Goal: Task Accomplishment & Management: Complete application form

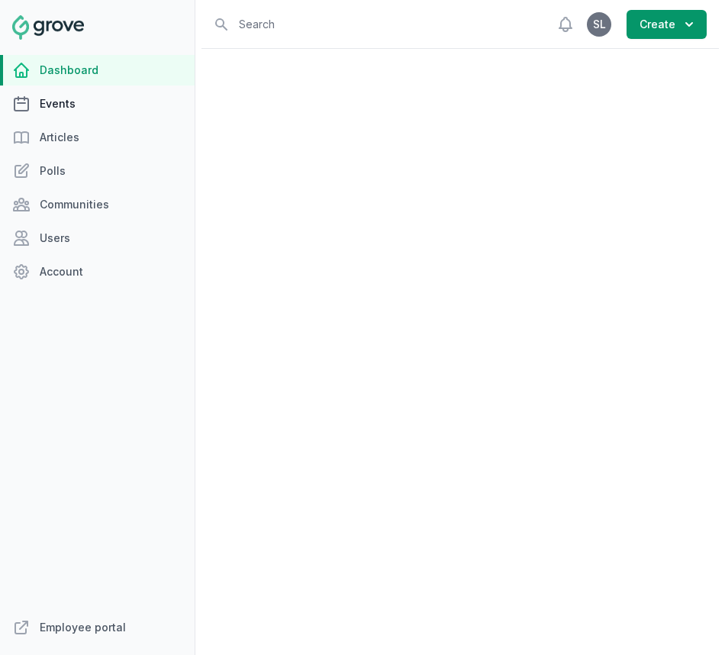
click at [65, 101] on link "Events" at bounding box center [97, 104] width 195 height 31
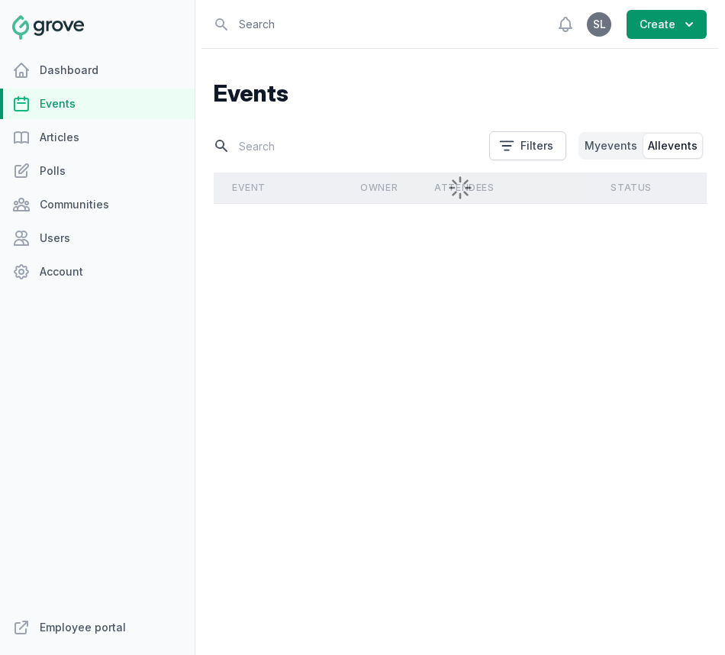
click at [356, 153] on input "text" at bounding box center [347, 146] width 266 height 27
type input "g"
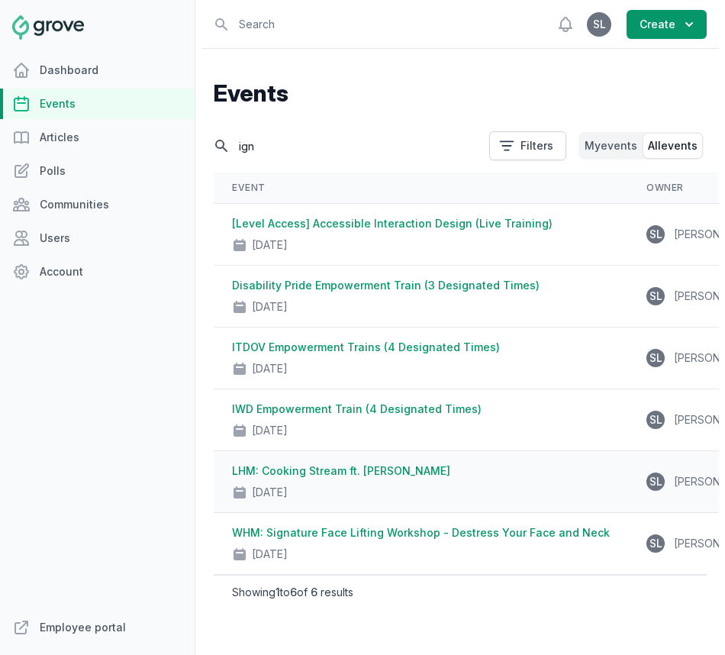
type input "ign"
click at [423, 482] on div "Oct 11, 2024" at bounding box center [421, 488] width 378 height 21
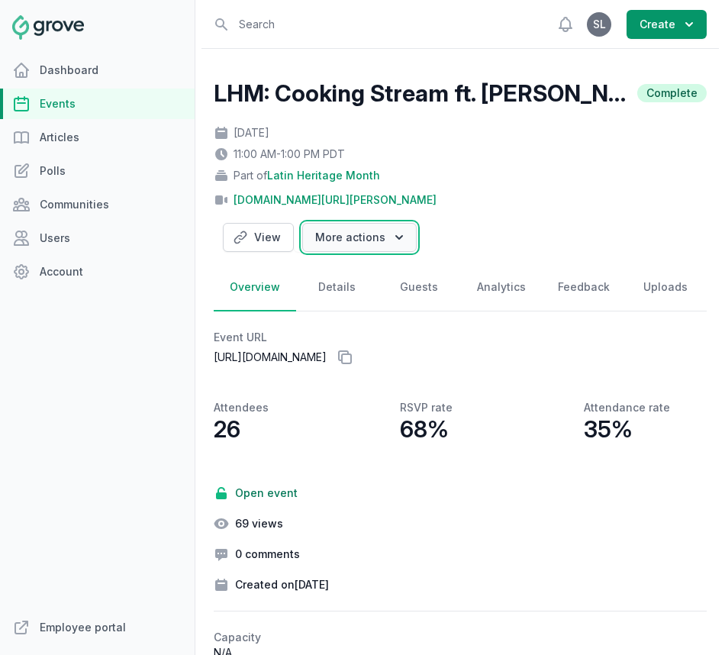
click at [396, 231] on icon "button" at bounding box center [398, 237] width 15 height 15
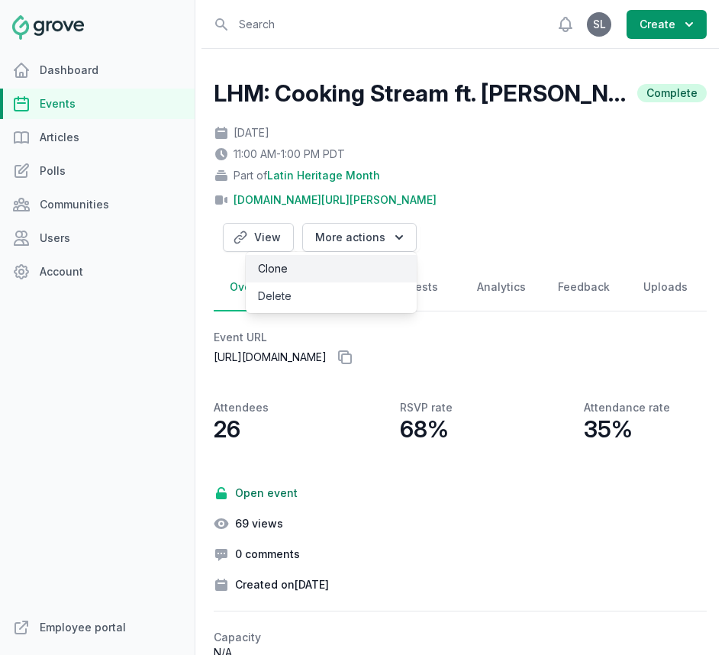
click at [339, 274] on link "Clone" at bounding box center [331, 268] width 171 height 27
select select "85"
select select "virtual"
select select "false"
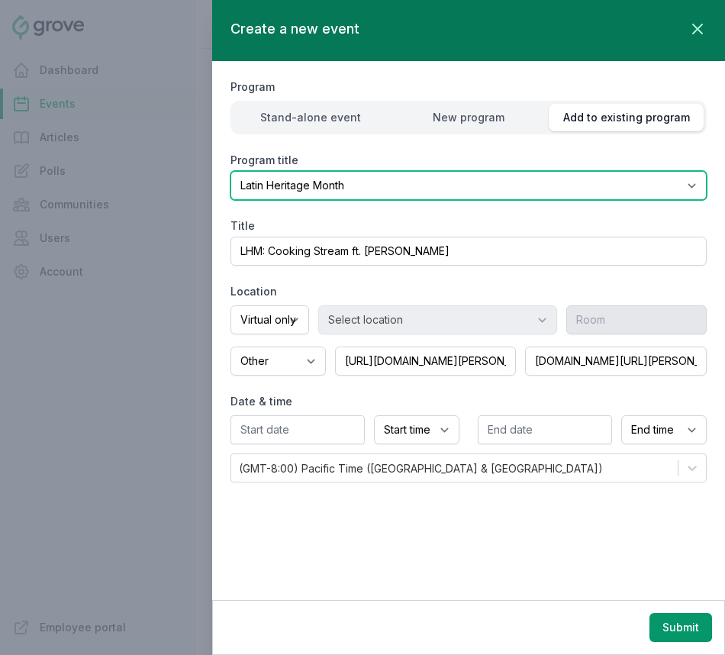
click at [382, 188] on select "Select program (SF Office) Coffee Movement Pop-up Mental Health Awareness Works…" at bounding box center [468, 185] width 476 height 29
click at [230, 171] on select "Select program (SF Office) Coffee Movement Pop-up Mental Health Awareness Works…" at bounding box center [468, 185] width 476 height 29
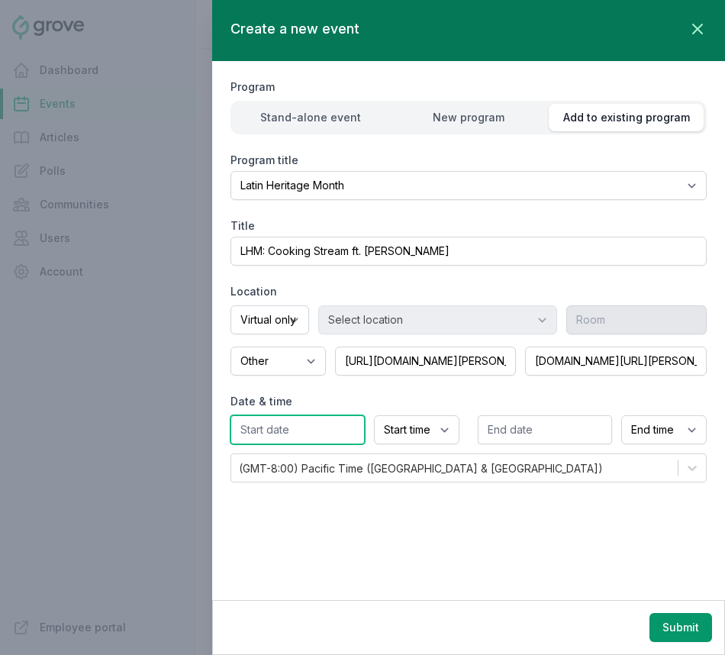
click at [313, 427] on input "text" at bounding box center [297, 429] width 134 height 29
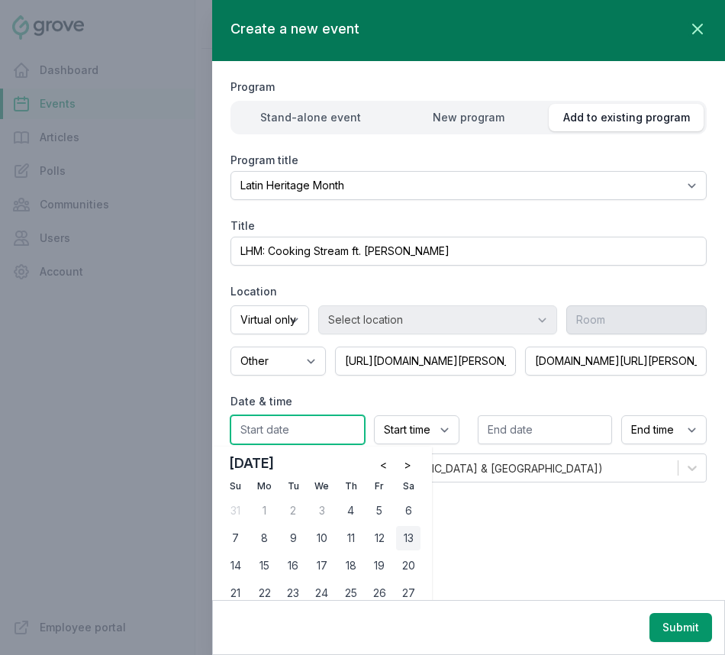
scroll to position [42, 0]
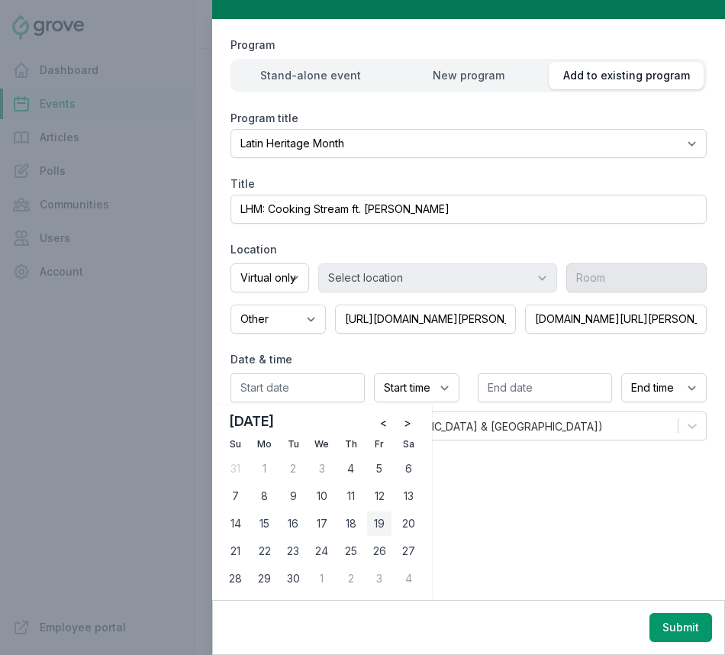
click at [384, 524] on div "19" at bounding box center [379, 523] width 24 height 24
type input "09/19/2025"
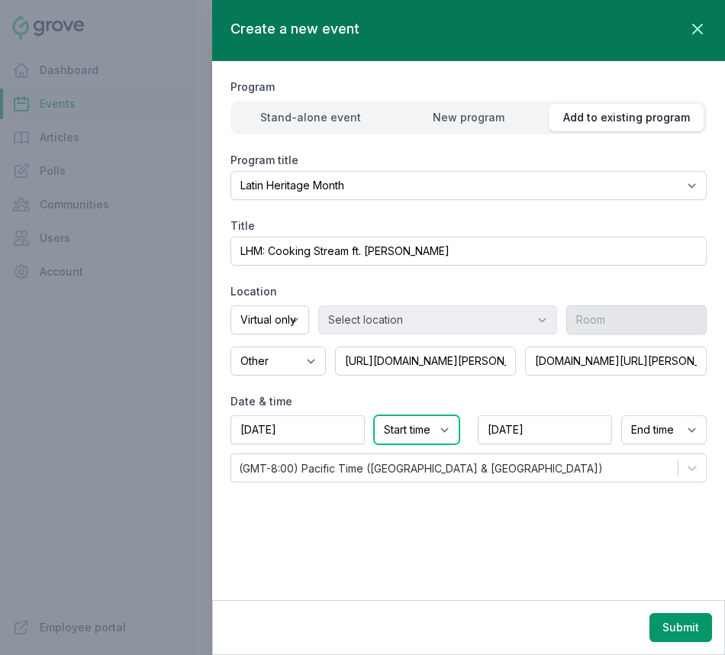
click at [412, 428] on select "Start time 12:00 AM 12:15 AM 12:30 AM 12:45 AM 1:00 AM 1:15 AM 1:30 AM 1:45 AM …" at bounding box center [416, 429] width 85 height 29
select select "11:30 AM"
click at [374, 415] on select "Start time 12:00 AM 12:15 AM 12:30 AM 12:45 AM 1:00 AM 1:15 AM 1:30 AM 1:45 AM …" at bounding box center [416, 429] width 85 height 29
click at [660, 434] on select "End time 12:00 AM 12:15 AM 12:30 AM 12:45 AM 1:00 AM 1:15 AM 1:30 AM 1:45 AM 2:…" at bounding box center [663, 429] width 85 height 29
select select "2:00 PM"
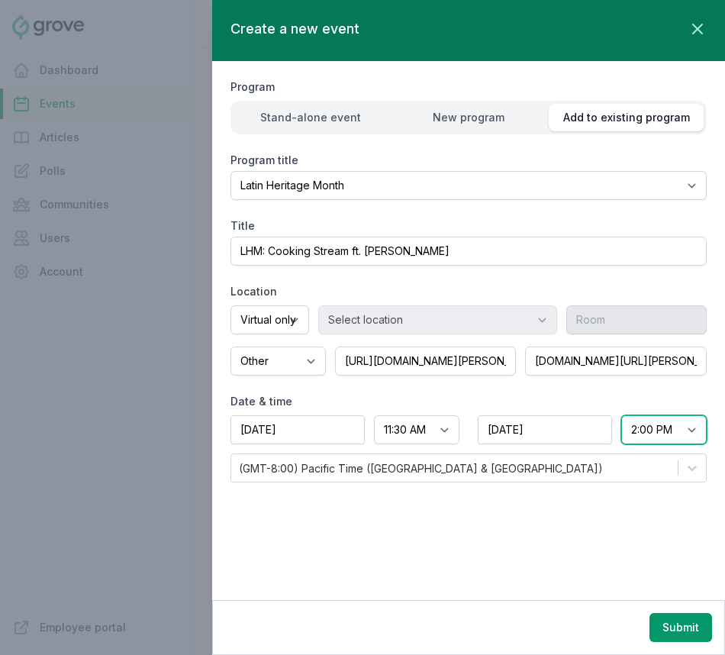
click at [621, 415] on select "End time 12:00 AM 12:15 AM 12:30 AM 12:45 AM 1:00 AM 1:15 AM 1:30 AM 1:45 AM 2:…" at bounding box center [663, 429] width 85 height 29
click at [673, 627] on button "Submit" at bounding box center [680, 627] width 63 height 29
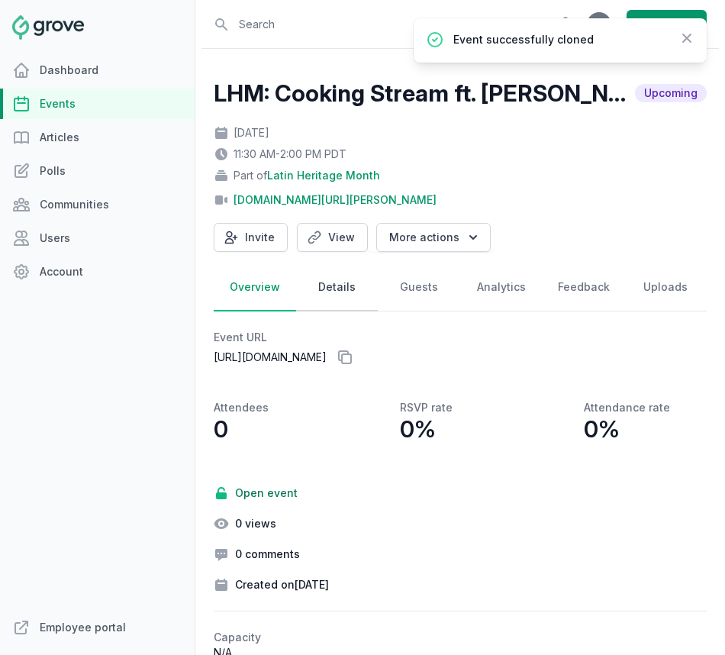
click at [323, 285] on link "Details" at bounding box center [337, 287] width 82 height 47
select select "85"
select select "virtual"
select select "false"
select select "11:30 AM"
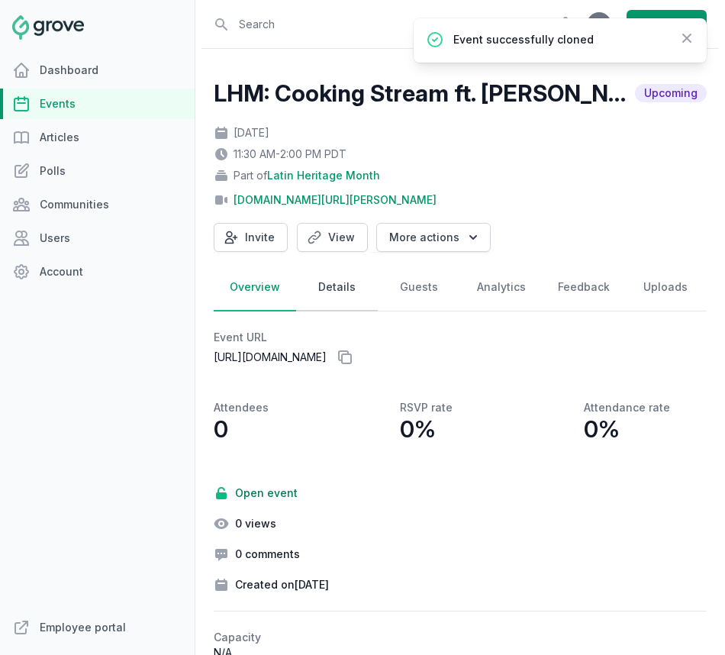
select select "2:00 PM"
select select "89"
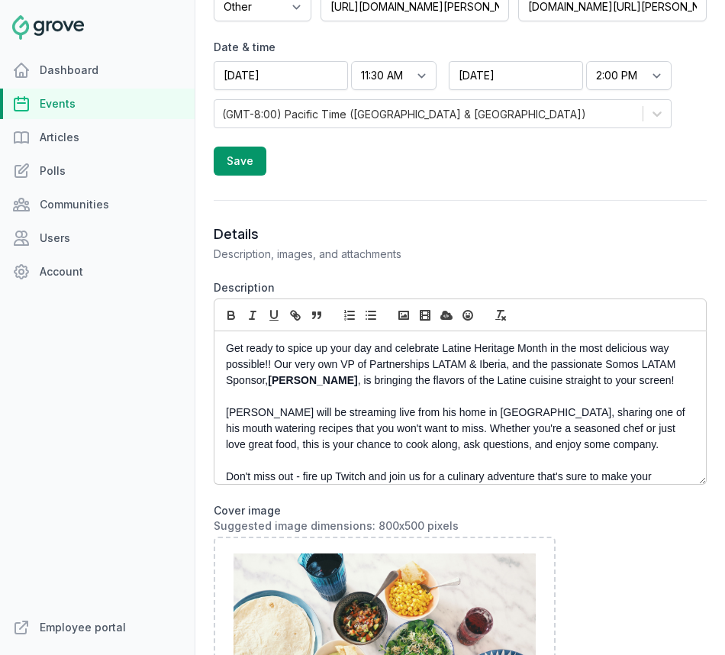
scroll to position [672, 0]
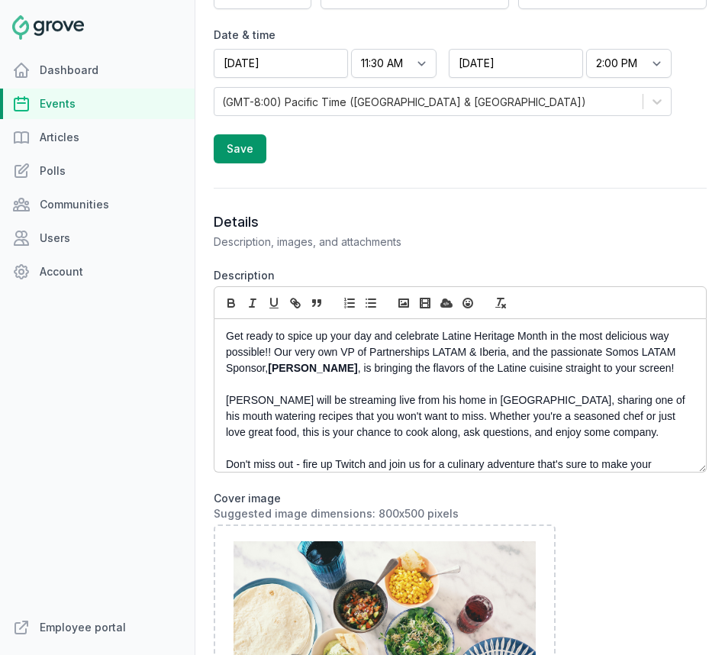
click at [271, 357] on p "Get ready to spice up your day and celebrate Latine Heritage Month in the most …" at bounding box center [456, 352] width 460 height 48
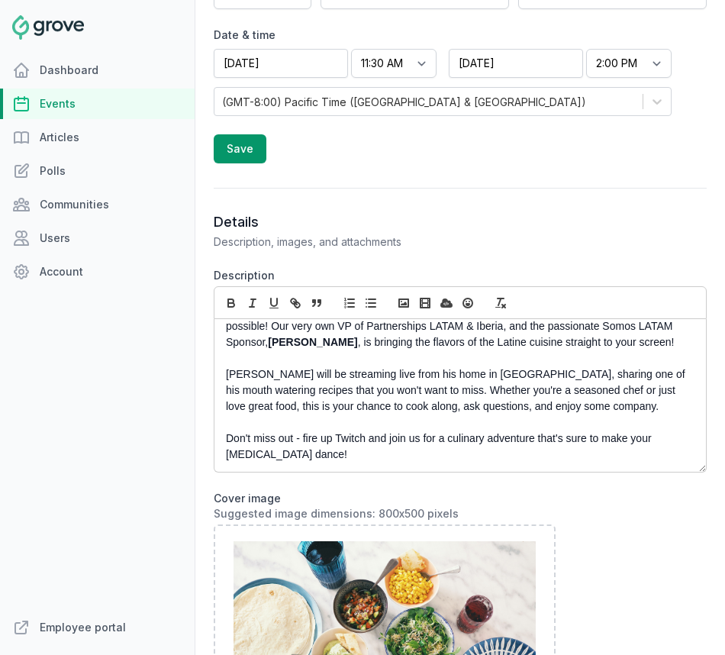
click at [576, 410] on p "[PERSON_NAME] will be streaming live from his home in [GEOGRAPHIC_DATA], sharin…" at bounding box center [456, 390] width 460 height 48
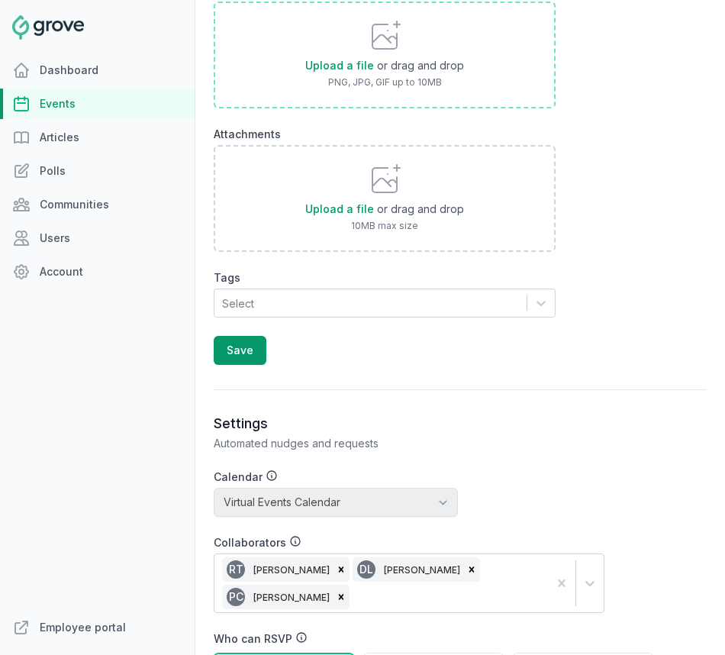
scroll to position [1608, 0]
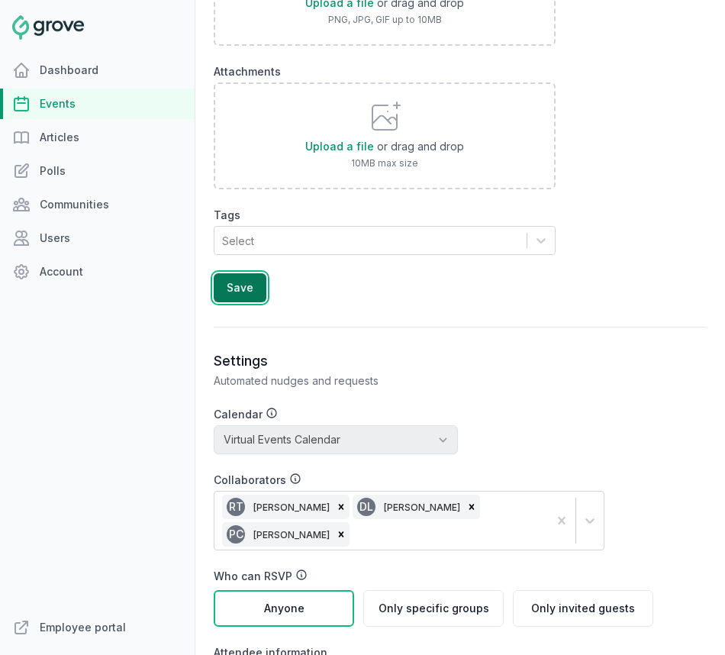
click at [253, 296] on button "Save" at bounding box center [240, 287] width 53 height 29
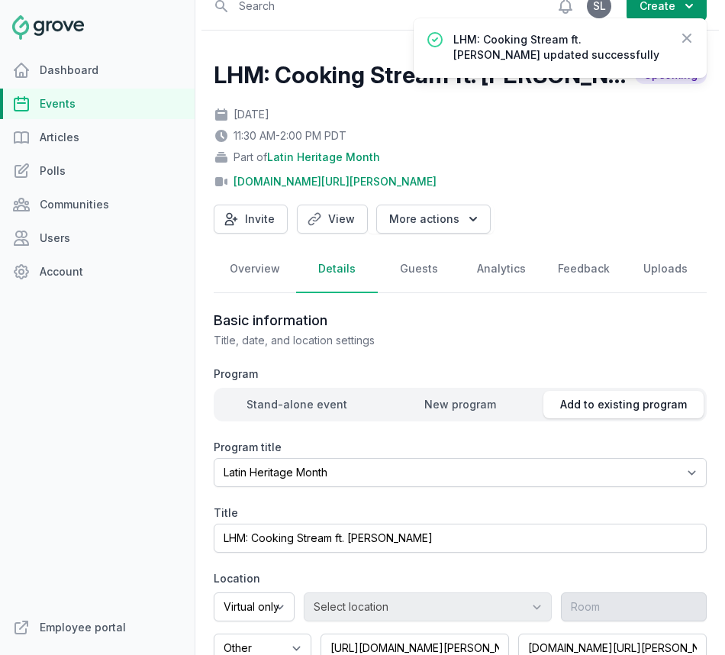
scroll to position [0, 0]
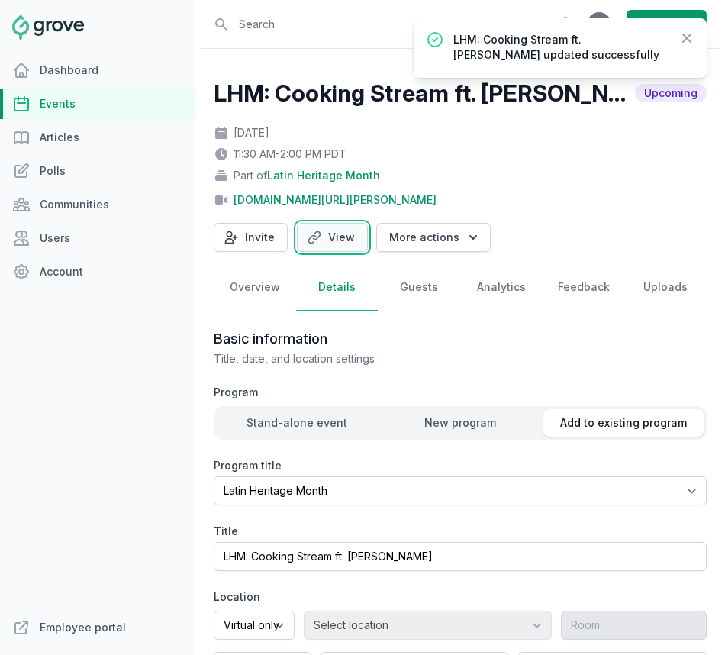
click at [322, 249] on link "View" at bounding box center [332, 237] width 71 height 29
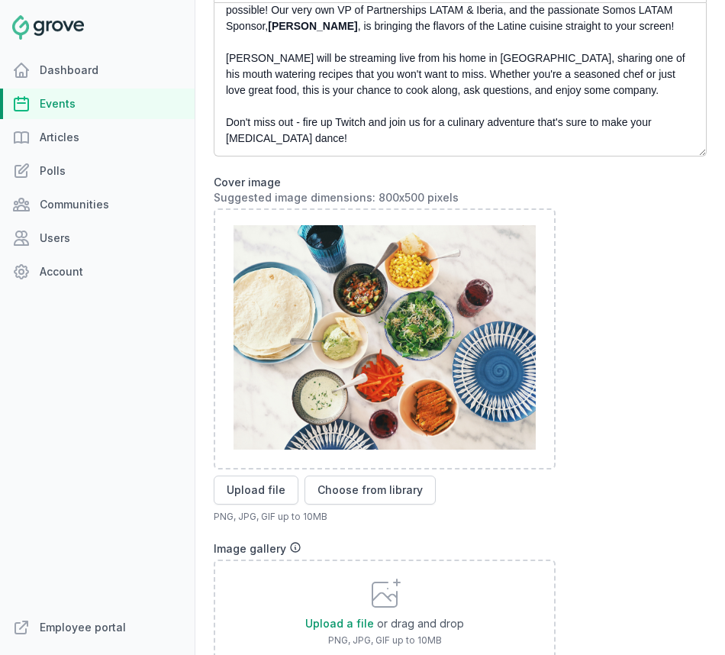
scroll to position [1032, 0]
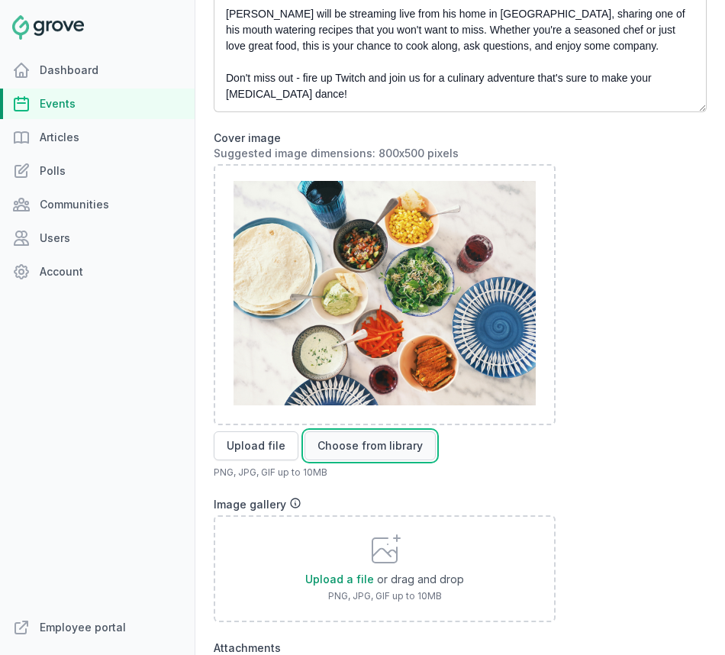
click at [337, 450] on button "Choose from library" at bounding box center [369, 445] width 131 height 29
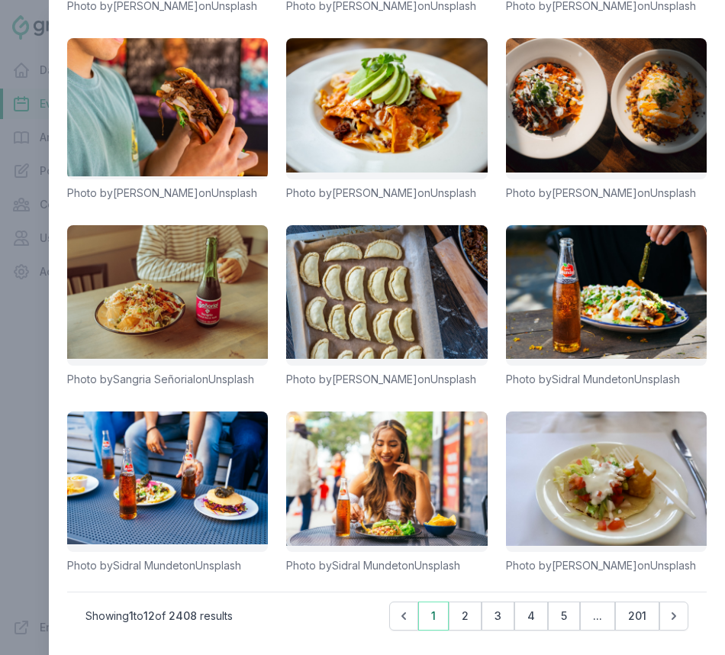
scroll to position [0, 0]
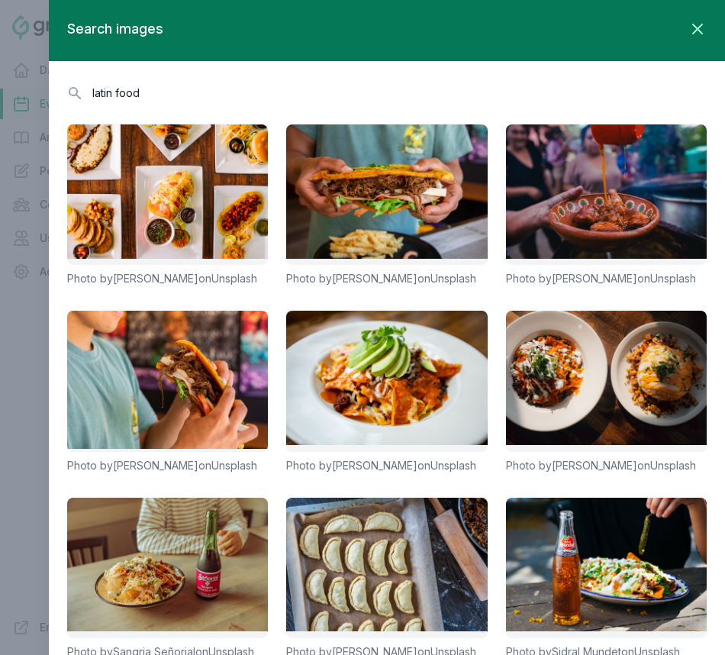
click at [146, 87] on input "latin food" at bounding box center [387, 92] width 640 height 27
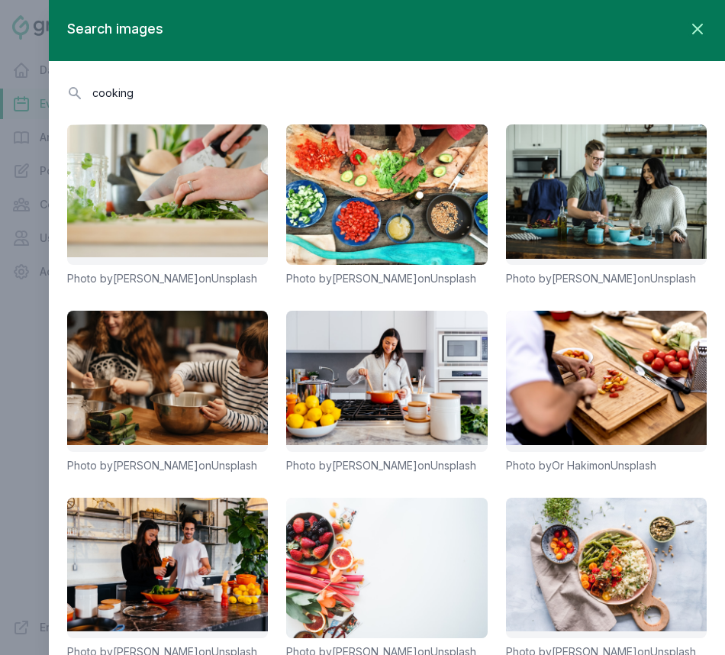
type input "cooking"
click at [688, 31] on icon "button" at bounding box center [697, 29] width 18 height 18
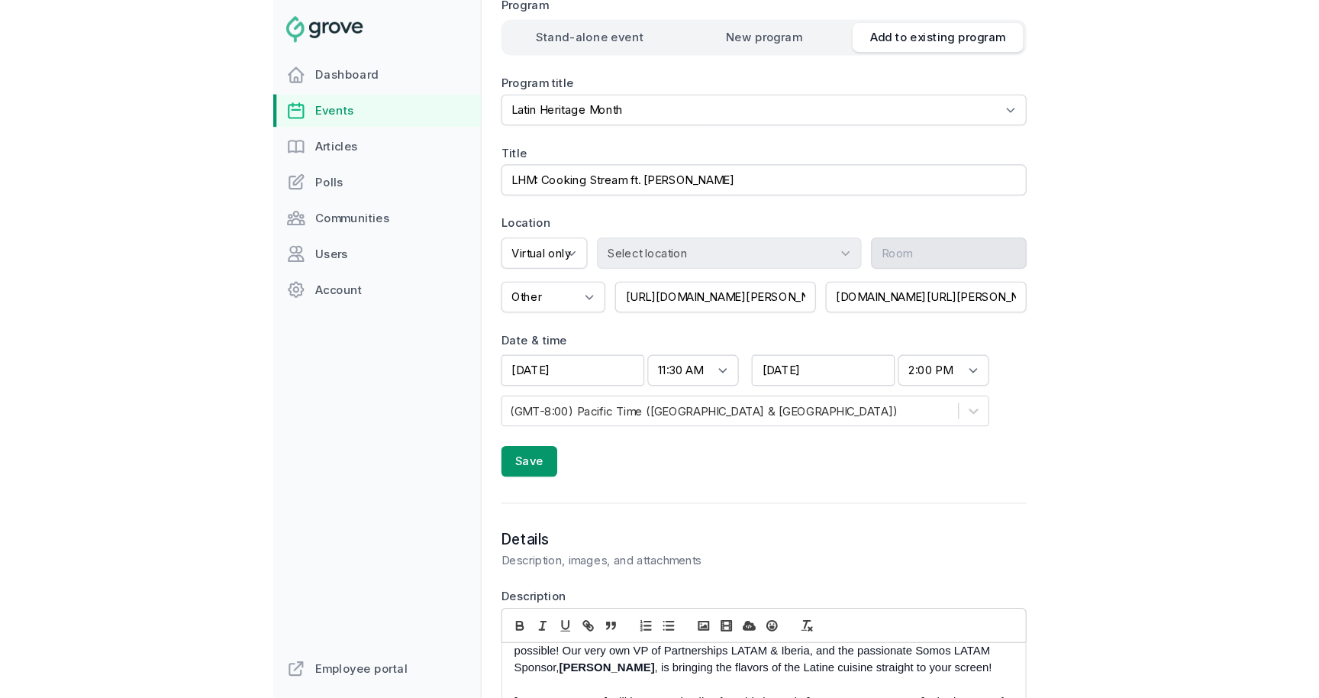
scroll to position [380, 0]
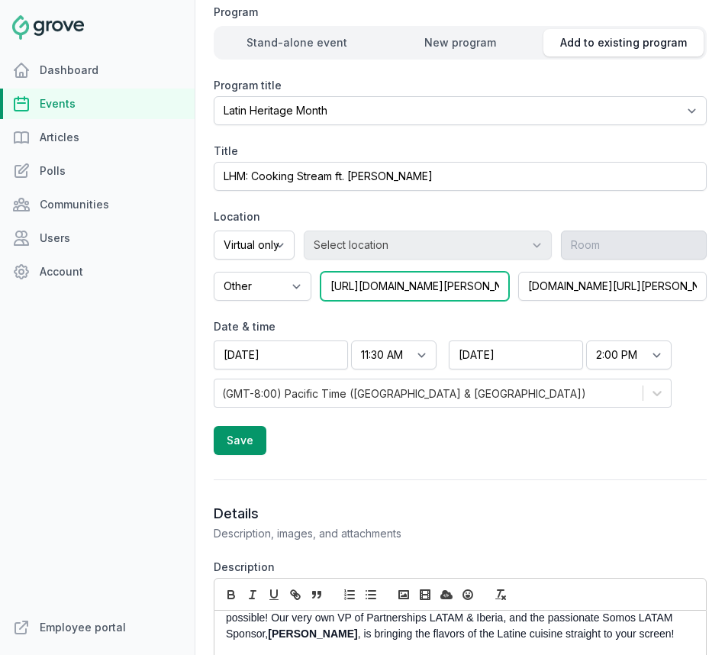
click at [454, 290] on input "https://www.twitch.tv/argie" at bounding box center [415, 286] width 188 height 29
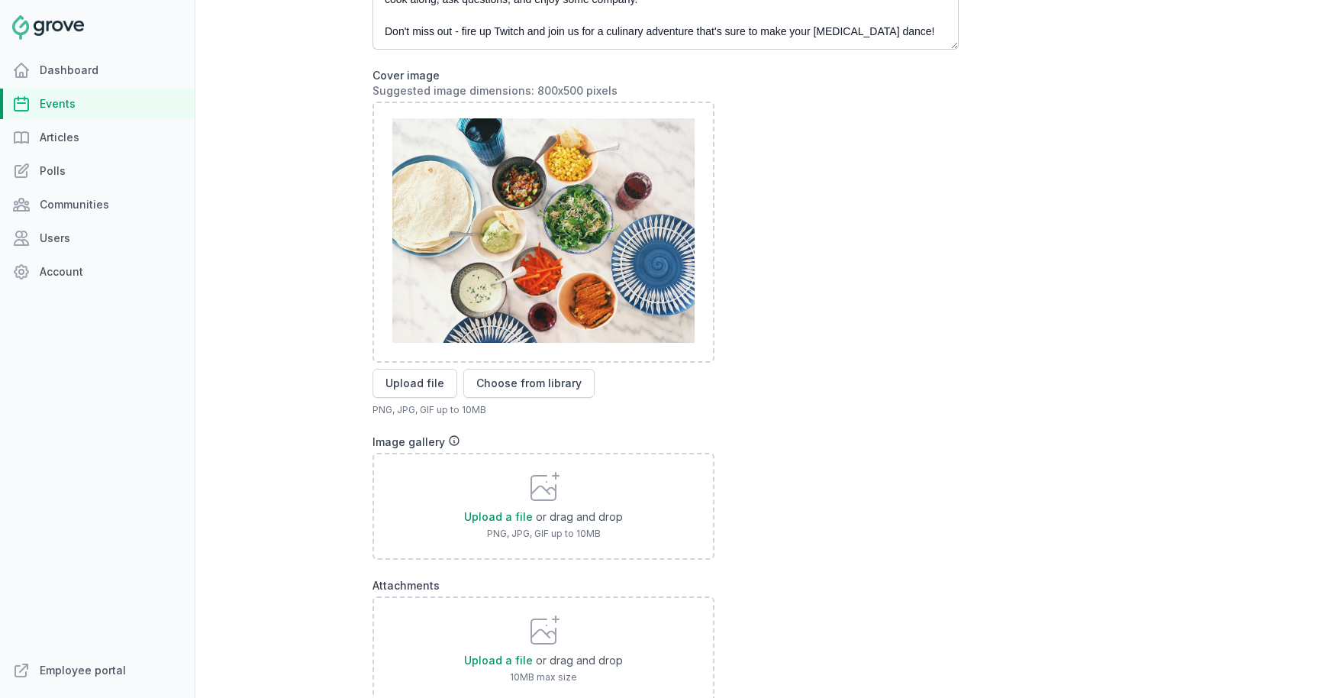
scroll to position [1008, 0]
click at [539, 386] on button "Choose from library" at bounding box center [528, 382] width 131 height 29
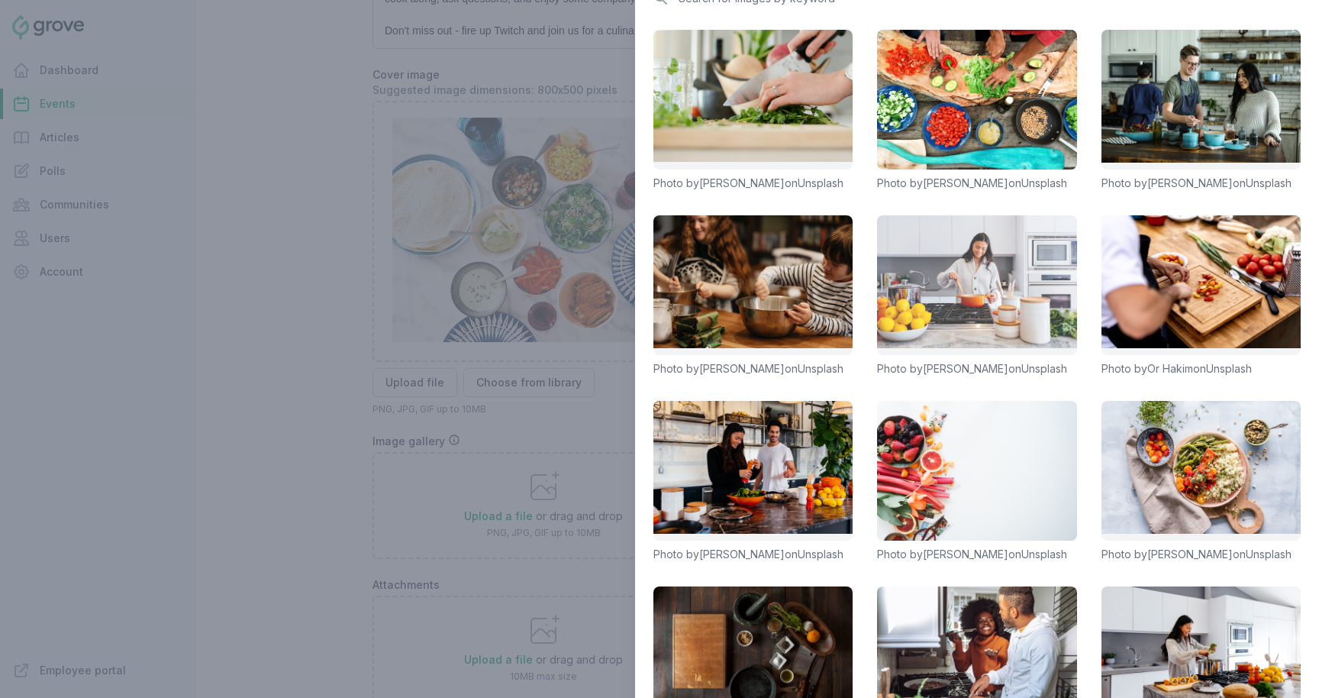
scroll to position [114, 0]
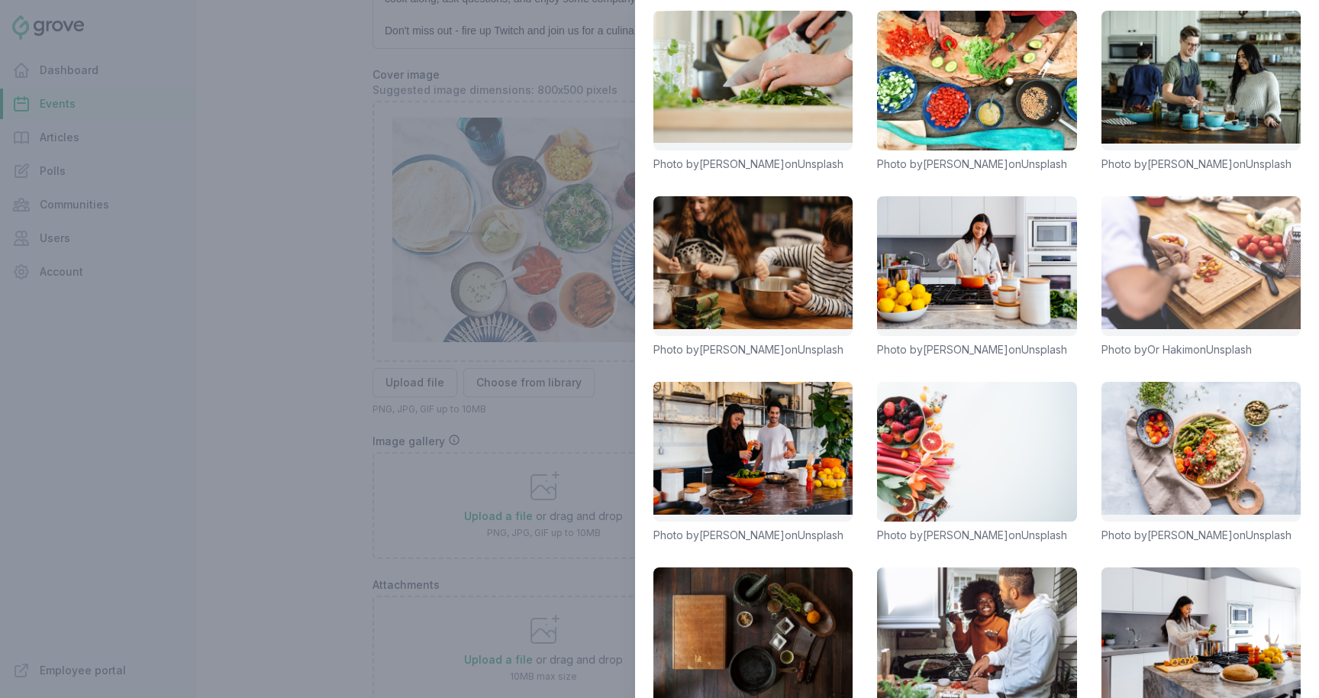
click at [724, 309] on link at bounding box center [1200, 266] width 199 height 140
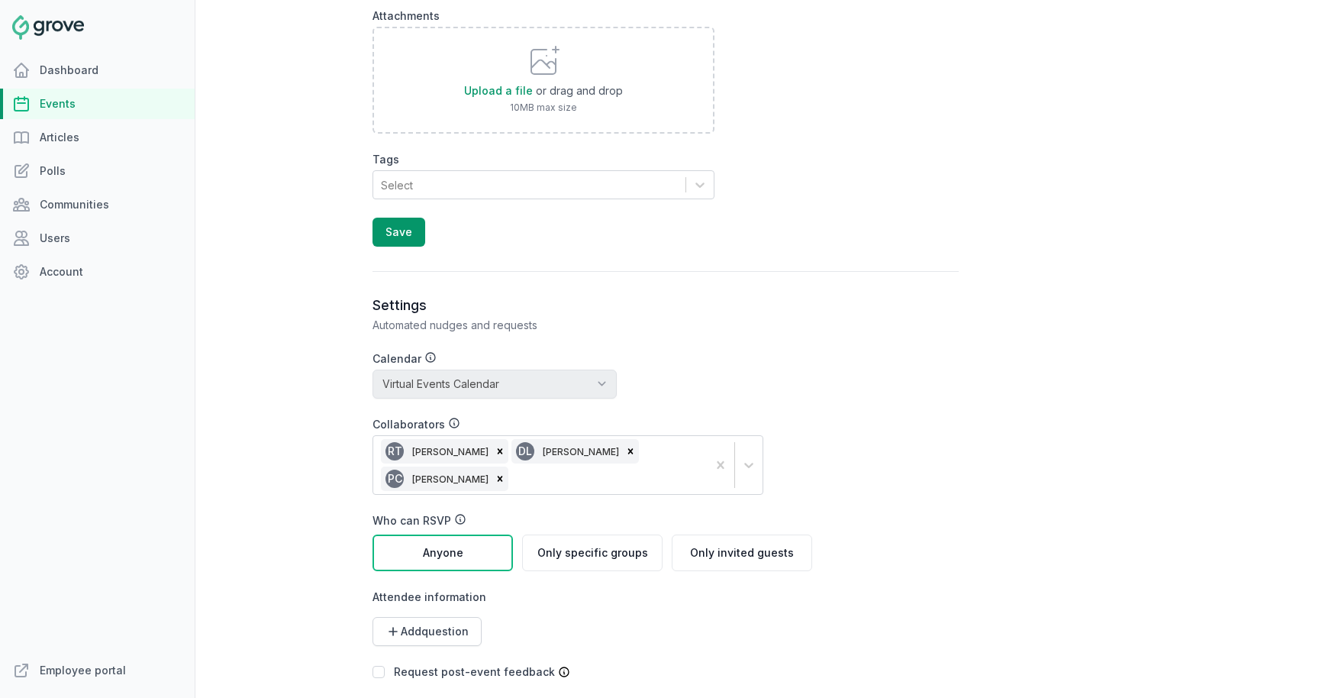
scroll to position [1531, 0]
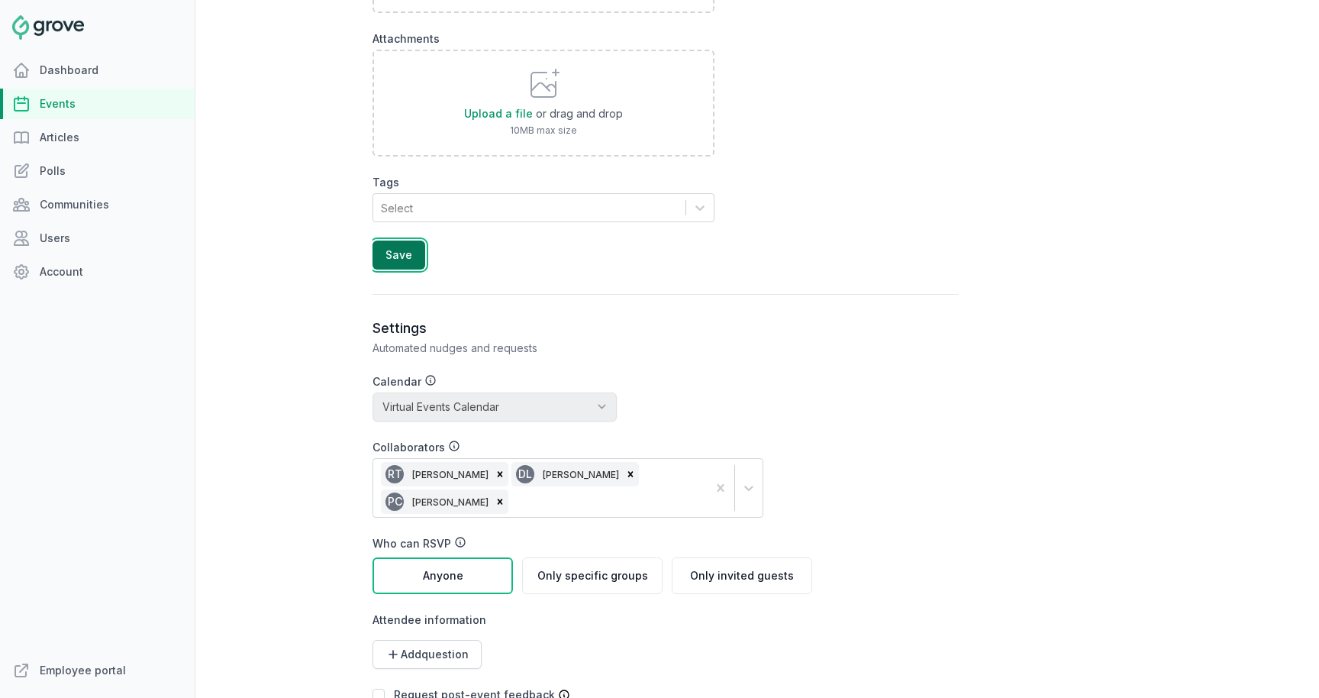
click at [404, 256] on button "Save" at bounding box center [398, 254] width 53 height 29
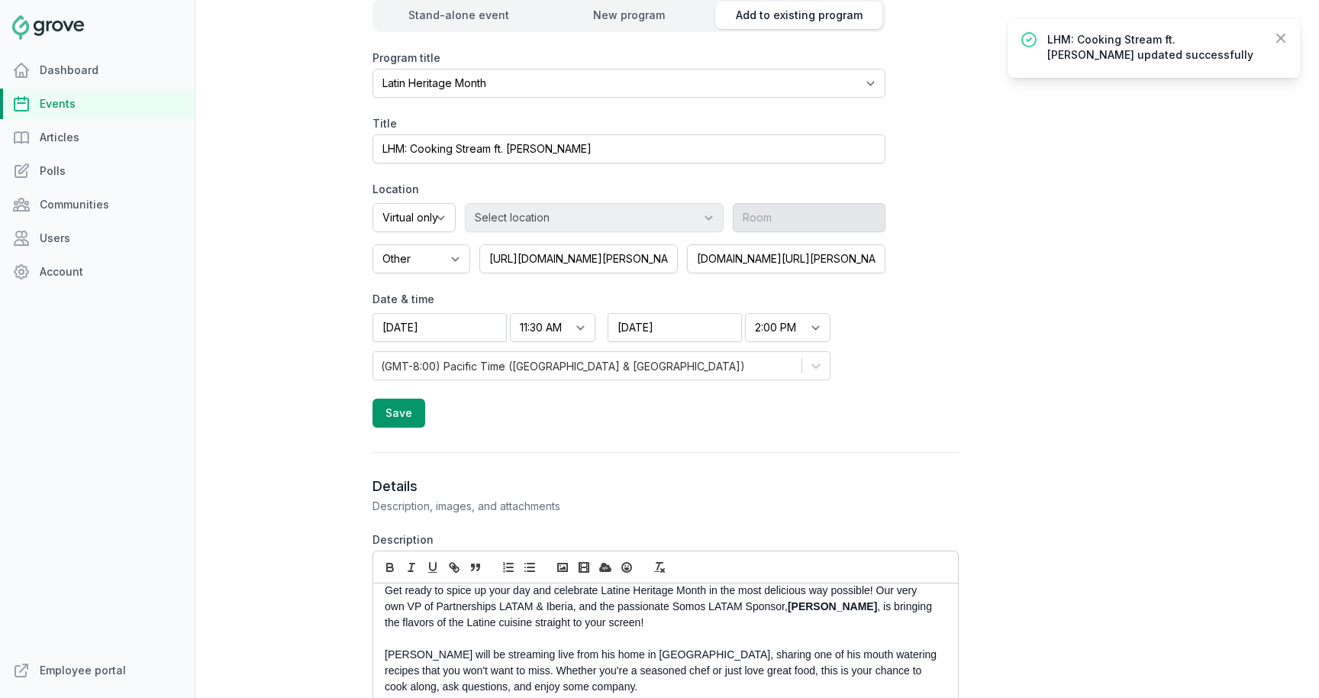
scroll to position [0, 0]
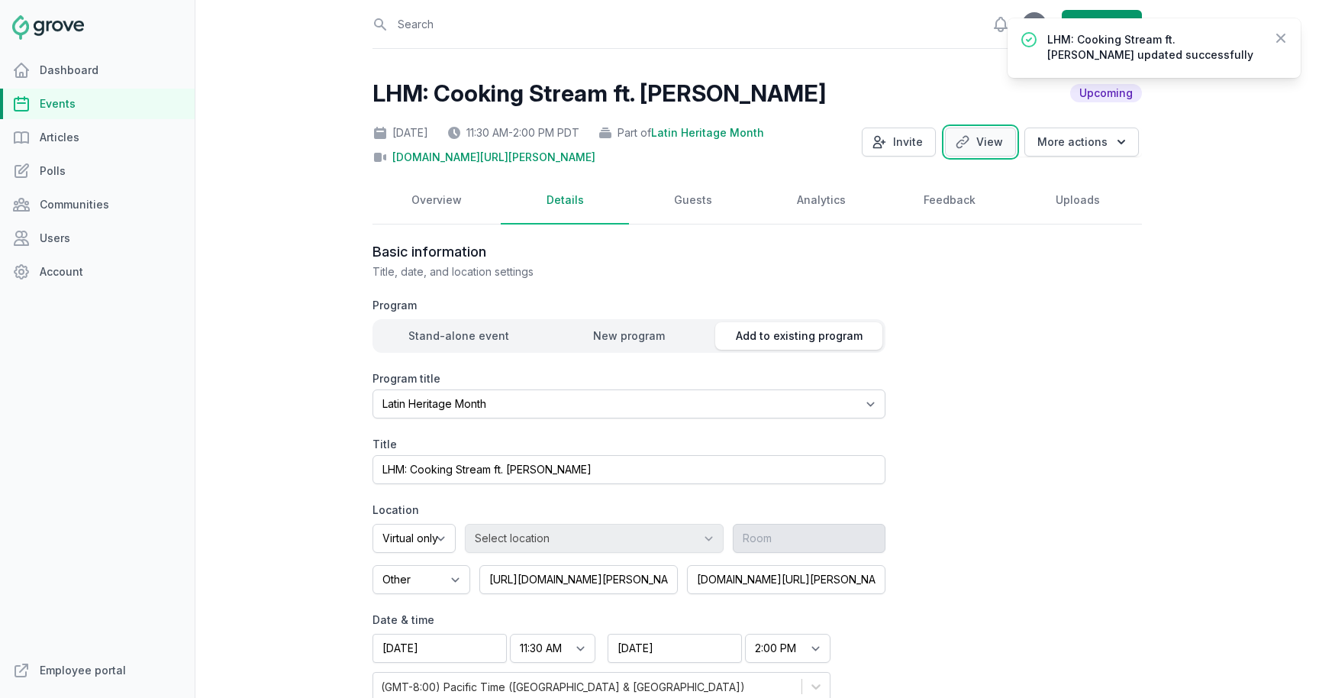
click at [724, 140] on link "View" at bounding box center [980, 141] width 71 height 29
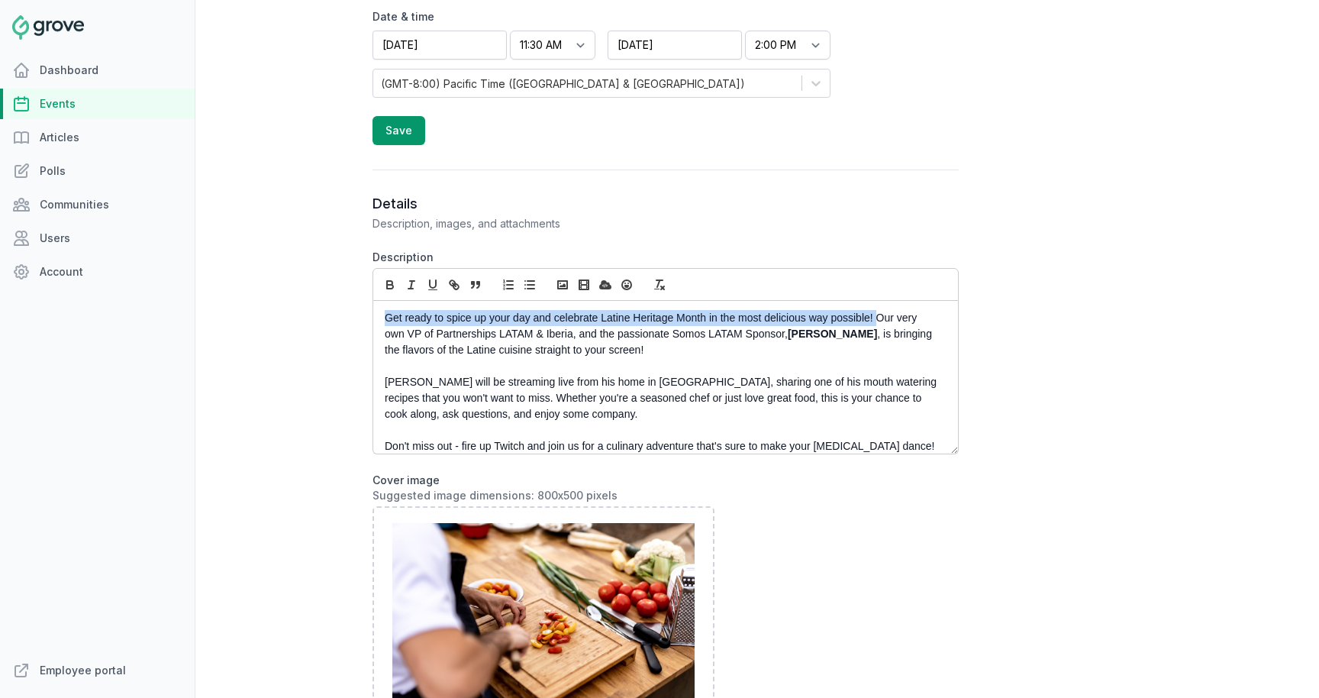
drag, startPoint x: 877, startPoint y: 320, endPoint x: 385, endPoint y: 316, distance: 491.5
click at [385, 316] on p "Get ready to spice up your day and celebrate Latine Heritage Month in the most …" at bounding box center [661, 334] width 553 height 48
click at [636, 323] on p "Get ready to spice up your day and celebrate Latine Heritage Month in the most …" at bounding box center [661, 334] width 553 height 48
drag, startPoint x: 599, startPoint y: 315, endPoint x: 533, endPoint y: 319, distance: 66.5
click at [533, 319] on p "Get ready to spice up your day and celebrate Latine Heritage Month in the most …" at bounding box center [661, 334] width 553 height 48
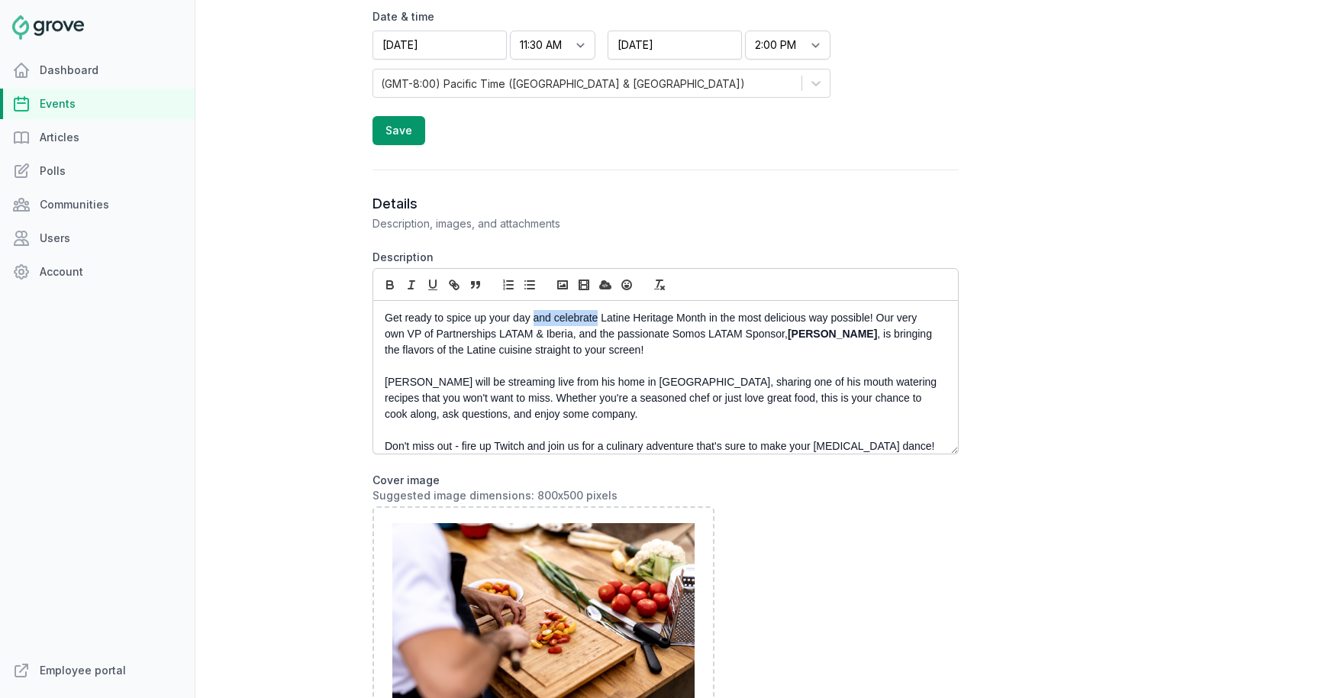
click at [533, 319] on p "Get ready to spice up your day and celebrate Latine Heritage Month in the most …" at bounding box center [661, 334] width 553 height 48
drag, startPoint x: 875, startPoint y: 318, endPoint x: 391, endPoint y: 309, distance: 483.2
click at [391, 310] on p "Get ready to spice up your day and celebrate Latine Heritage Month in the most …" at bounding box center [661, 334] width 553 height 48
copy p "Get ready to spice up your day and celebrate Latine Heritage Month in the most …"
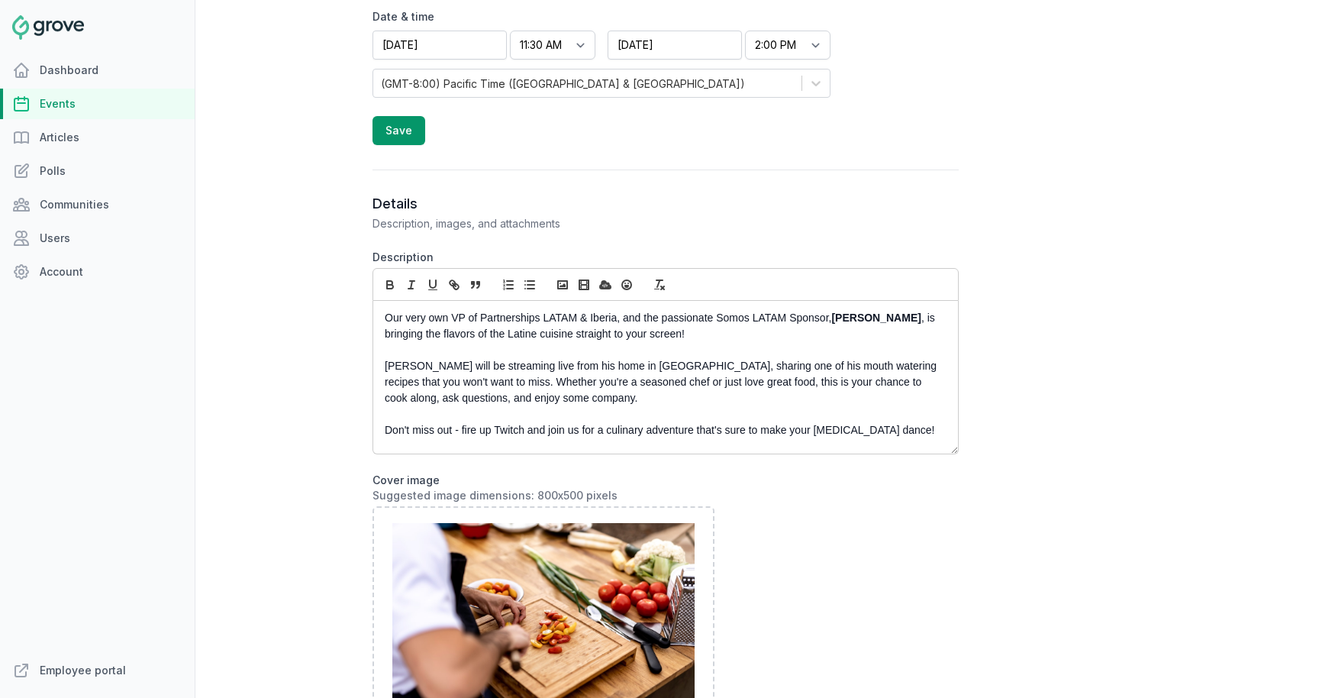
click at [691, 331] on p "Our very own VP of Partnerships LATAM & Iberia, and the passionate Somos LATAM …" at bounding box center [661, 326] width 553 height 32
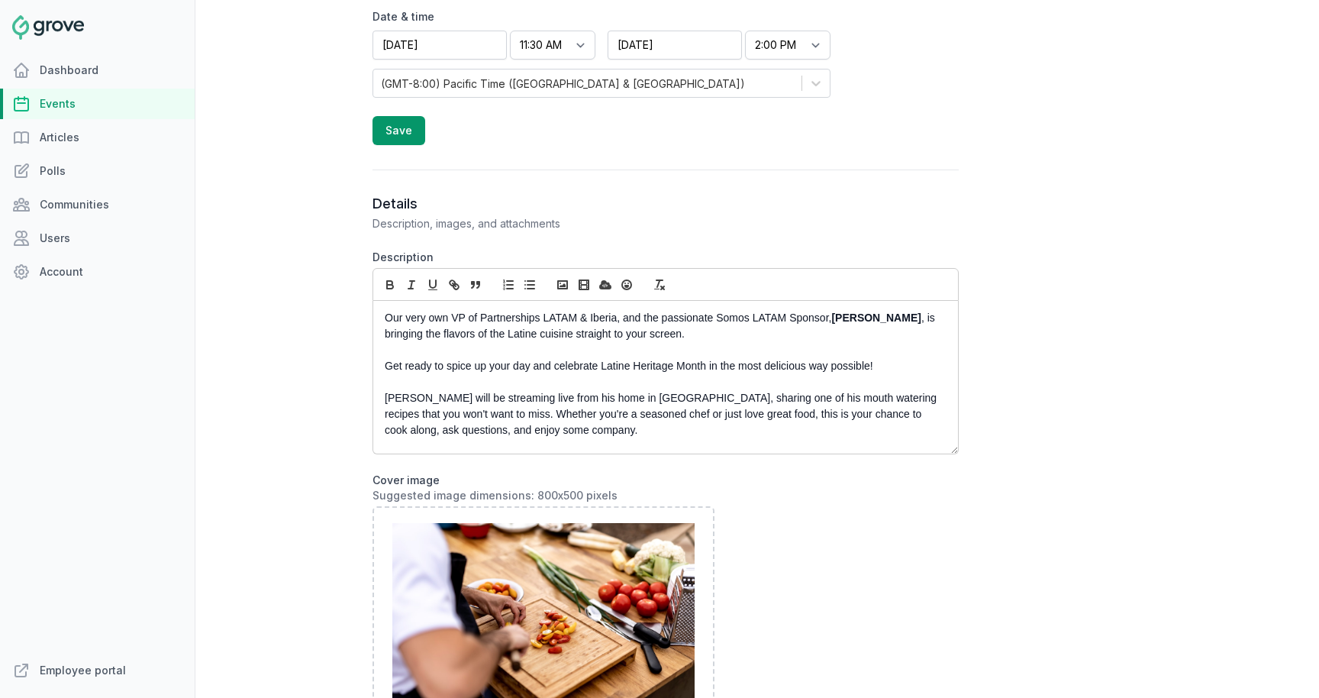
click at [713, 333] on p "Our very own VP of Partnerships LATAM & Iberia, and the passionate Somos LATAM …" at bounding box center [661, 326] width 553 height 32
click at [624, 370] on p "Get ready to spice up your day and celebrate Latine Heritage Month in the most …" at bounding box center [661, 366] width 553 height 16
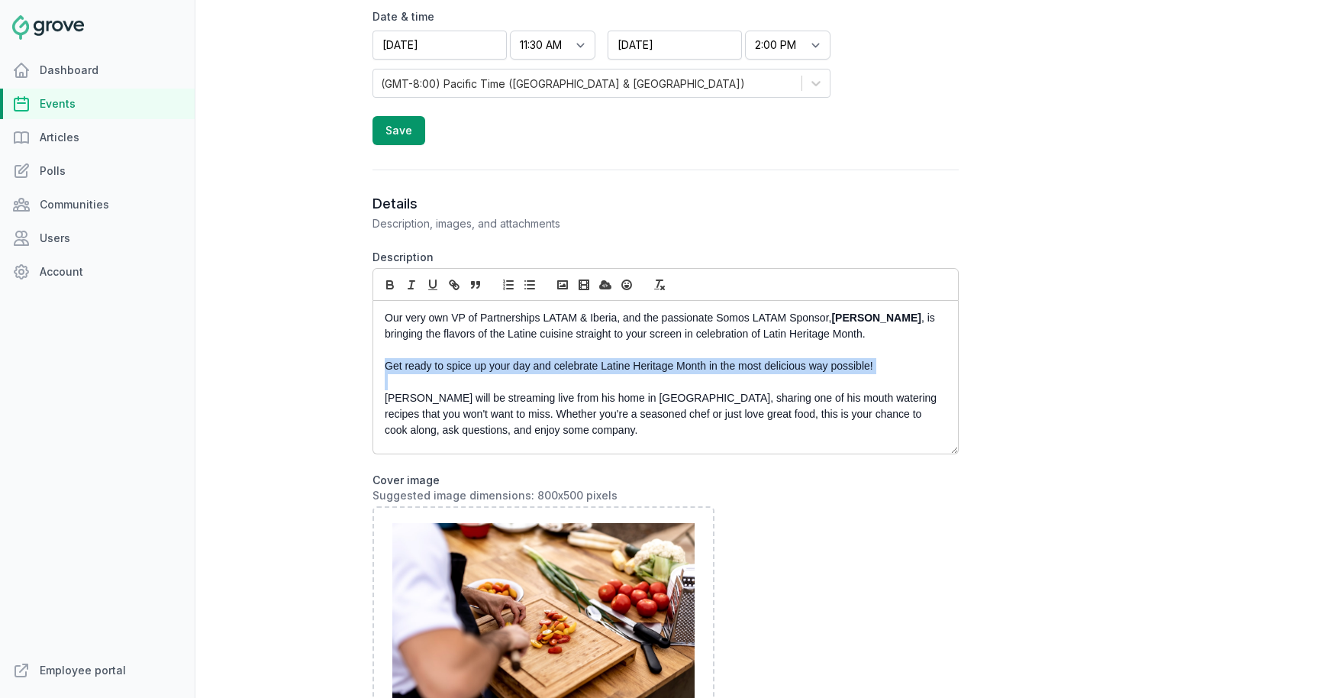
click at [624, 370] on p "Get ready to spice up your day and celebrate Latine Heritage Month in the most …" at bounding box center [661, 366] width 553 height 16
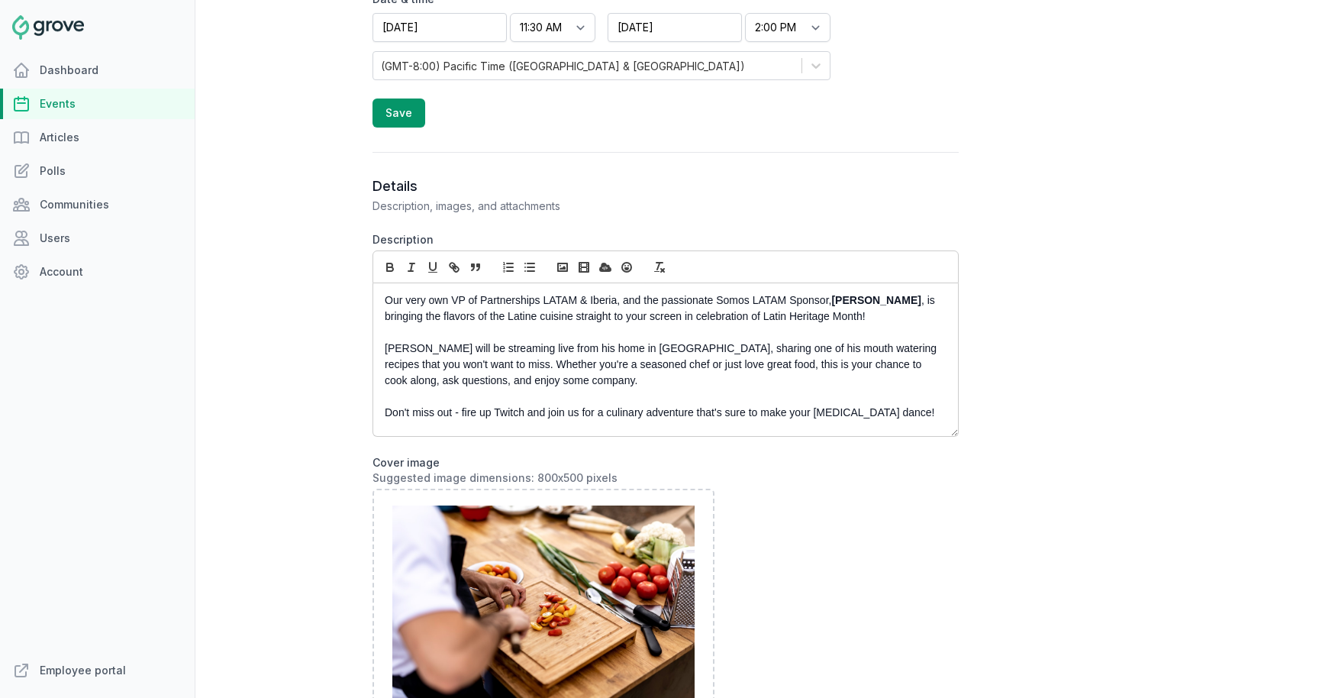
scroll to position [649, 0]
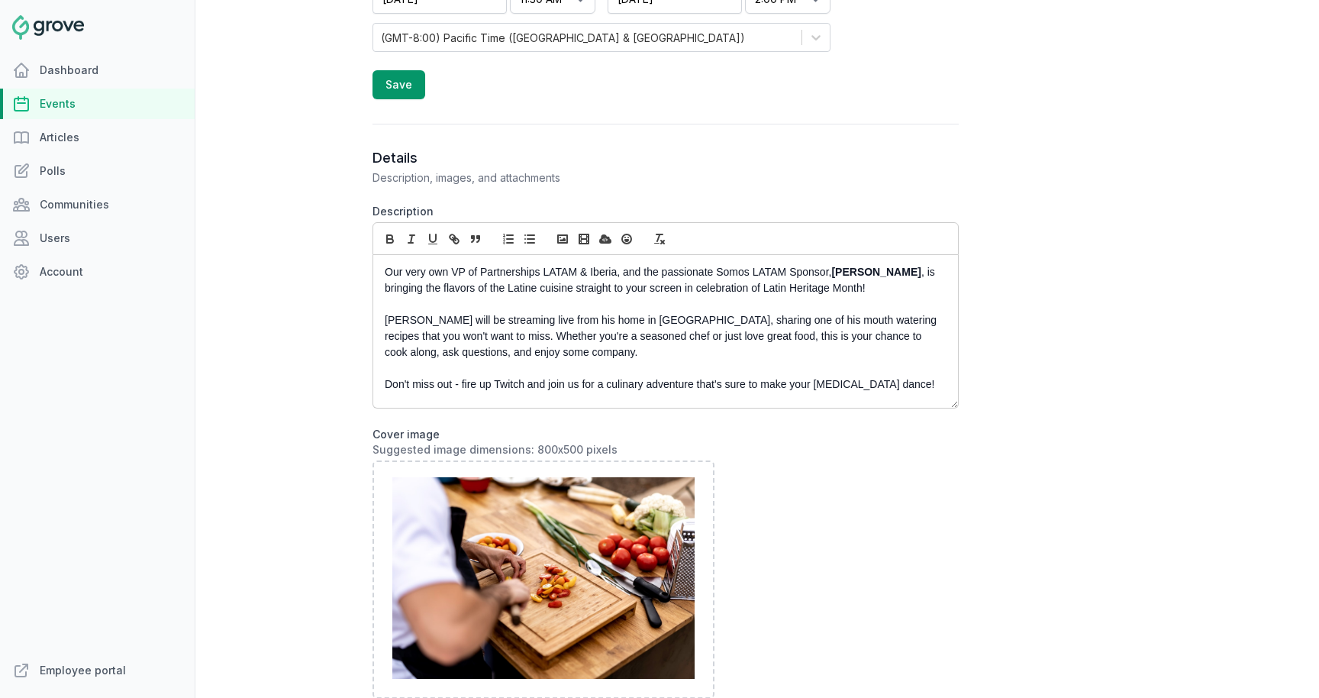
click at [724, 292] on p "Our very own VP of Partnerships LATAM & Iberia, and the passionate Somos LATAM …" at bounding box center [661, 280] width 553 height 32
drag, startPoint x: 862, startPoint y: 289, endPoint x: 685, endPoint y: 295, distance: 176.4
click at [685, 295] on p "Our very own VP of Partnerships LATAM & Iberia, and the passionate Somos LATAM …" at bounding box center [661, 280] width 553 height 32
click at [582, 342] on p "[PERSON_NAME] will be streaming live from his home in [GEOGRAPHIC_DATA], sharin…" at bounding box center [661, 336] width 553 height 48
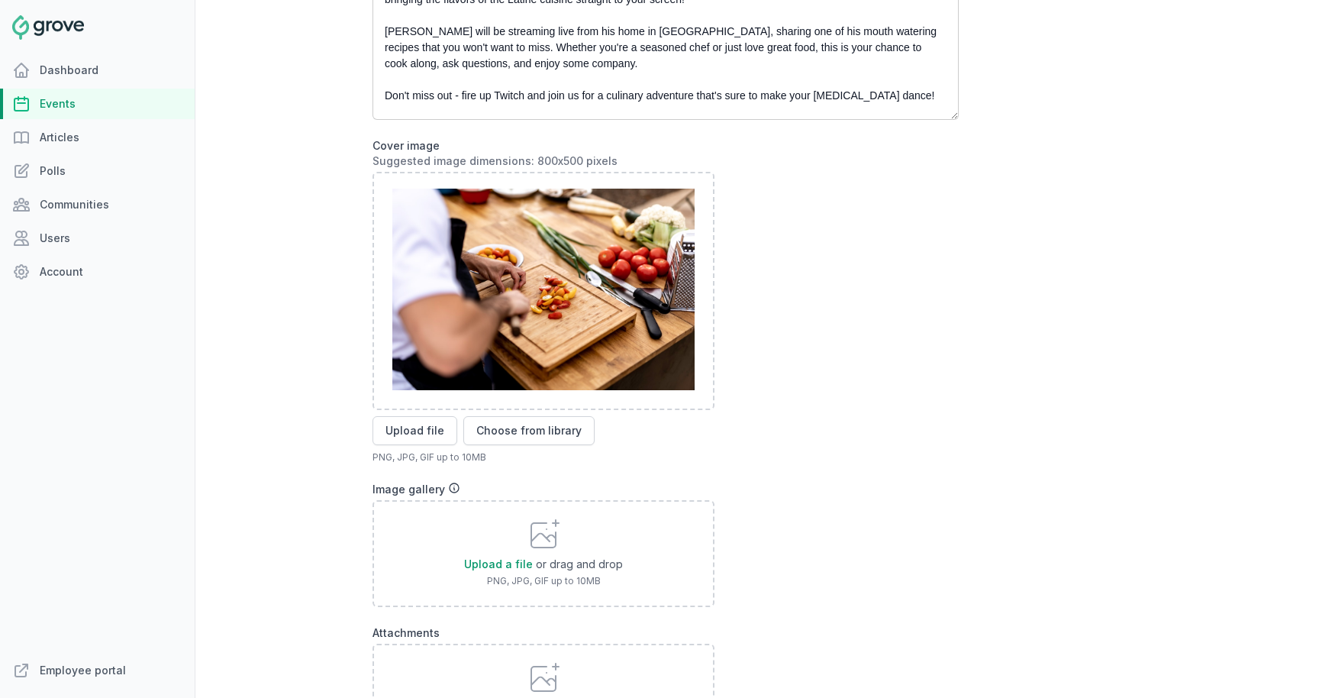
scroll to position [1119, 0]
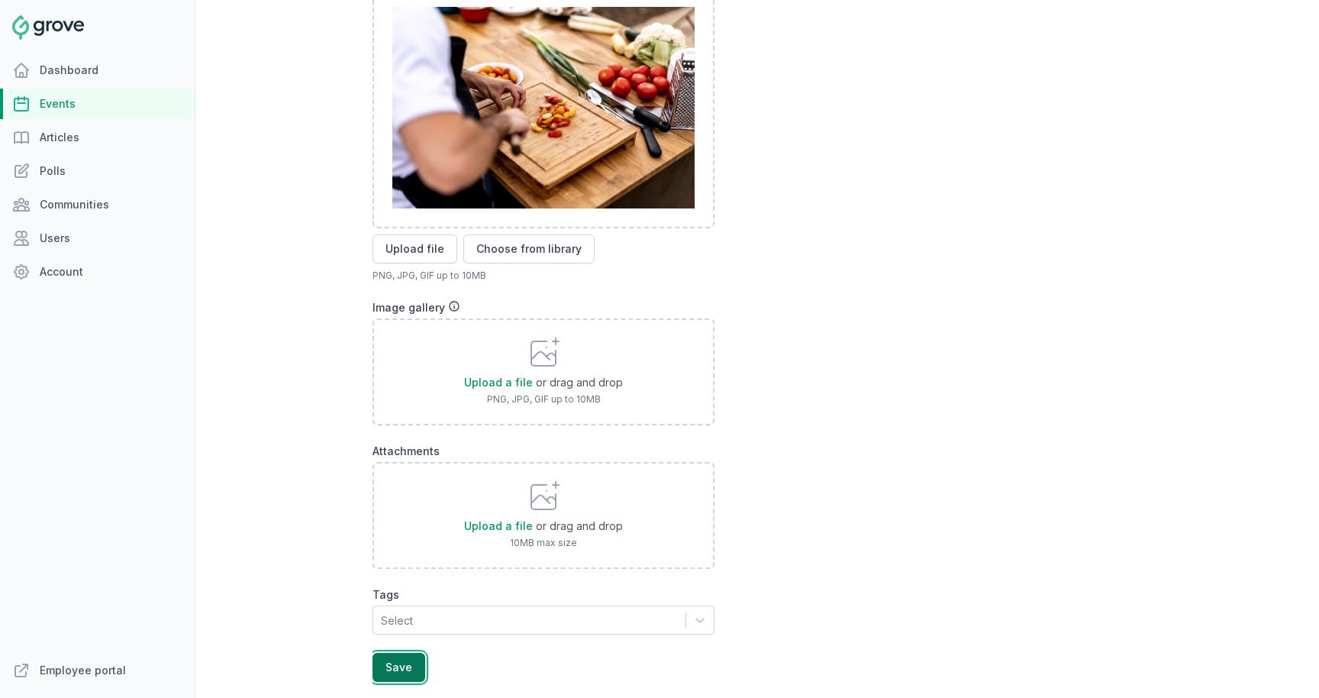
click at [405, 654] on button "Save" at bounding box center [398, 666] width 53 height 29
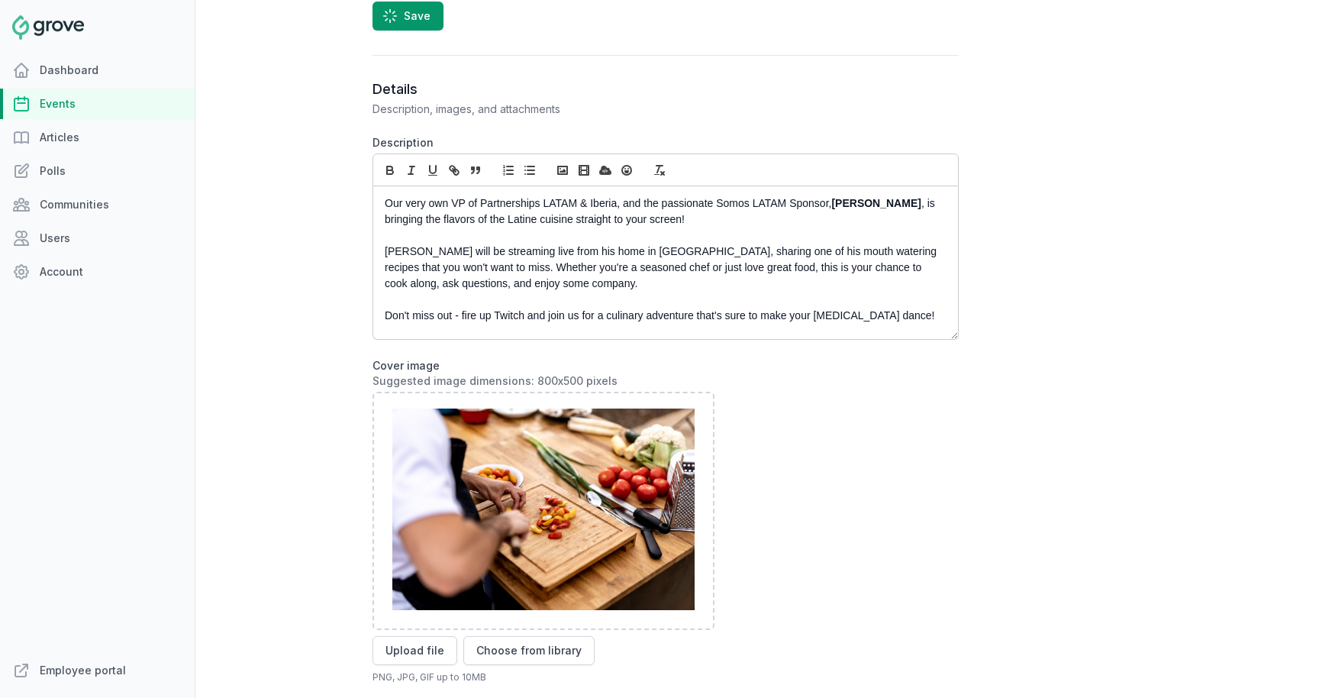
scroll to position [0, 0]
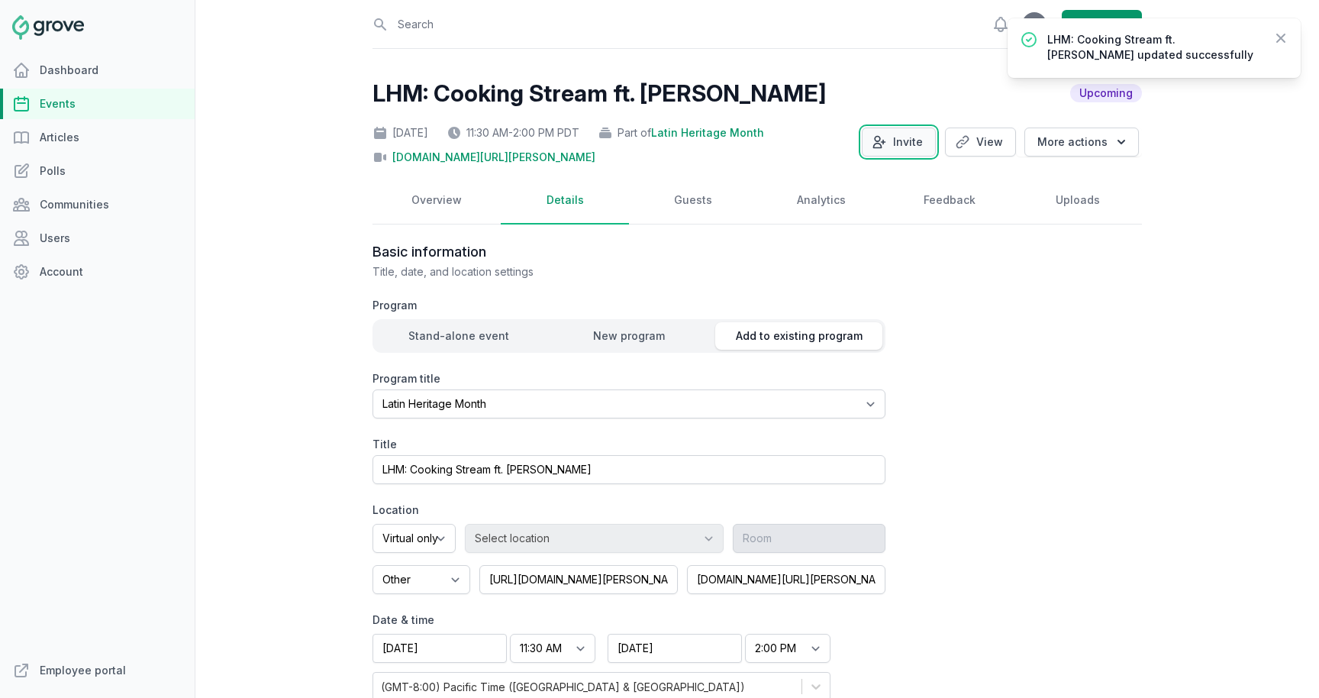
click at [724, 143] on button "Invite" at bounding box center [899, 141] width 74 height 29
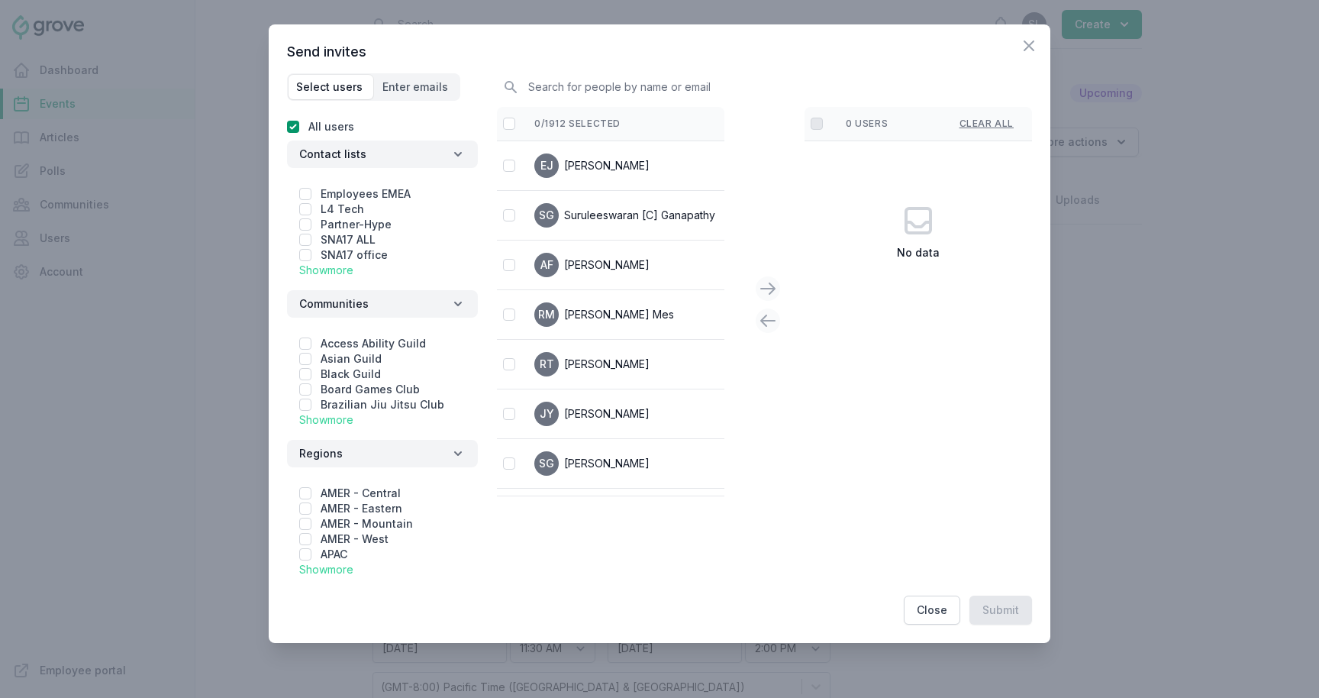
click at [339, 417] on link "Show more" at bounding box center [326, 419] width 54 height 13
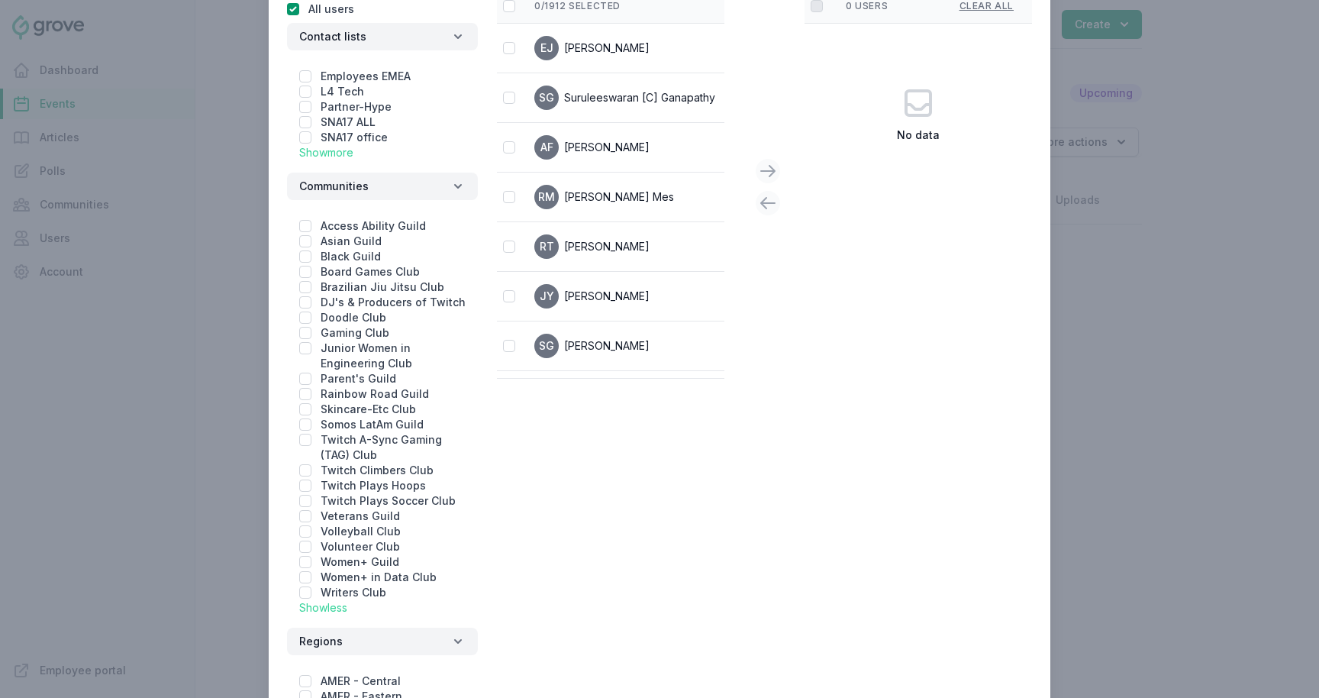
scroll to position [123, 0]
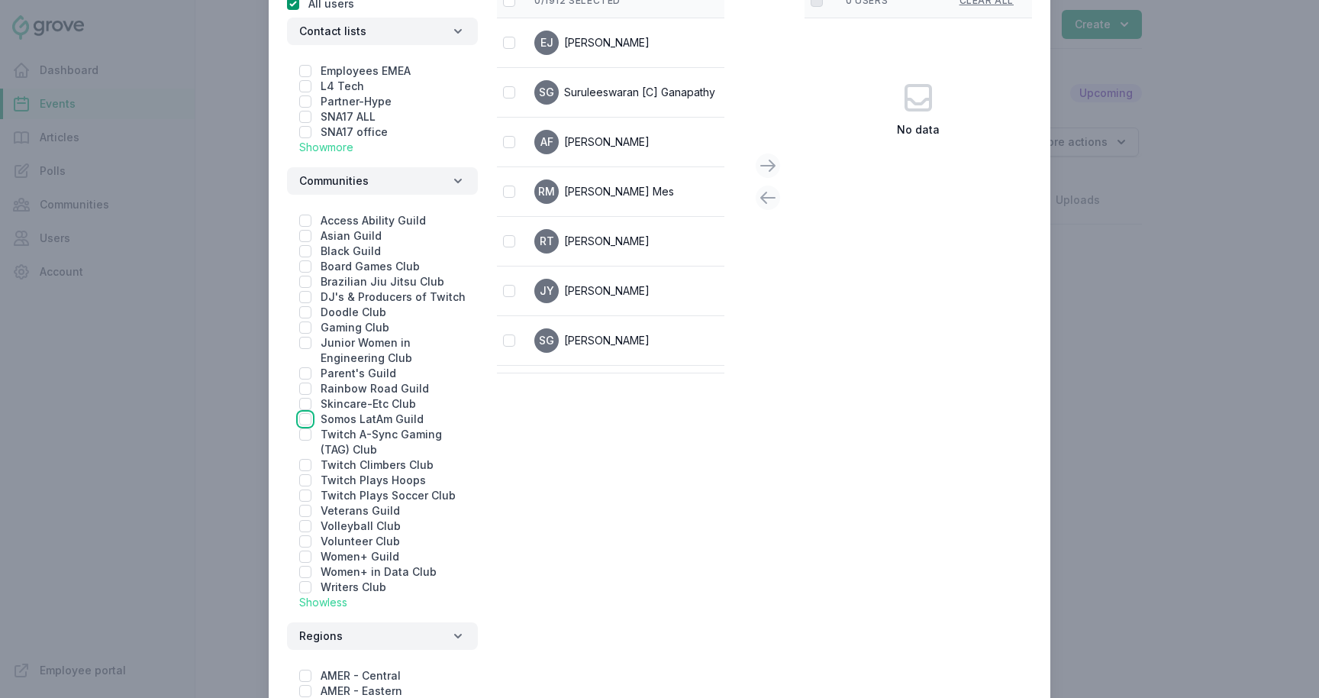
click at [304, 415] on input "checkbox" at bounding box center [305, 419] width 12 height 12
checkbox input "true"
checkbox input "false"
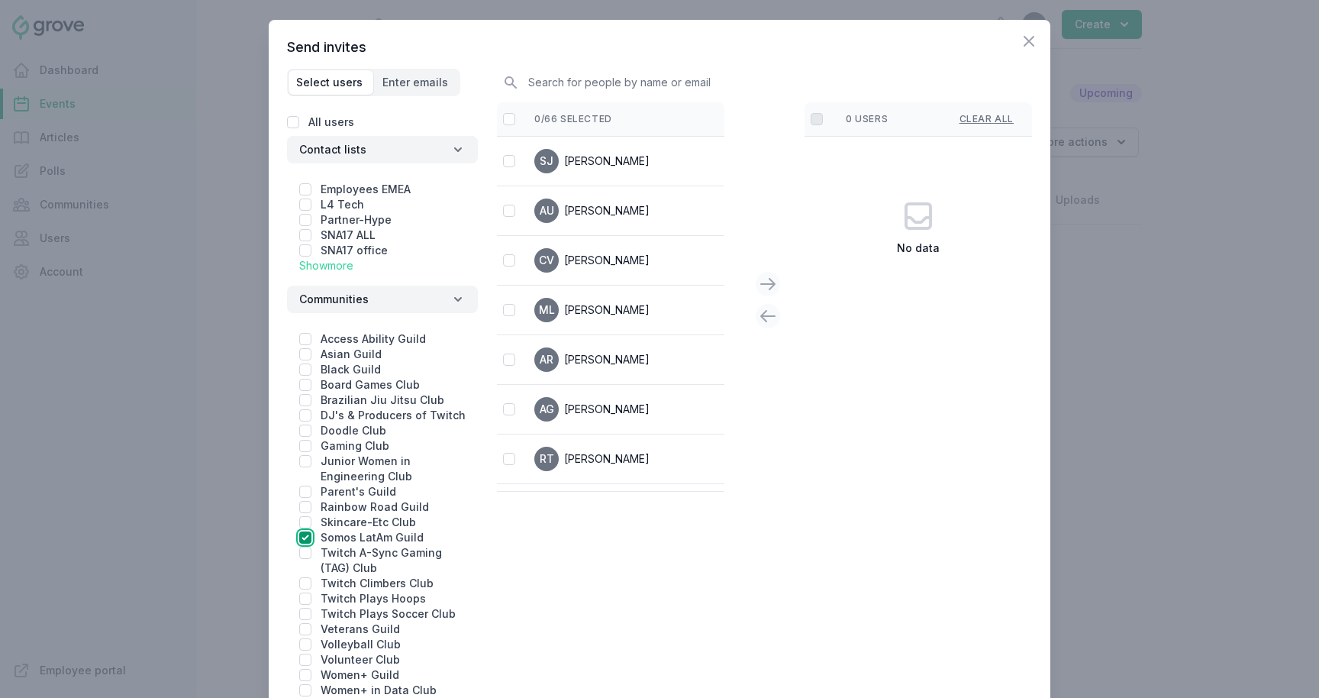
scroll to position [0, 0]
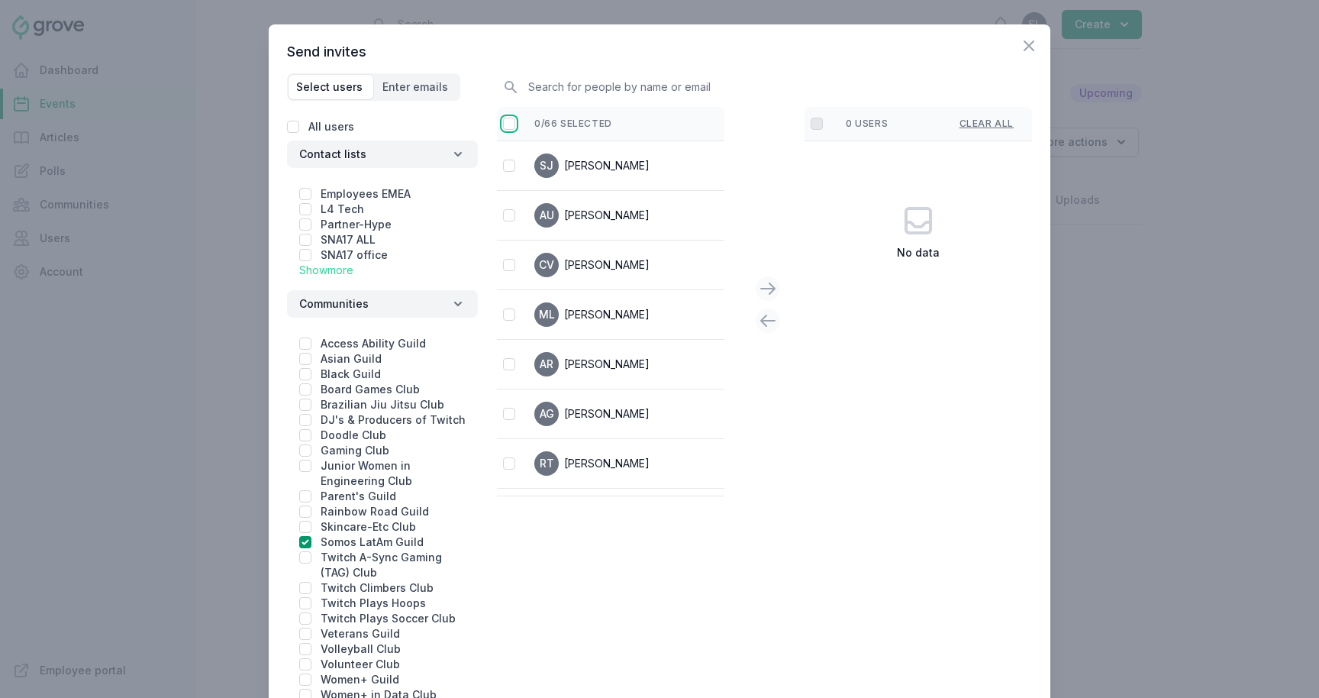
click at [510, 121] on input "checkbox" at bounding box center [509, 124] width 12 height 12
checkbox input "false"
checkbox input "true"
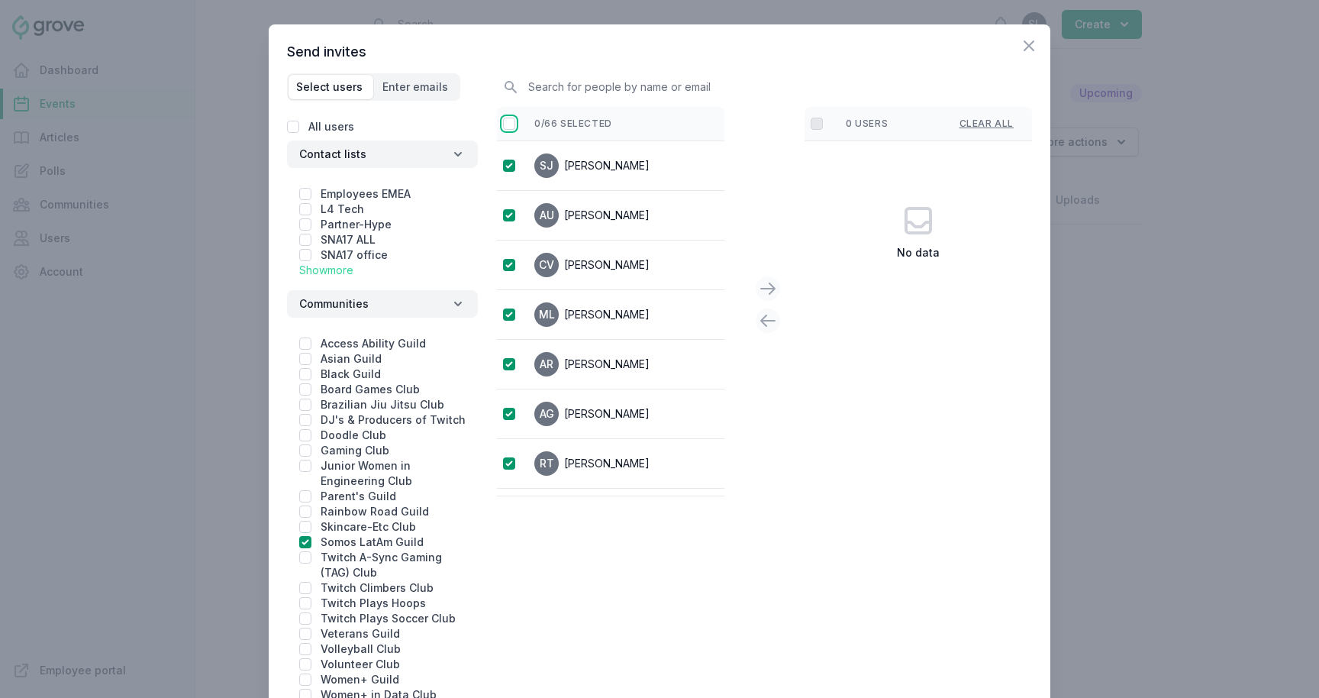
checkbox input "true"
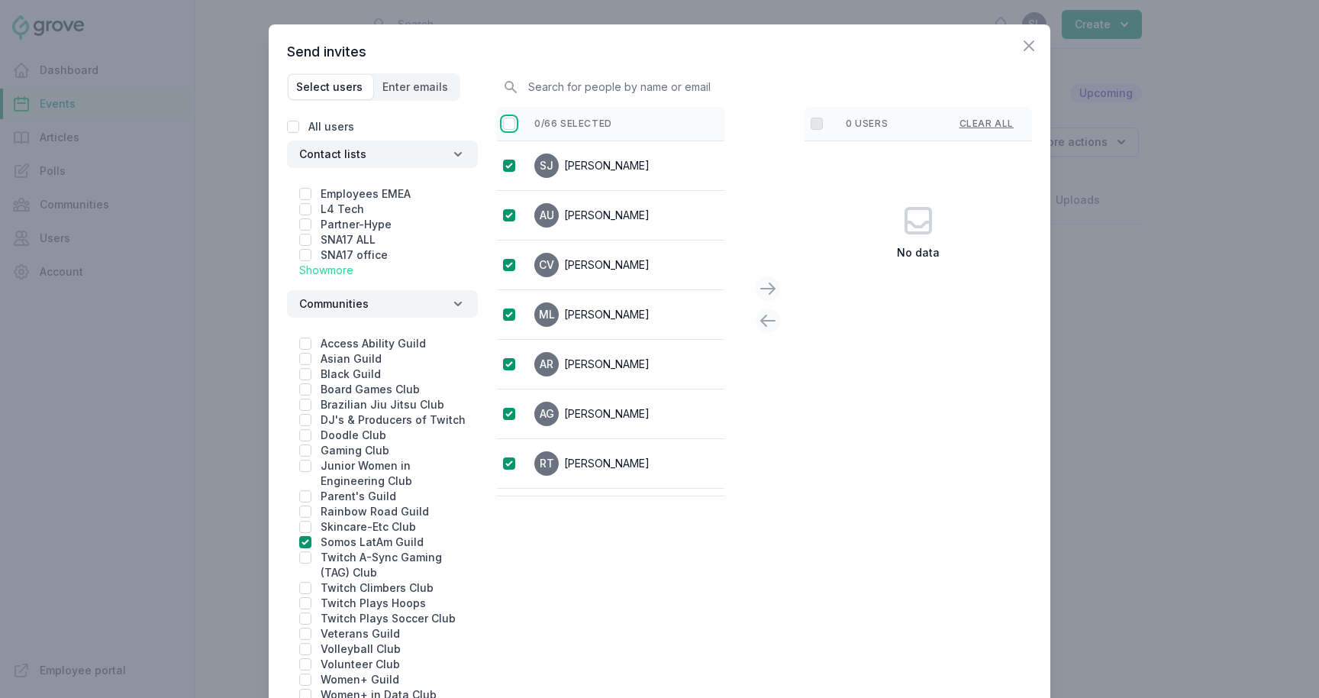
checkbox input "true"
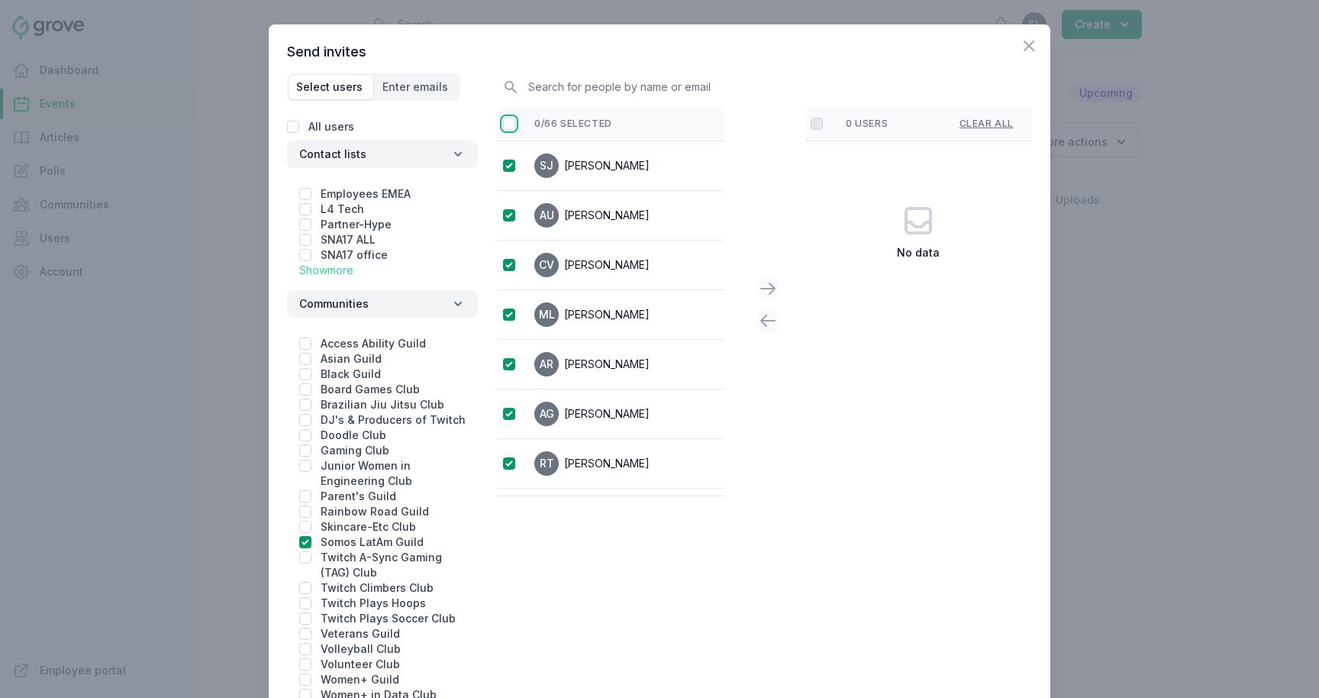
checkbox input "true"
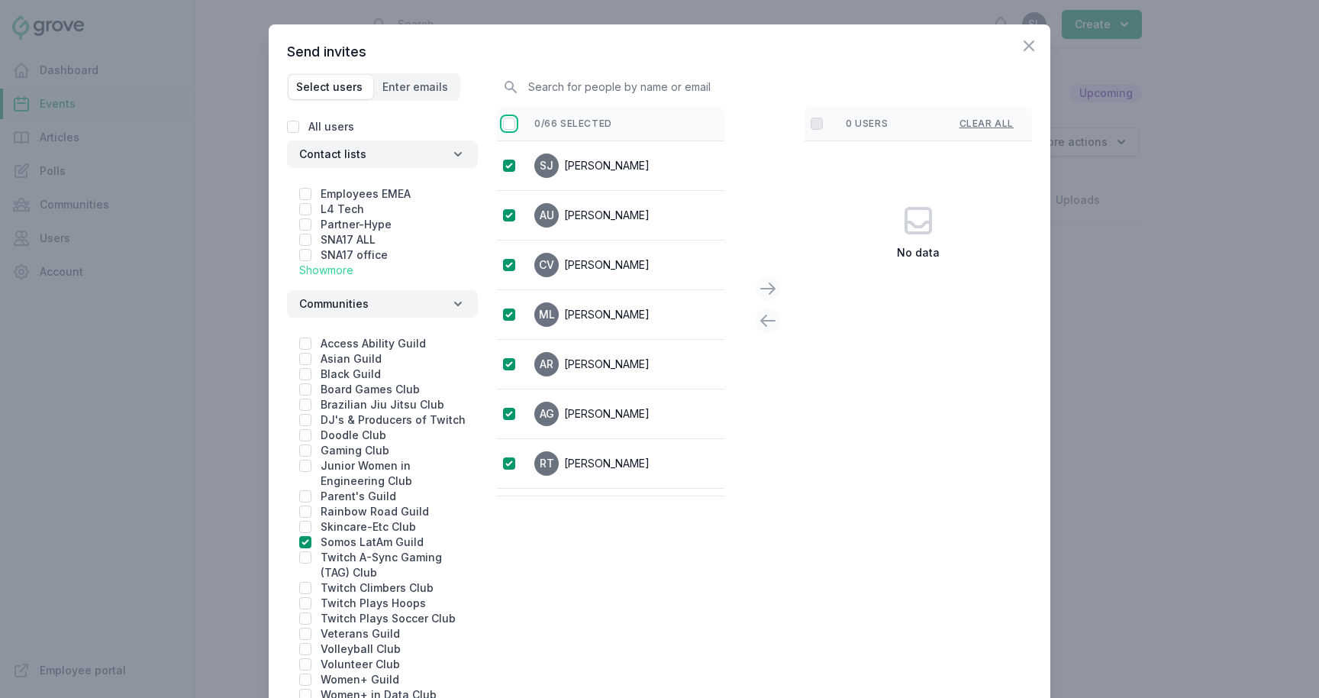
checkbox input "true"
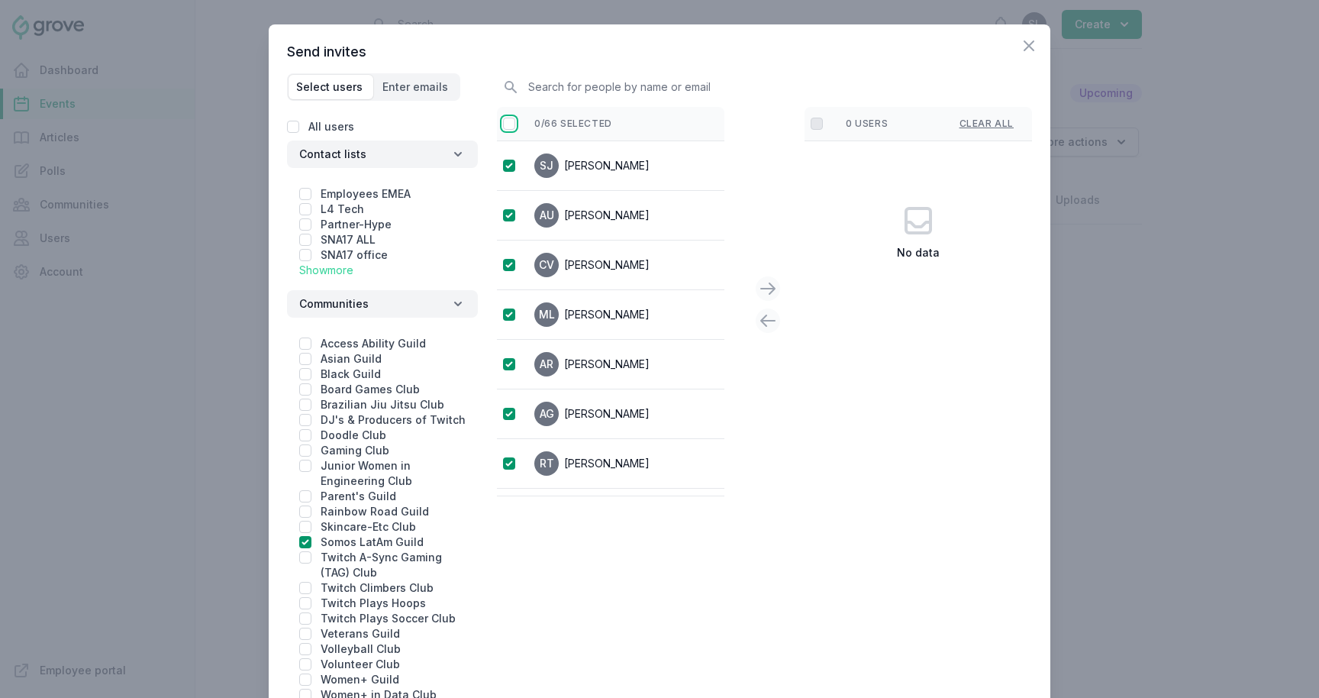
checkbox input "true"
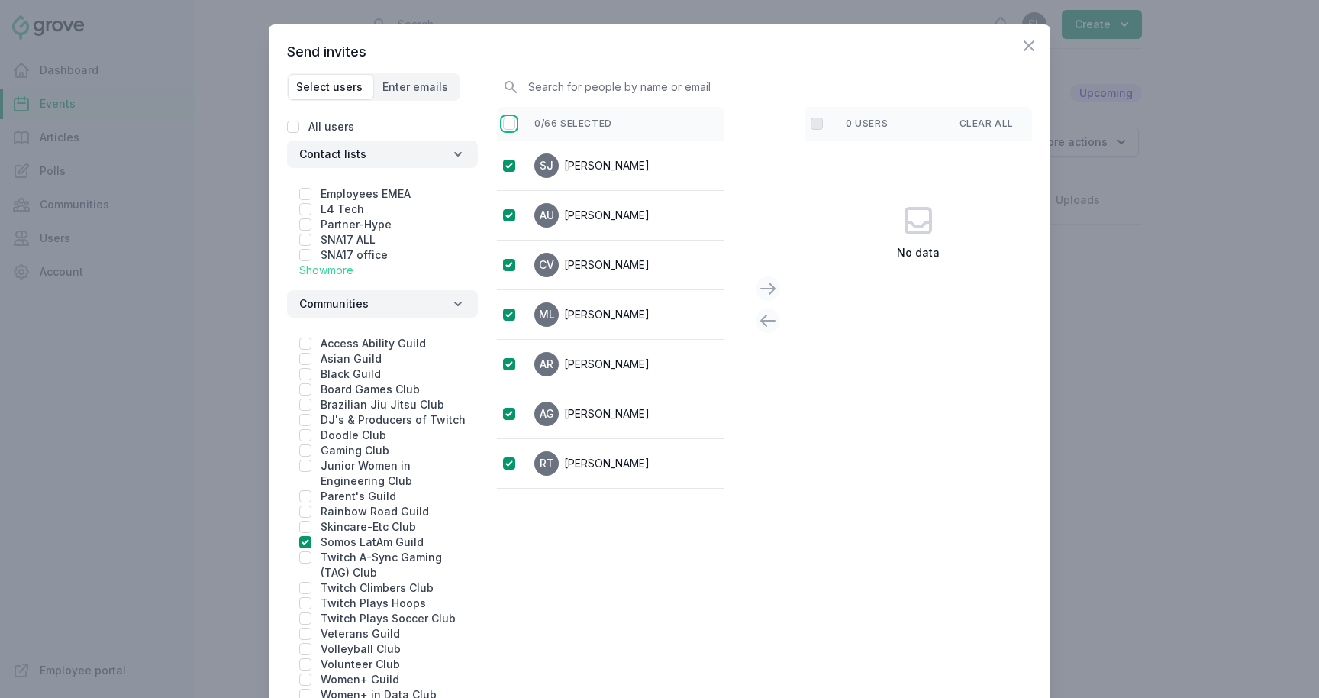
checkbox input "true"
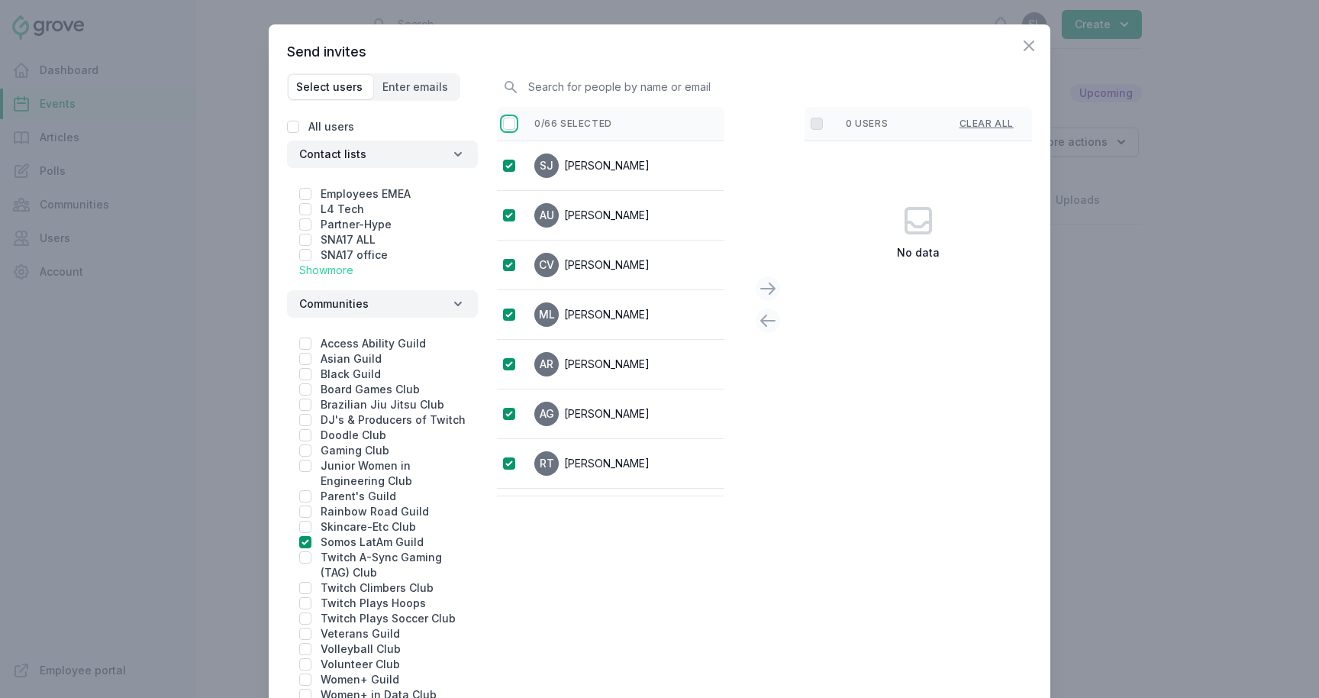
checkbox input "true"
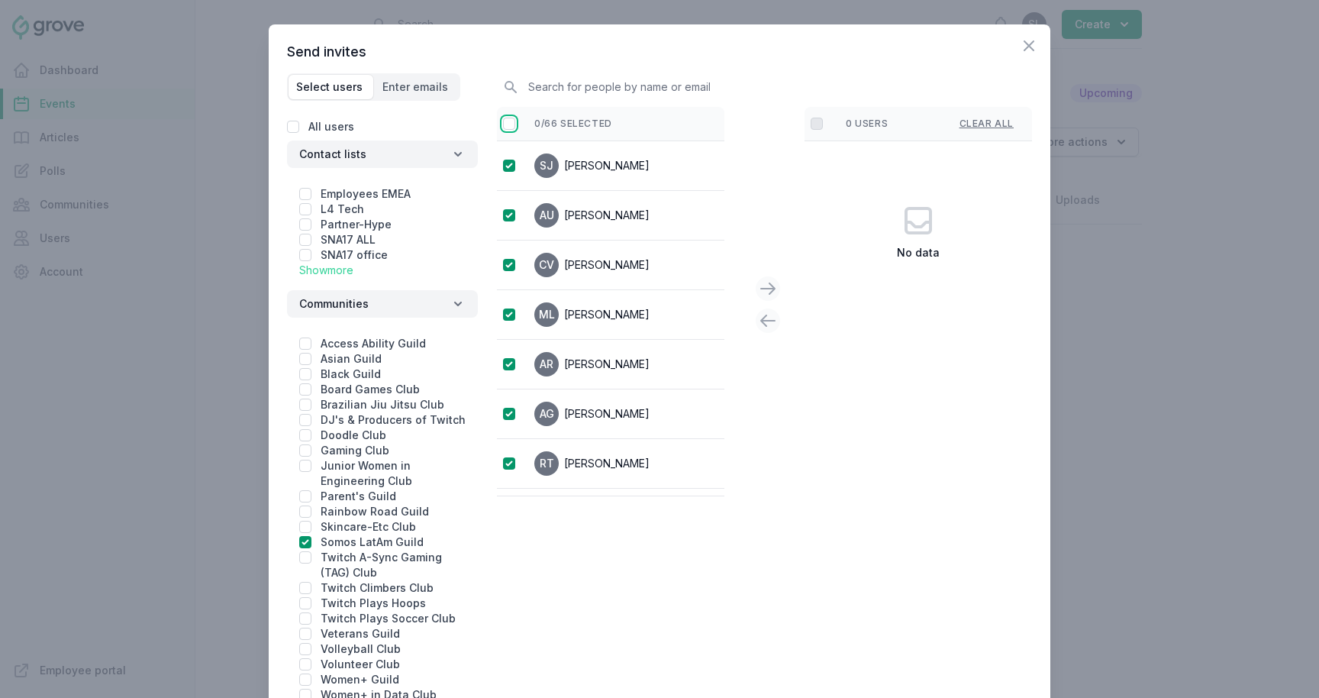
checkbox input "true"
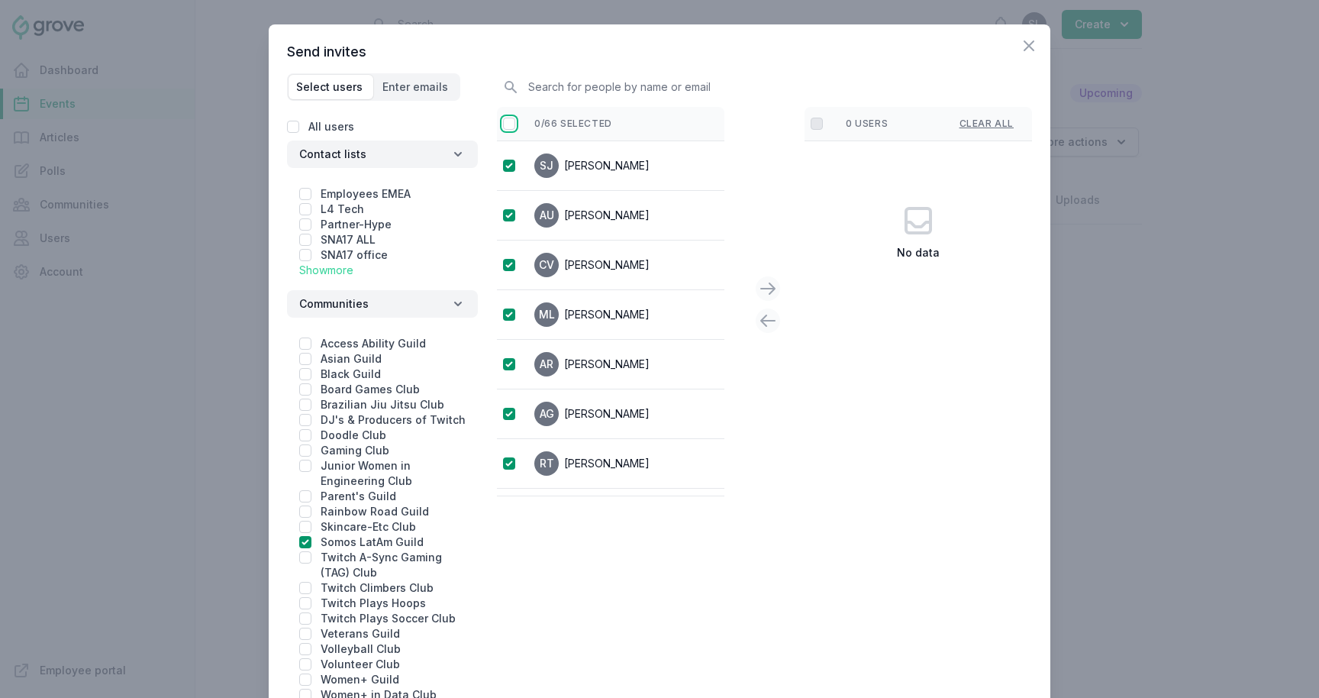
checkbox input "true"
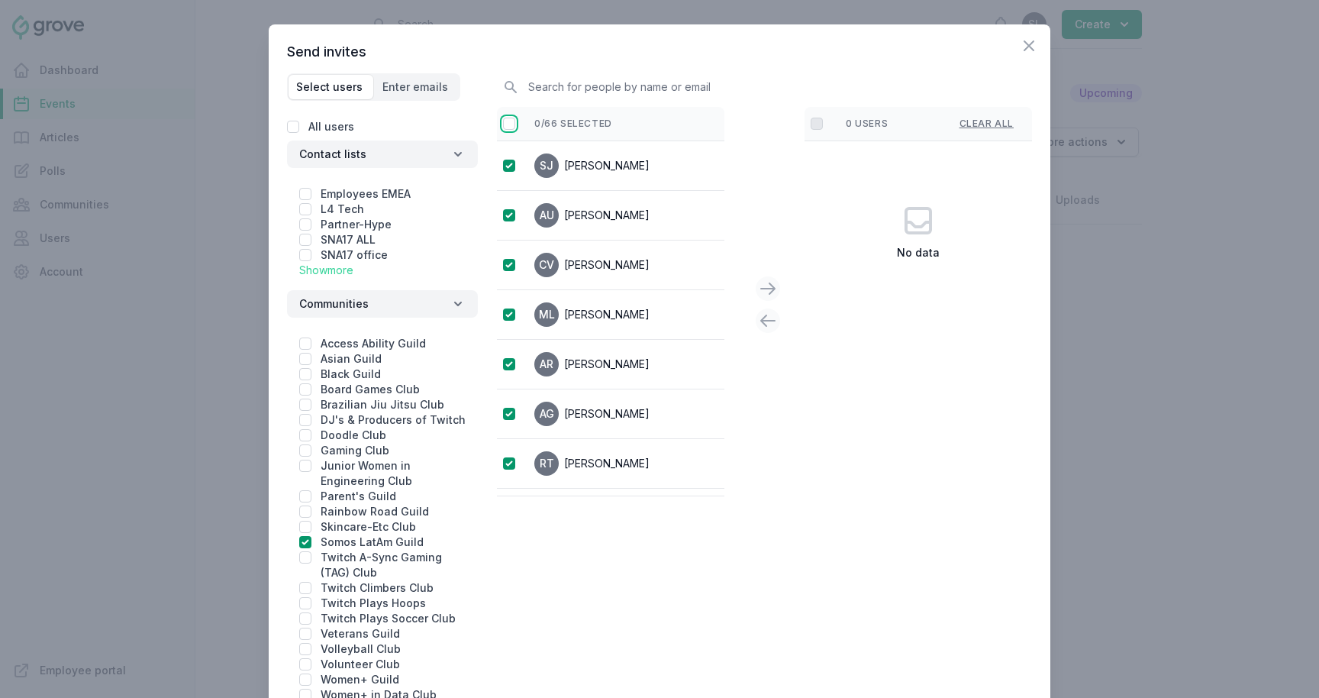
checkbox input "true"
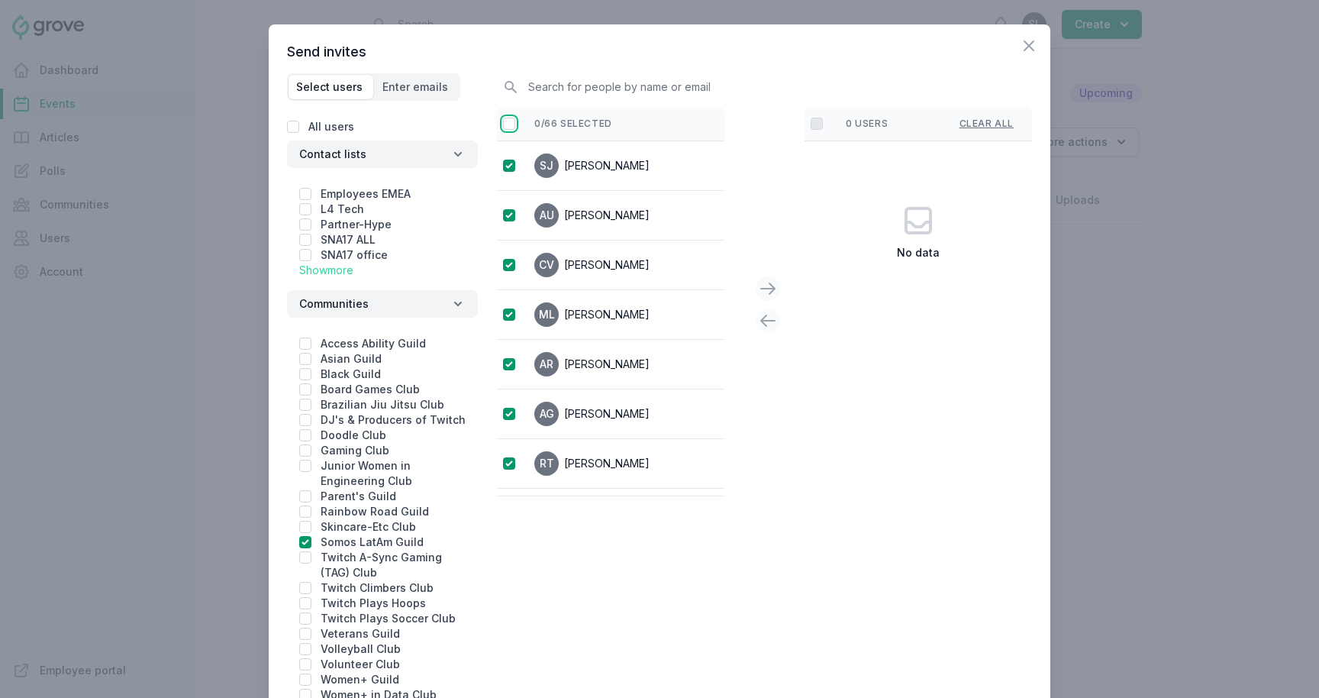
checkbox input "true"
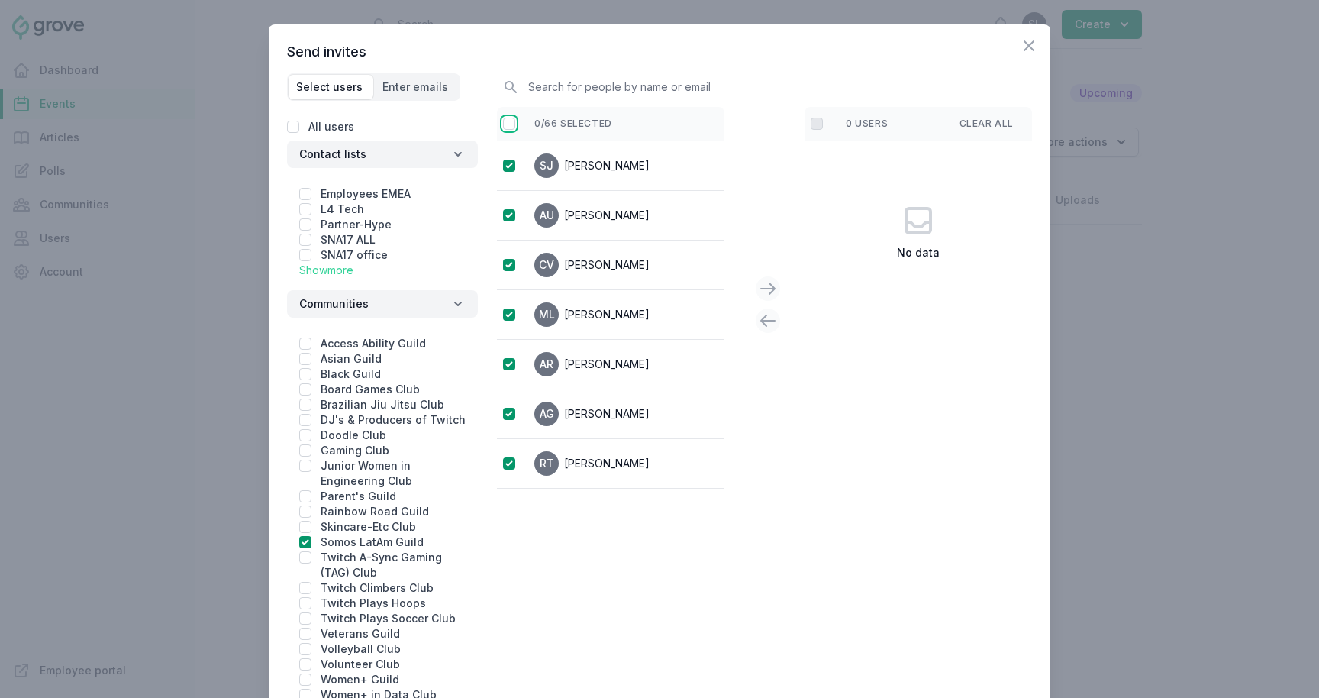
checkbox input "true"
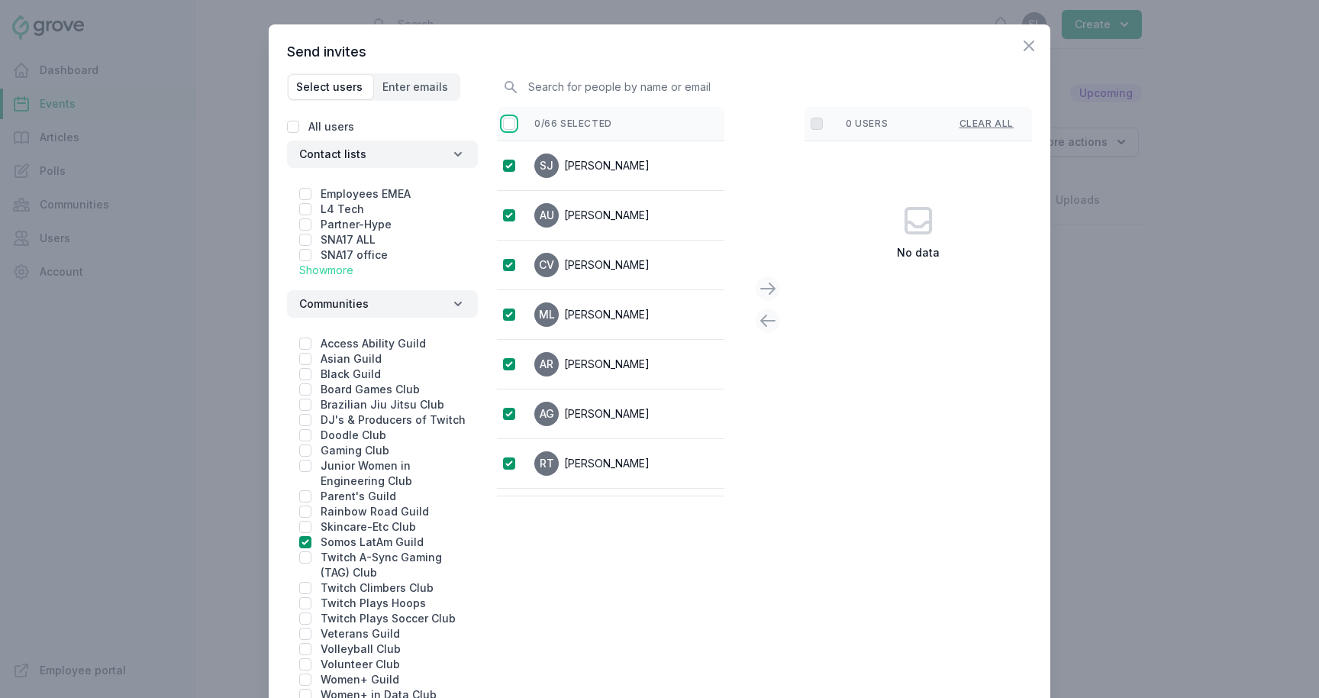
checkbox input "true"
click at [724, 285] on button at bounding box center [768, 288] width 24 height 24
checkbox input "false"
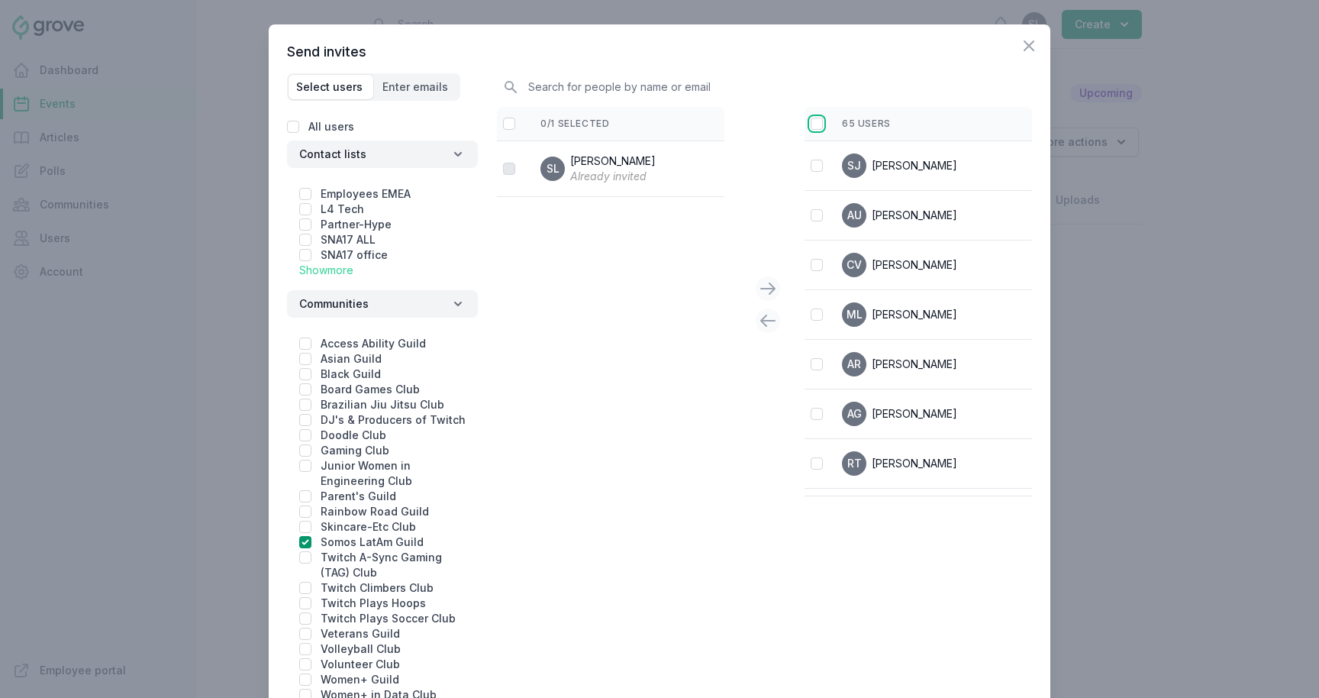
click at [724, 125] on input "checkbox" at bounding box center [816, 124] width 12 height 12
checkbox input "true"
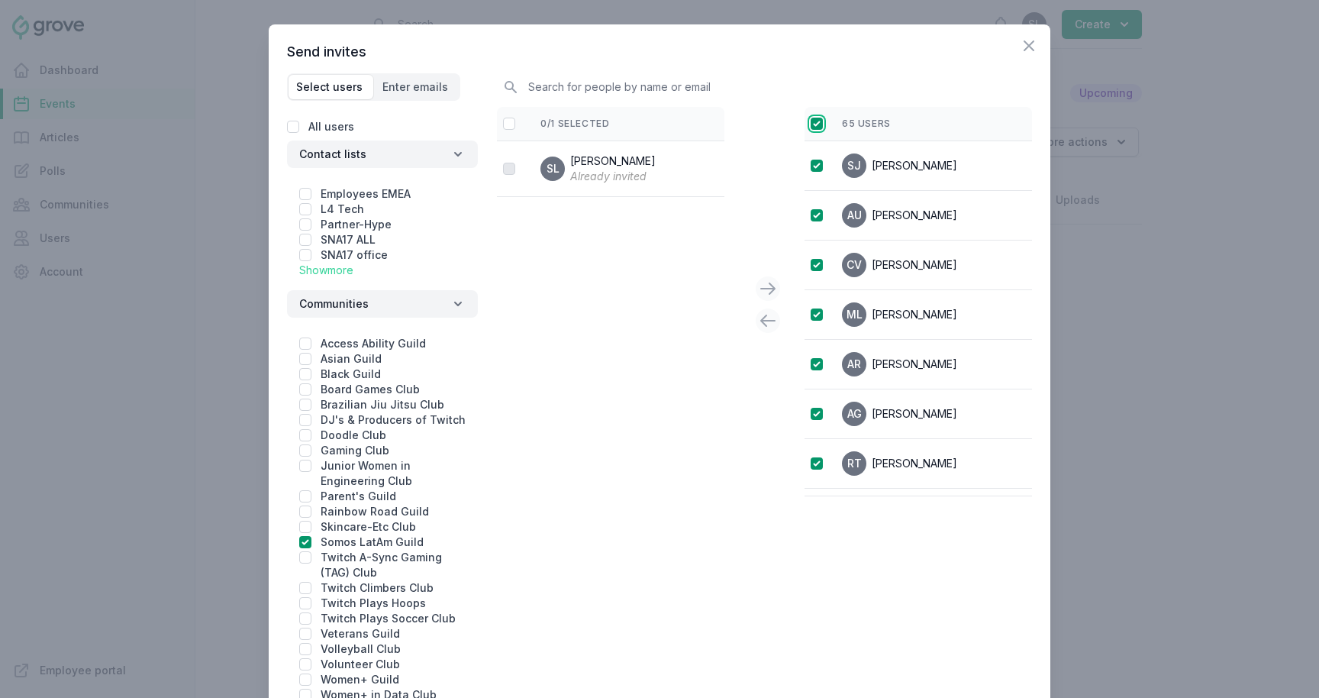
checkbox input "true"
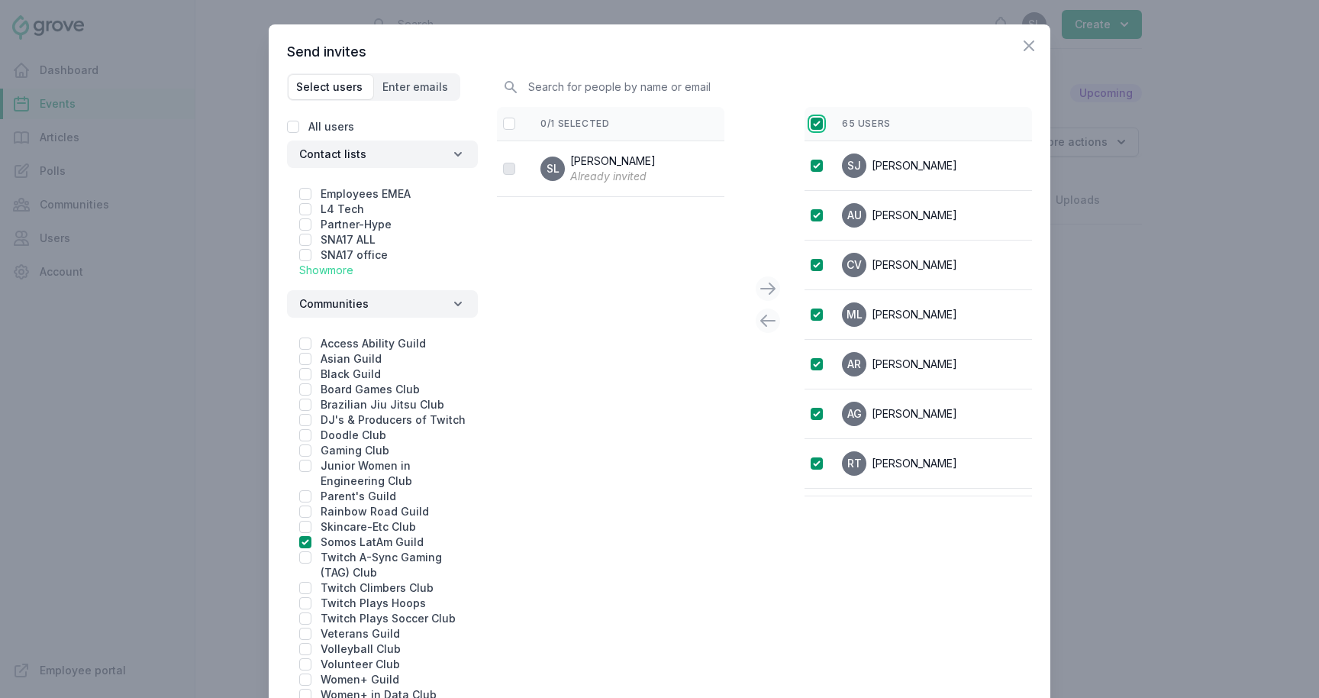
checkbox input "true"
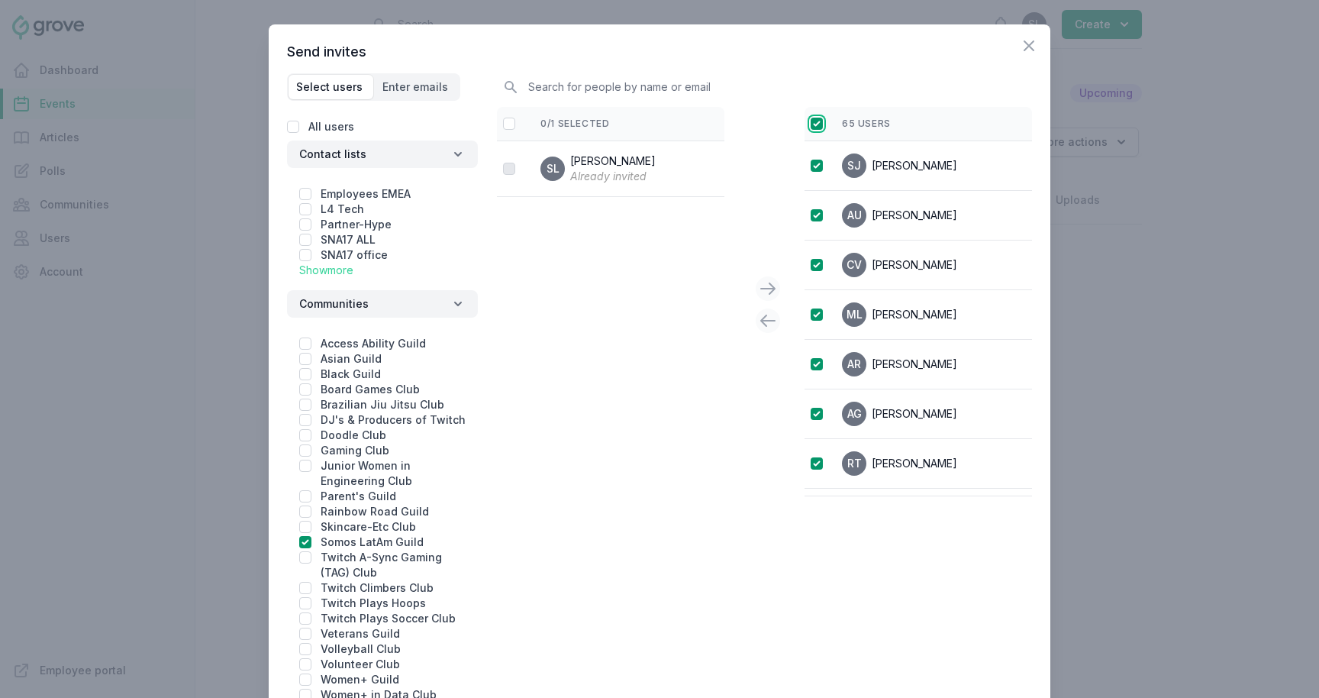
checkbox input "true"
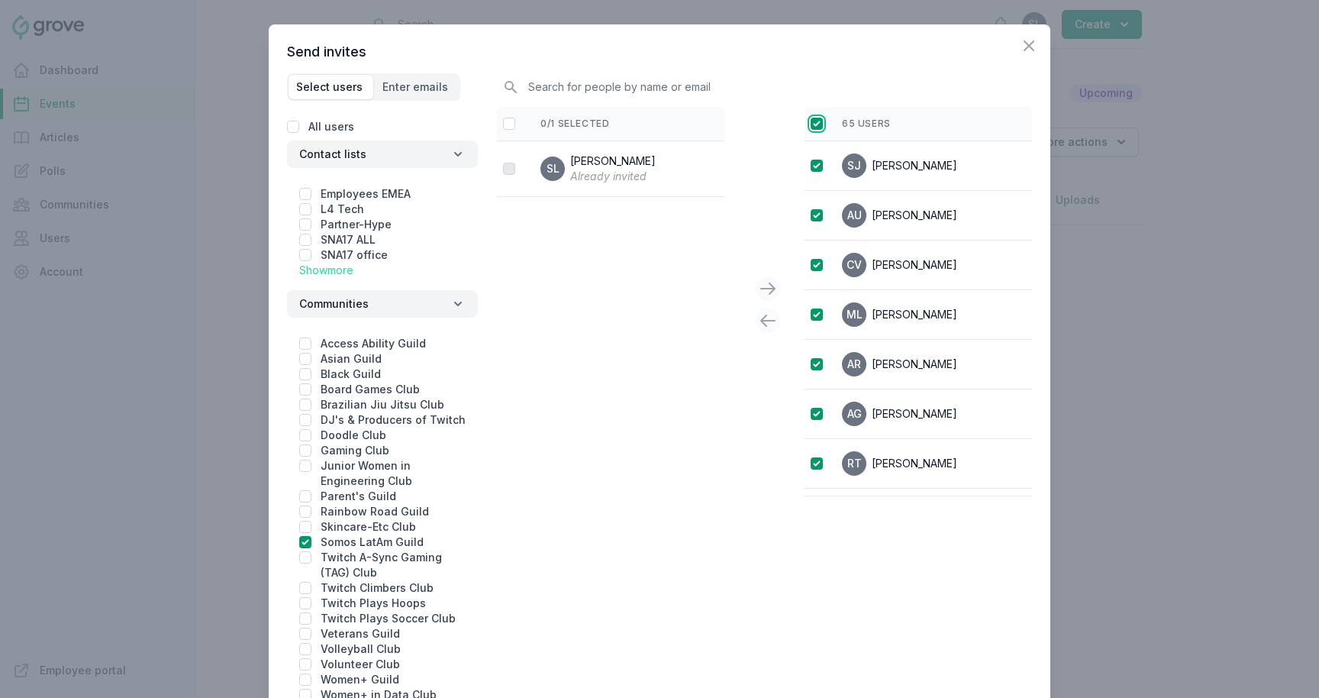
checkbox input "true"
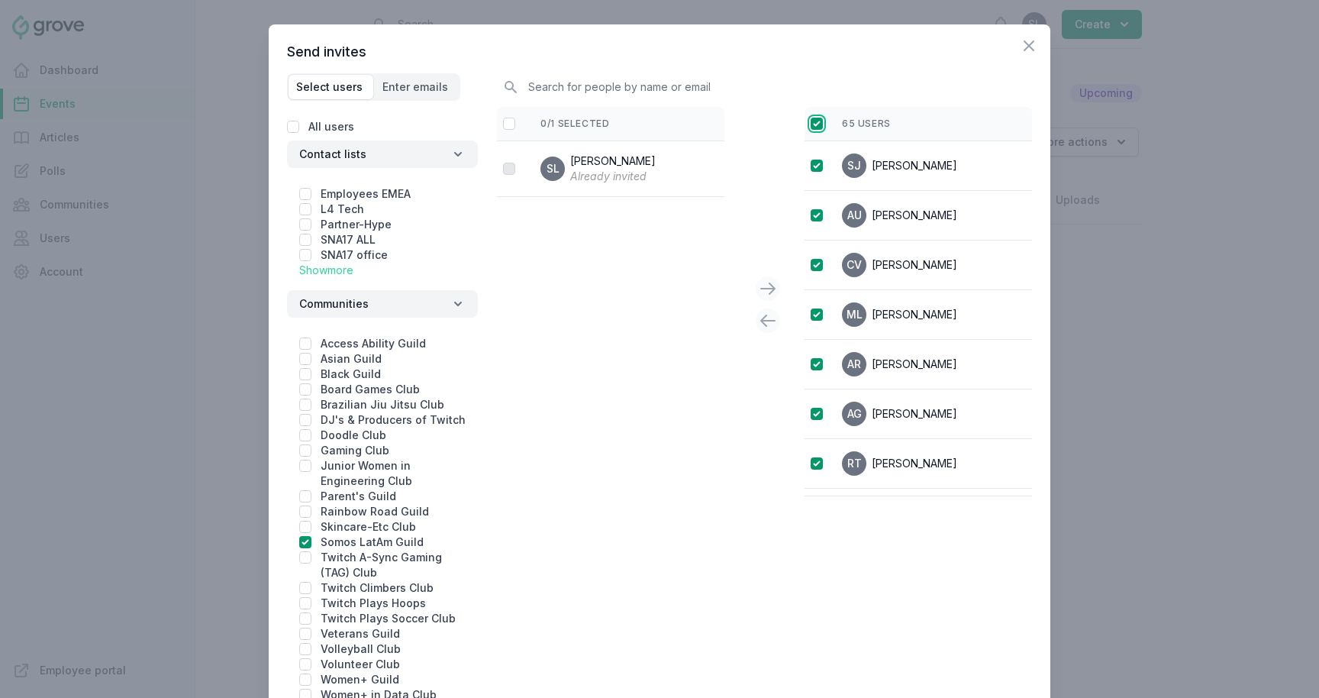
checkbox input "true"
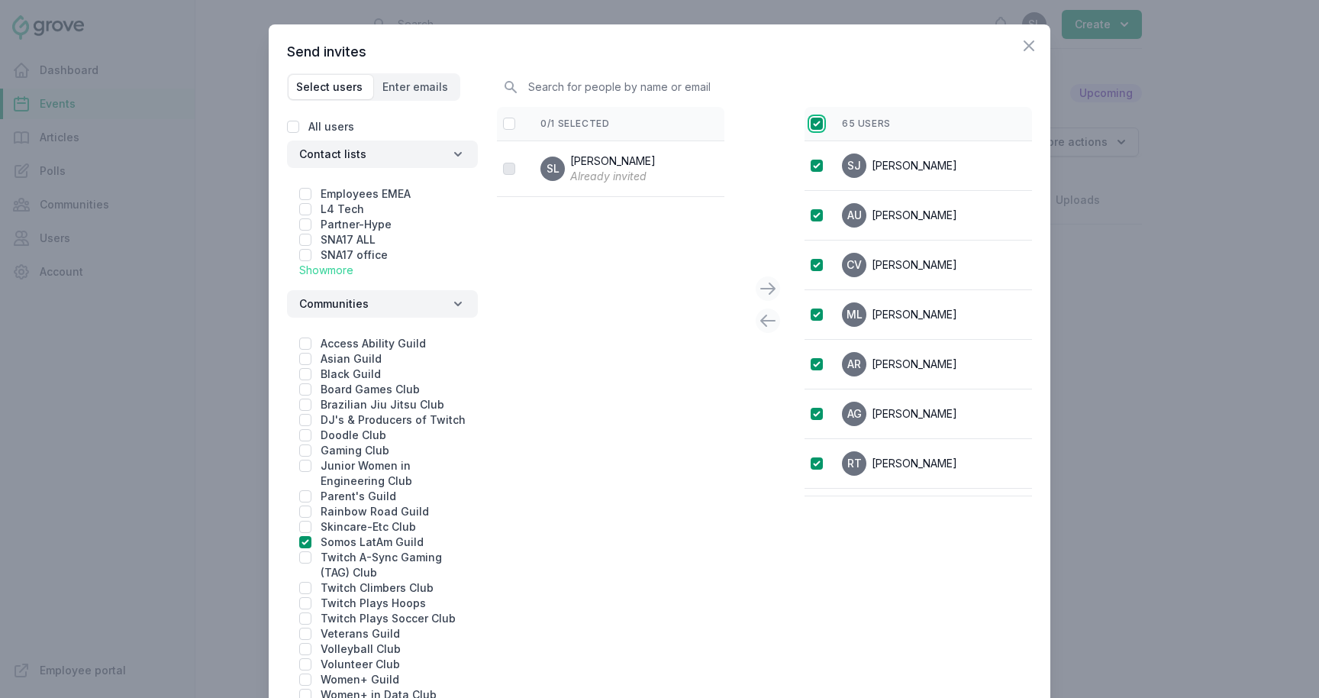
checkbox input "true"
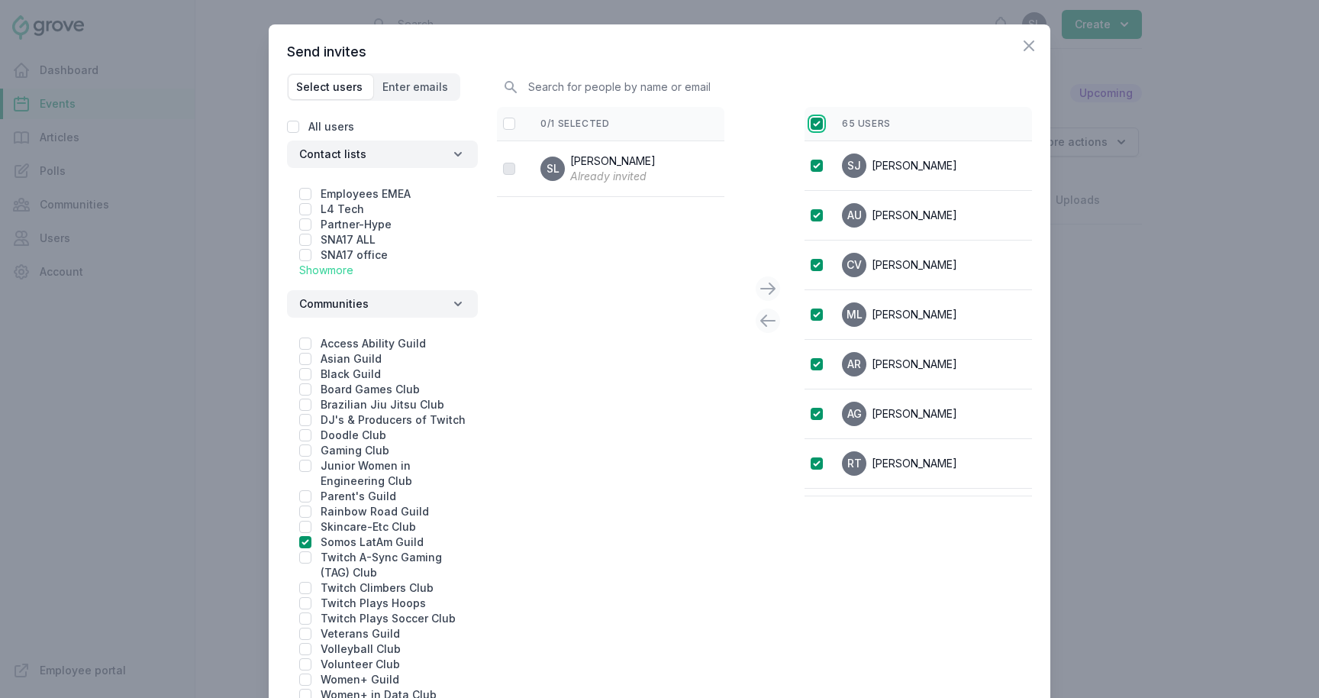
checkbox input "true"
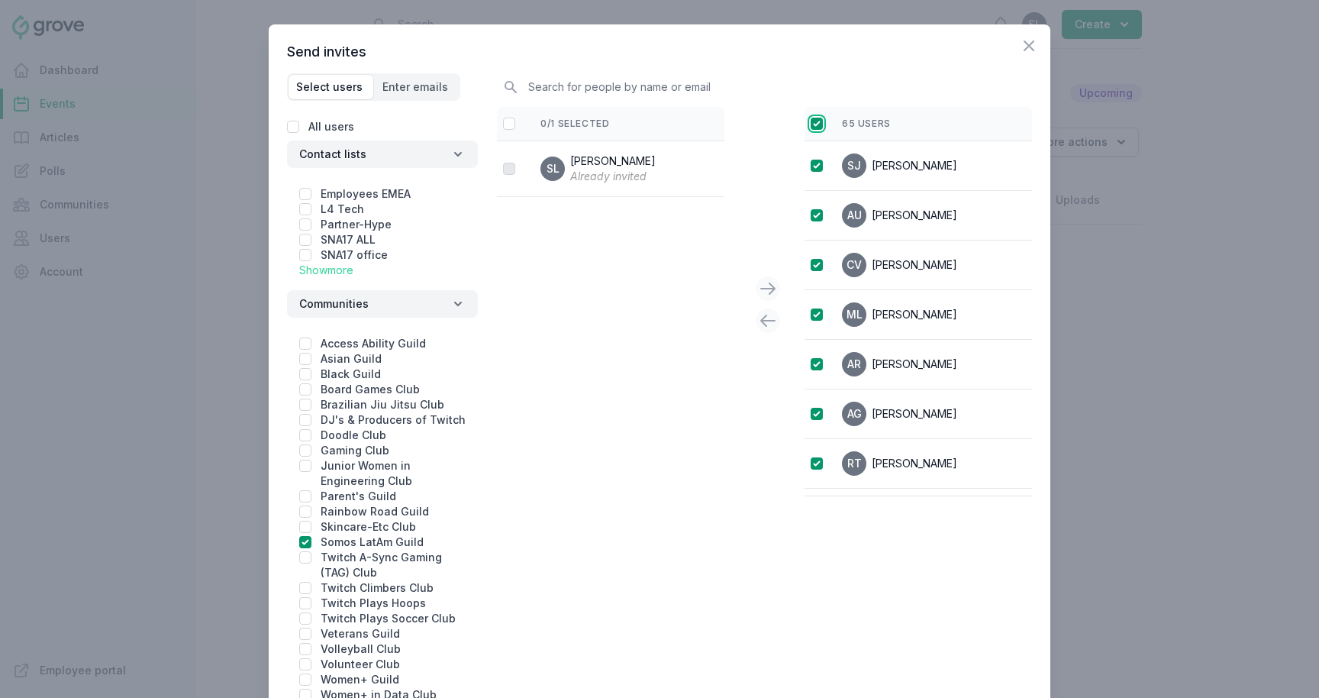
checkbox input "true"
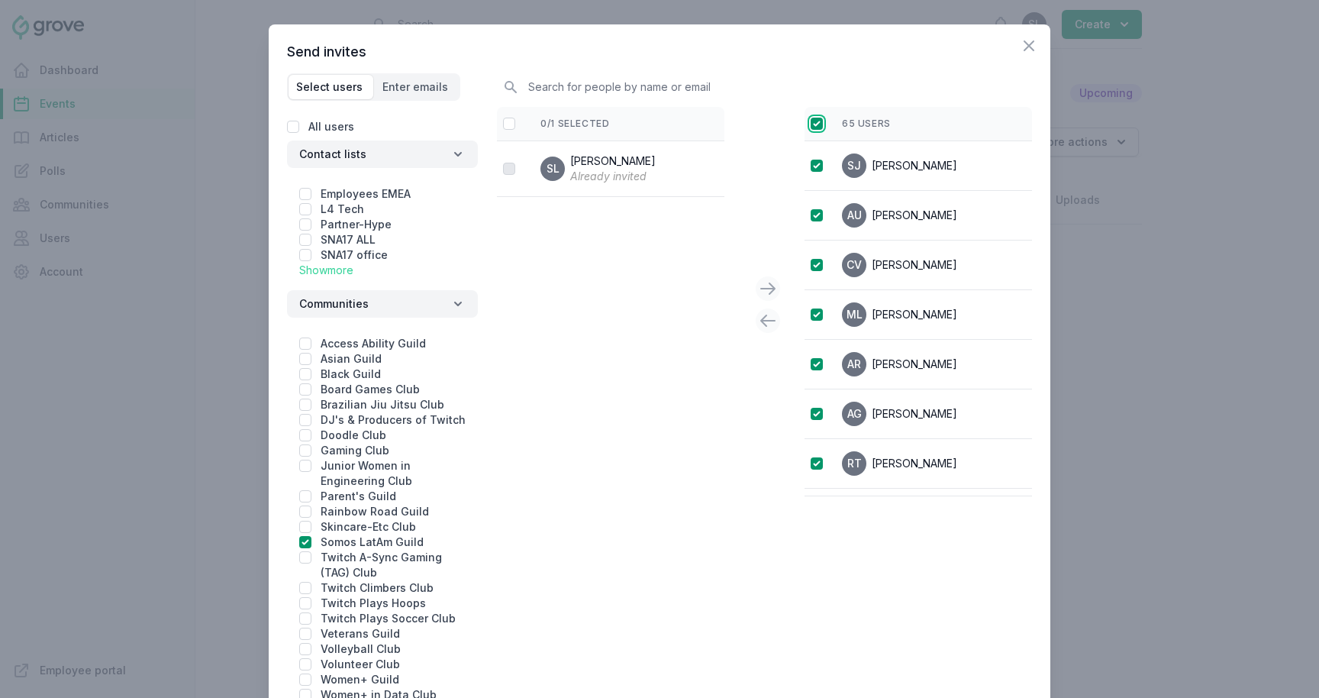
checkbox input "true"
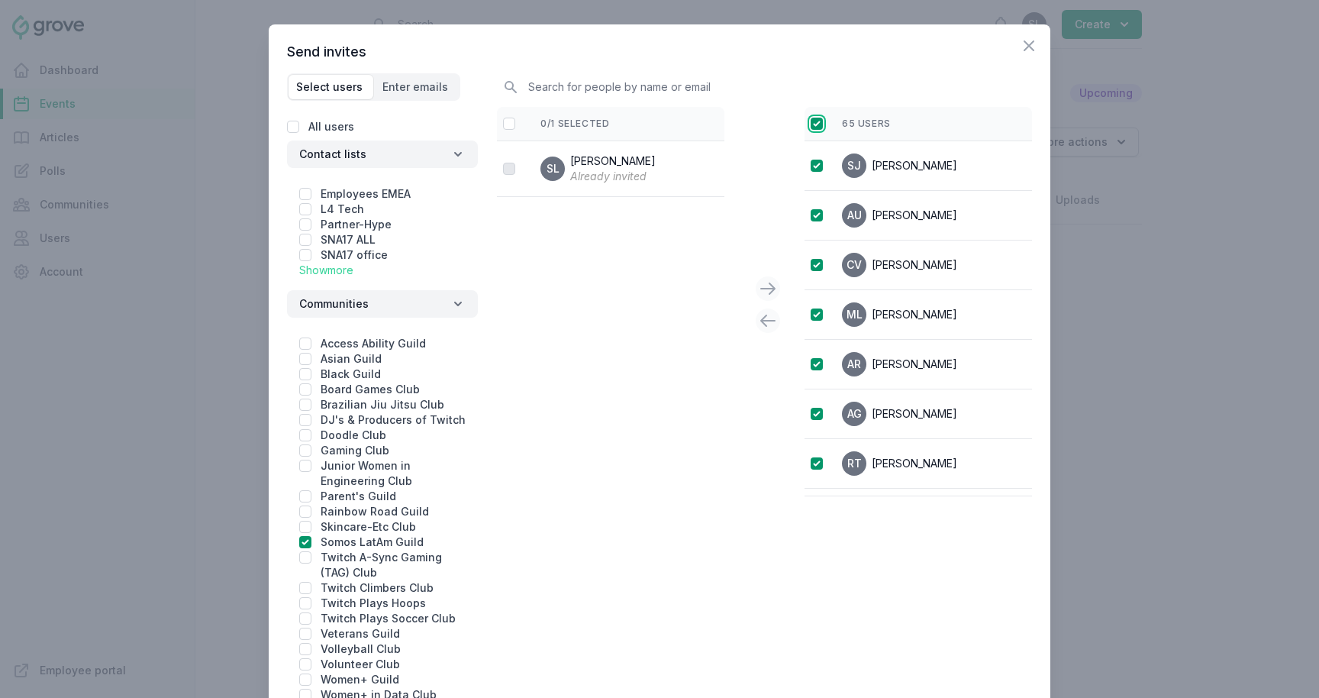
checkbox input "true"
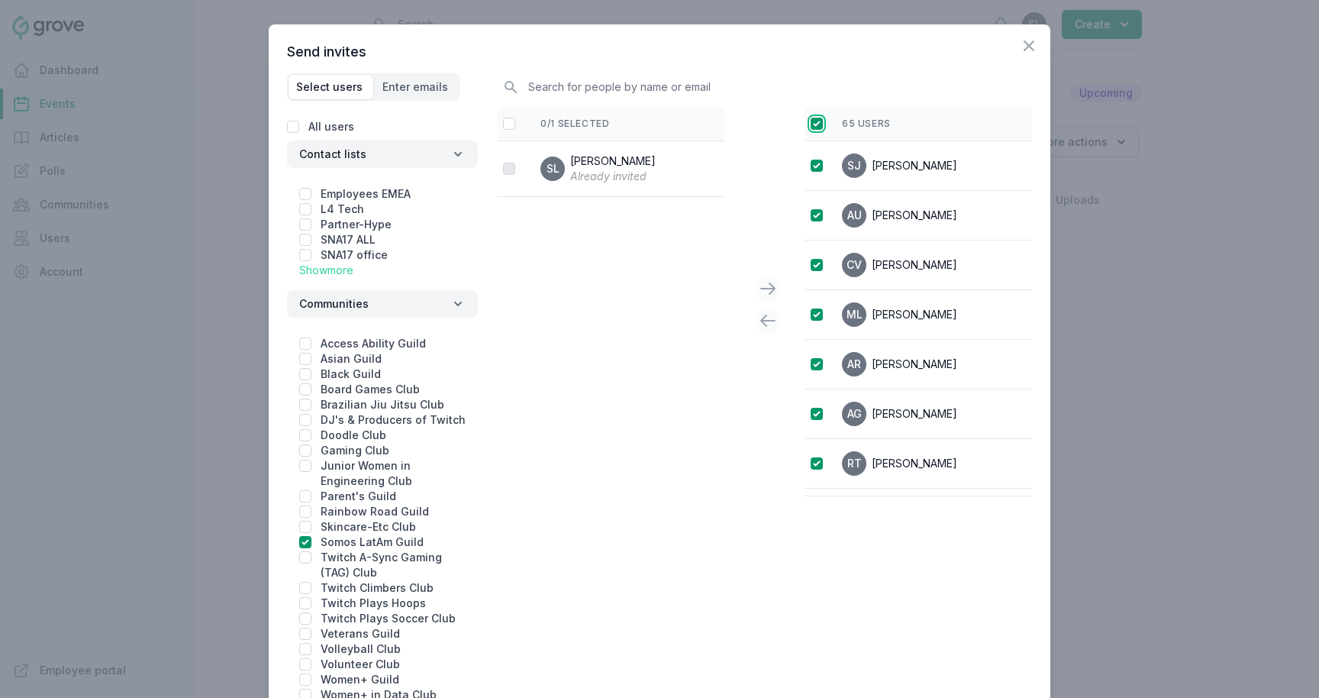
checkbox input "true"
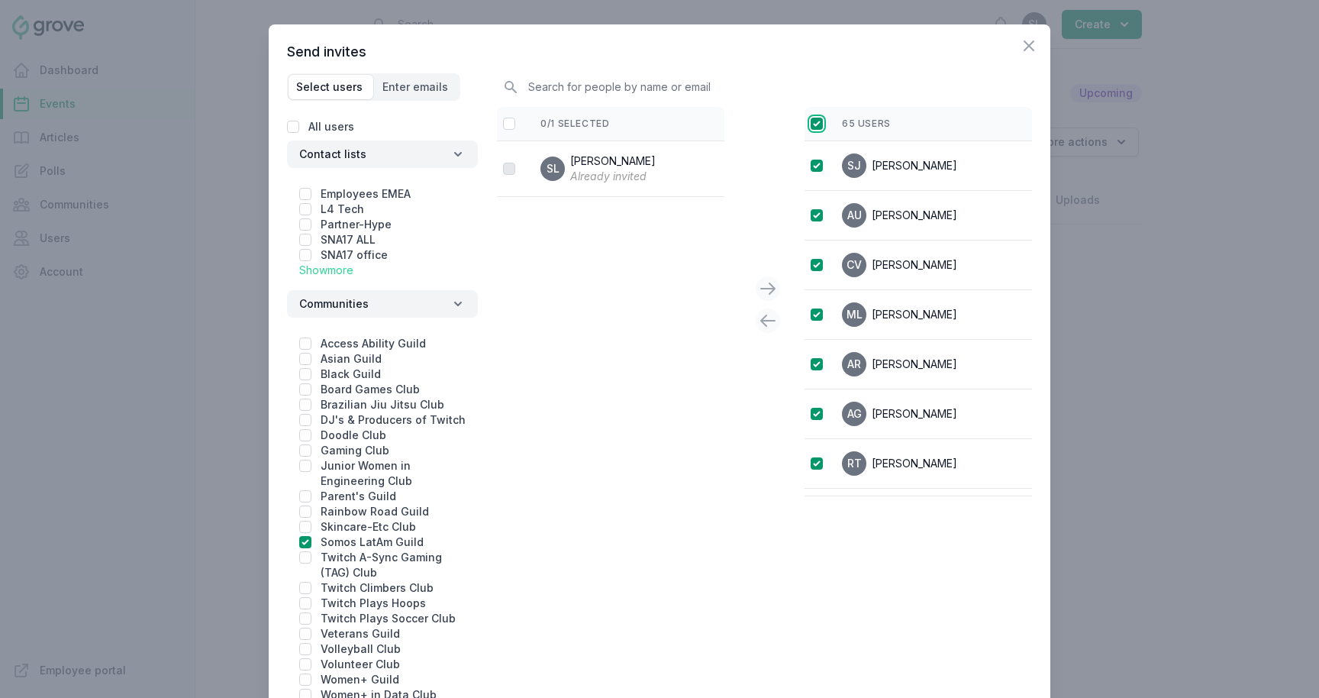
checkbox input "true"
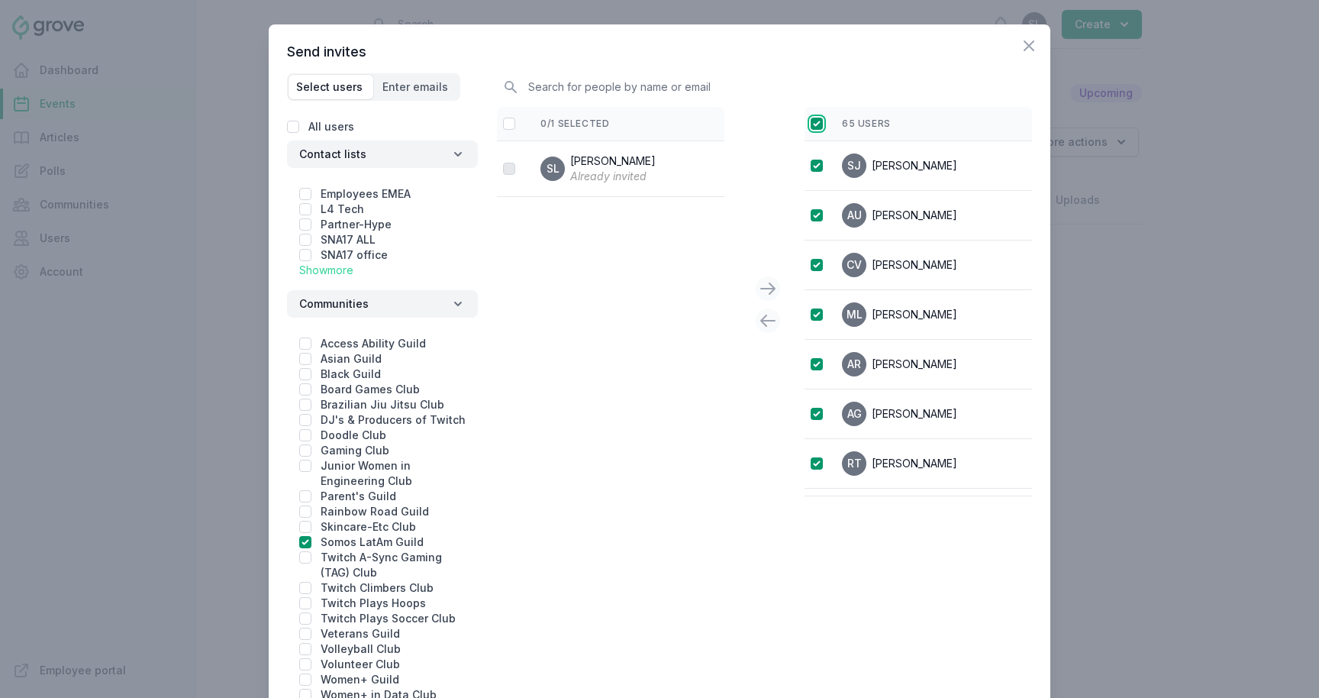
checkbox input "true"
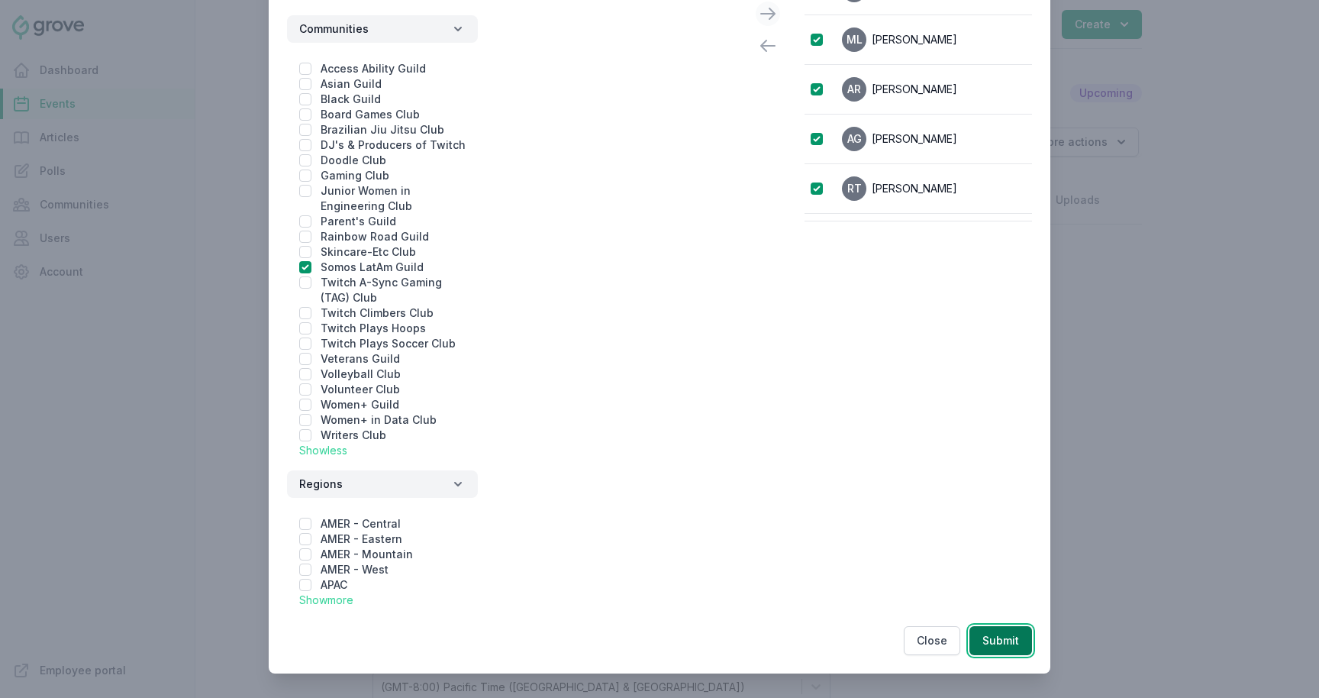
click at [724, 647] on button "Submit" at bounding box center [1000, 640] width 63 height 29
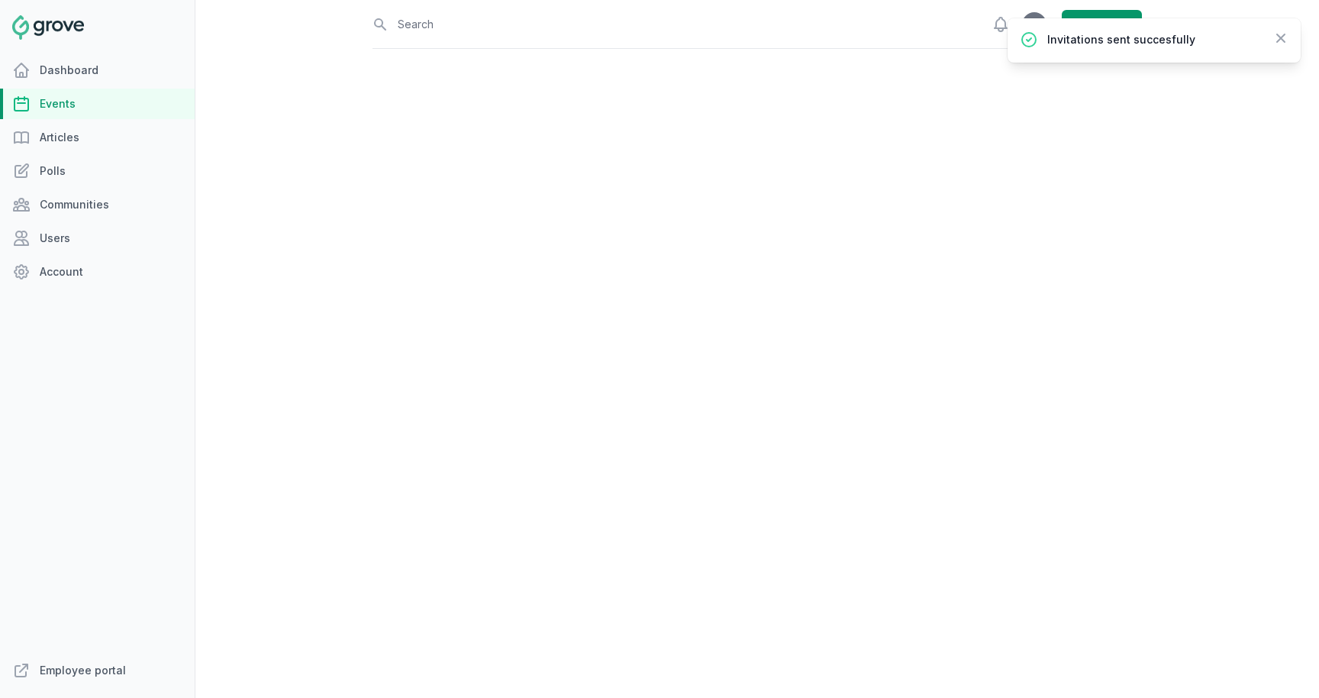
select select "85"
select select "virtual"
select select "false"
select select "11:30 AM"
select select "2:00 PM"
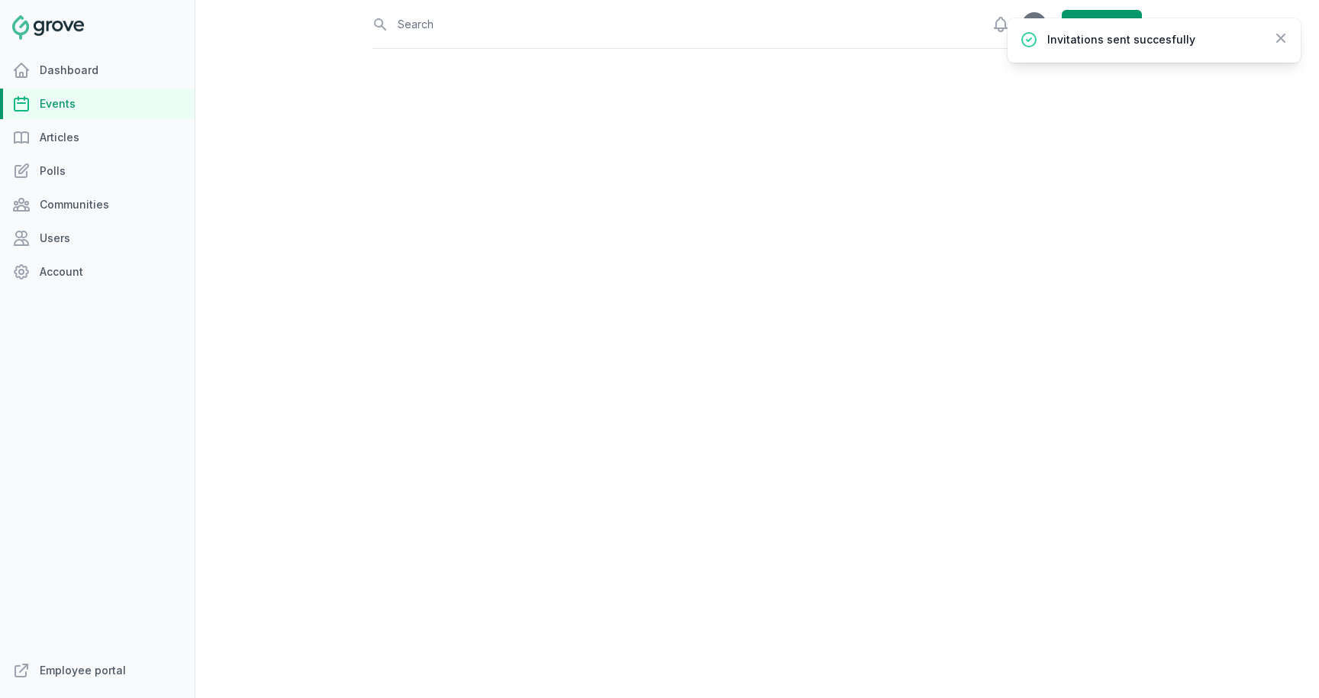
select select "89"
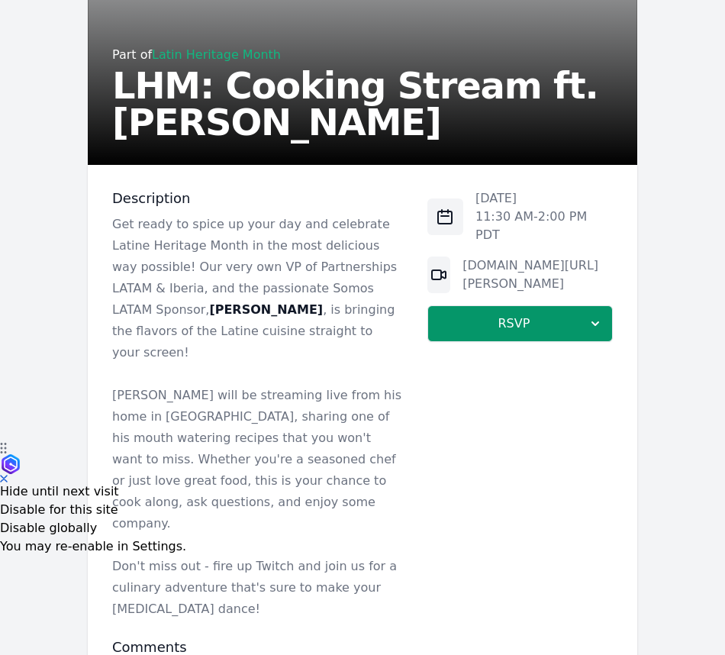
scroll to position [263, 0]
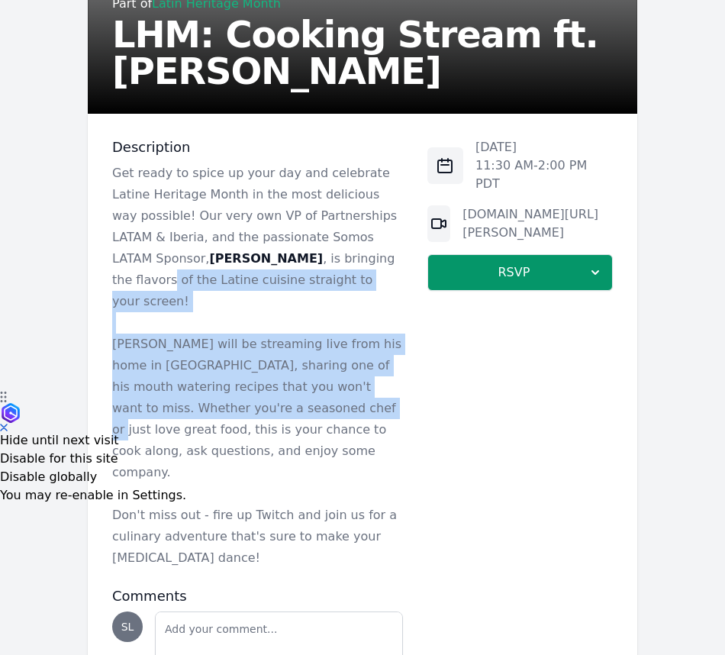
drag, startPoint x: 282, startPoint y: 249, endPoint x: 282, endPoint y: 394, distance: 145.0
click at [282, 393] on div "Get ready to spice up your day and celebrate Latine Heritage Month in the most …" at bounding box center [257, 366] width 291 height 406
click at [282, 394] on p "[PERSON_NAME] will be streaming live from his home in [GEOGRAPHIC_DATA], sharin…" at bounding box center [257, 408] width 291 height 150
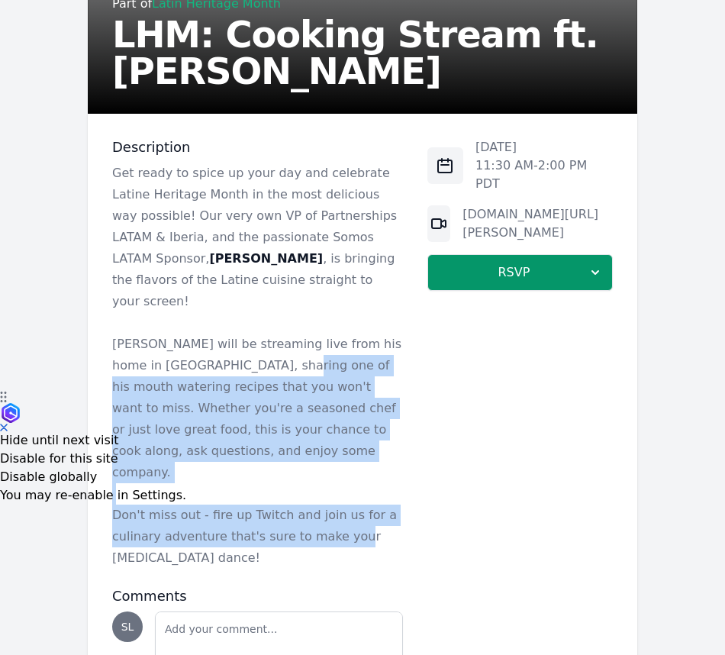
drag, startPoint x: 345, startPoint y: 485, endPoint x: 266, endPoint y: 341, distance: 164.6
click at [266, 341] on div "Get ready to spice up your day and celebrate Latine Heritage Month in the most …" at bounding box center [257, 366] width 291 height 406
click at [266, 341] on p "[PERSON_NAME] will be streaming live from his home in [GEOGRAPHIC_DATA], sharin…" at bounding box center [257, 408] width 291 height 150
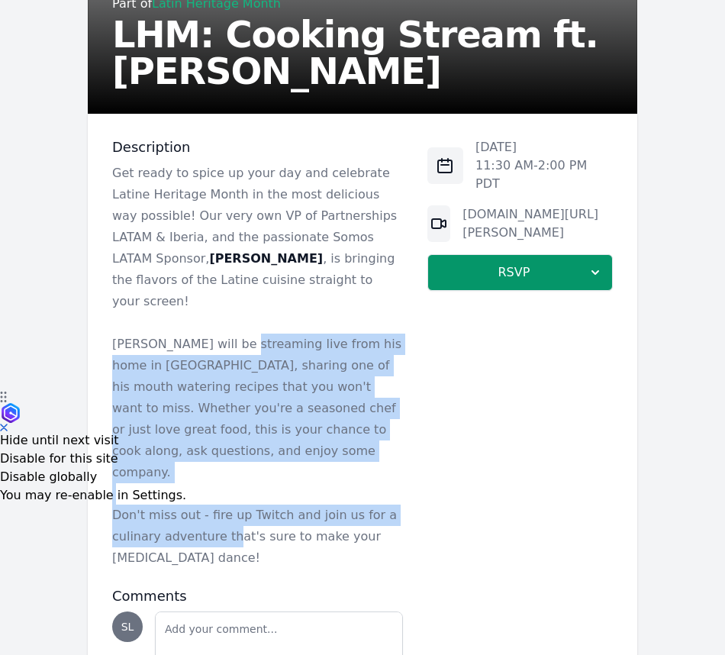
drag, startPoint x: 230, startPoint y: 317, endPoint x: 228, endPoint y: 504, distance: 187.0
click at [228, 504] on div "Get ready to spice up your day and celebrate Latine Heritage Month in the most …" at bounding box center [257, 366] width 291 height 406
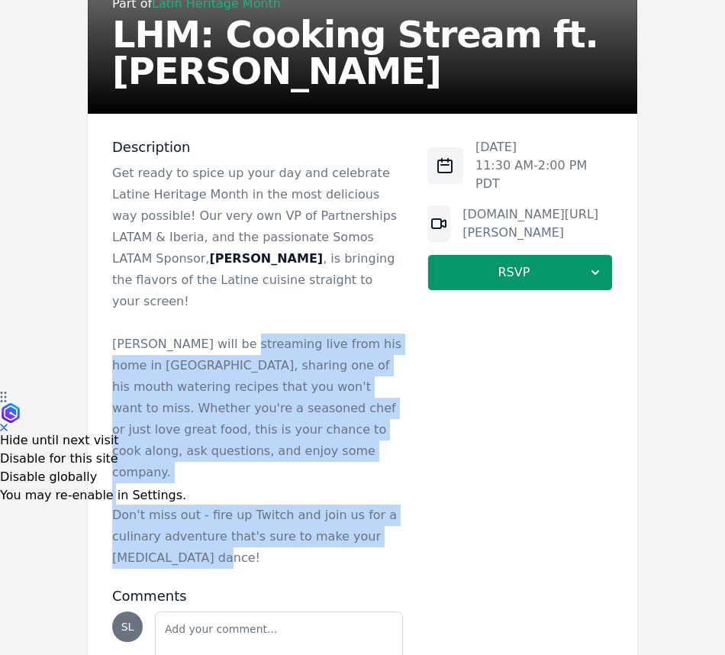
click at [227, 505] on p "Don't miss out - fire up Twitch and join us for a culinary adventure that's sur…" at bounding box center [257, 536] width 291 height 64
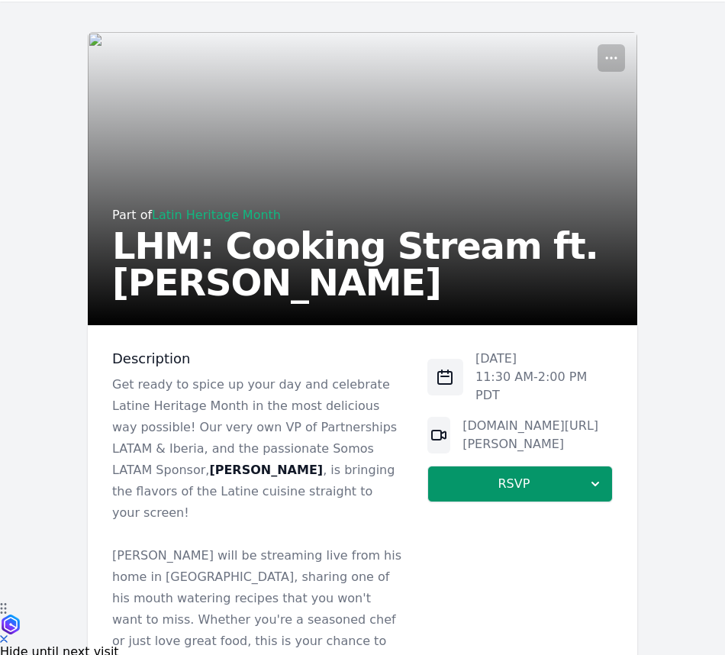
scroll to position [0, 0]
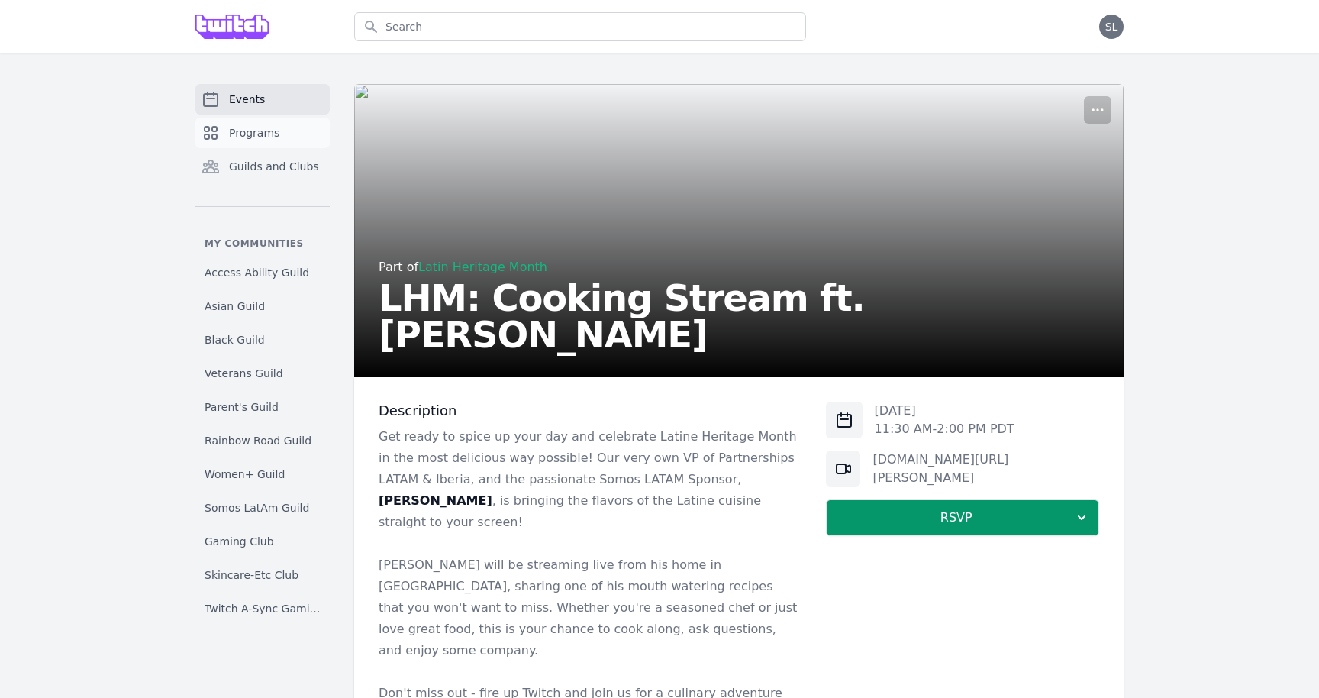
click at [269, 137] on span "Programs" at bounding box center [254, 132] width 50 height 15
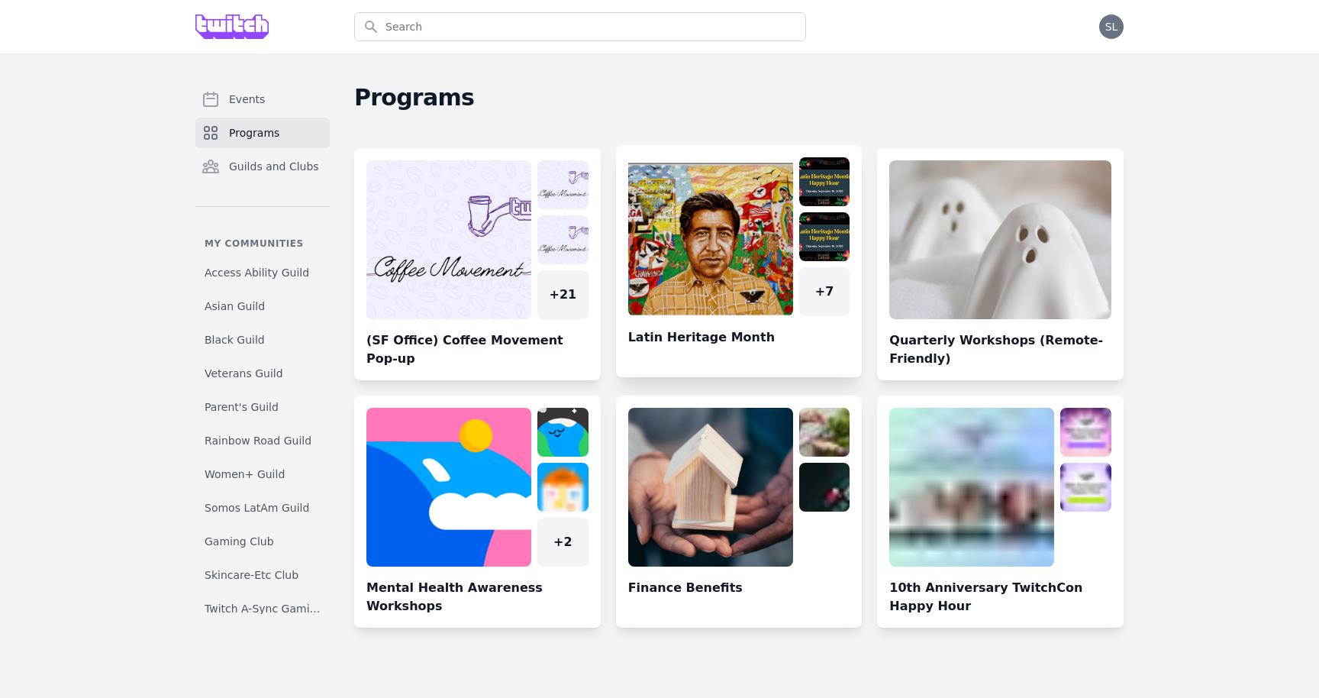
click at [693, 244] on link at bounding box center [739, 267] width 246 height 220
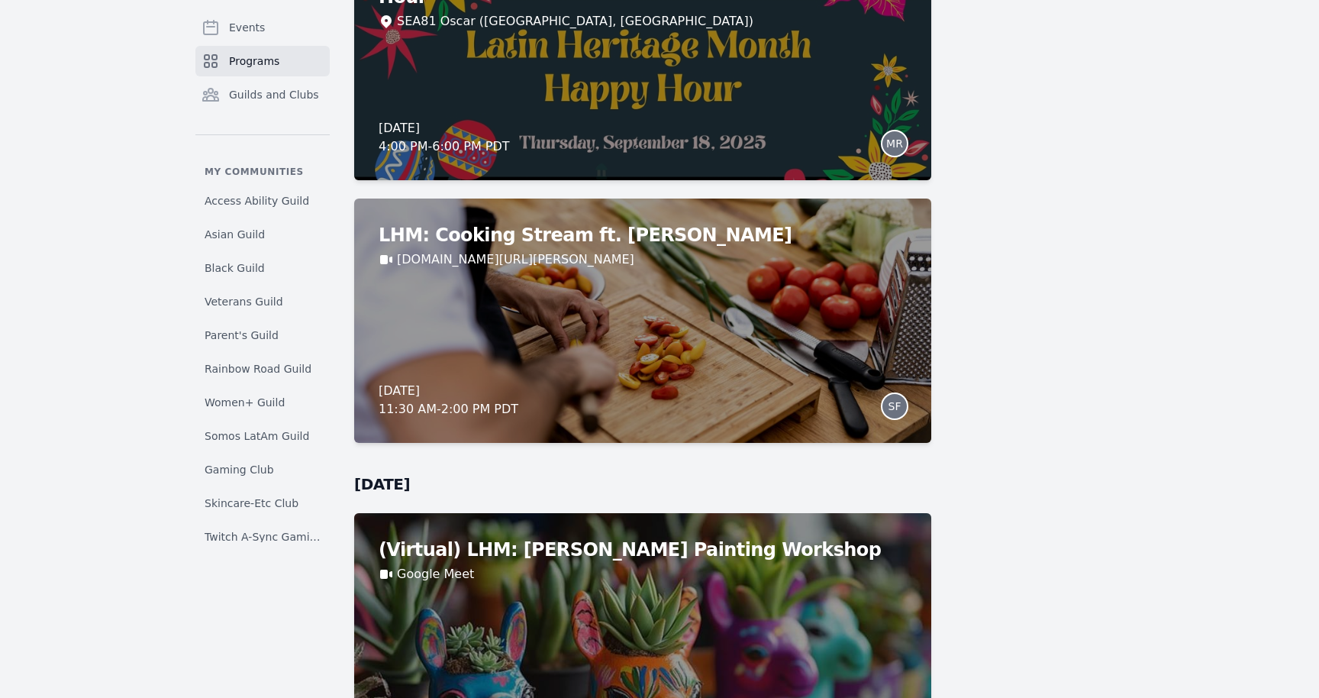
scroll to position [1365, 0]
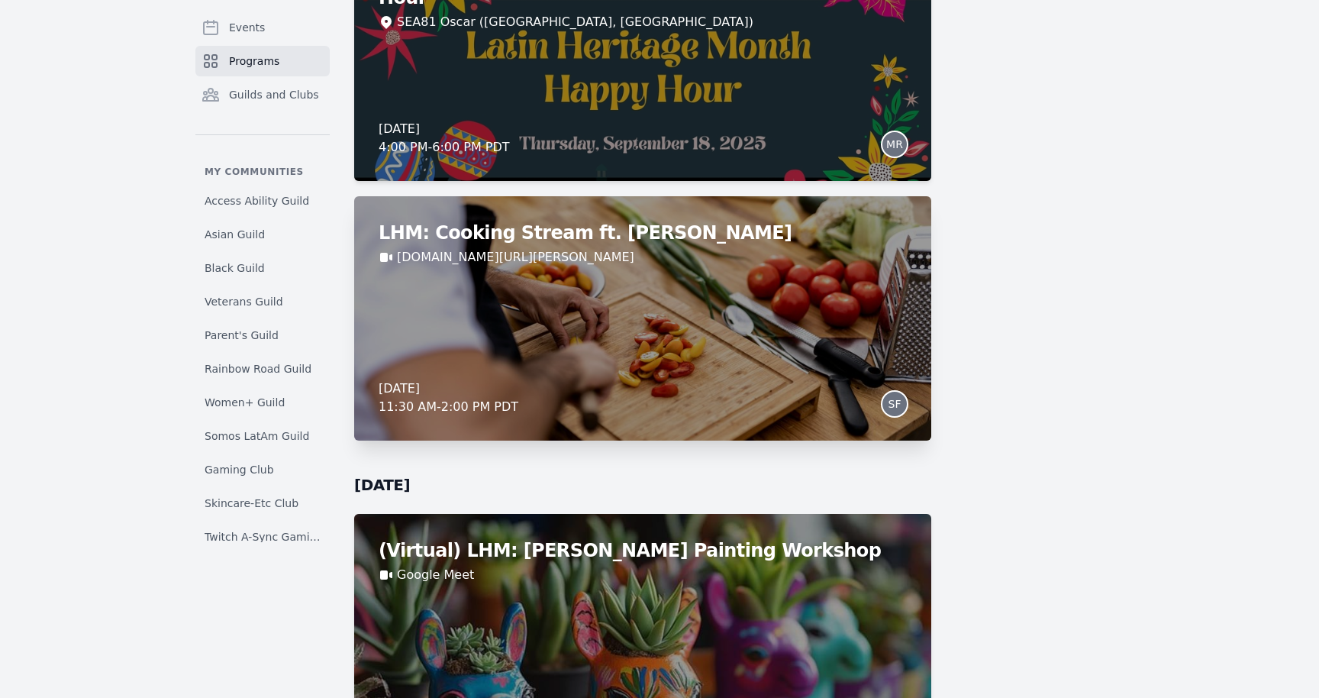
click at [655, 342] on div "LHM: Cooking Stream ft. Ignacio Estanga Twitch.tv/Argie Friday, September 19, 2…" at bounding box center [642, 318] width 577 height 244
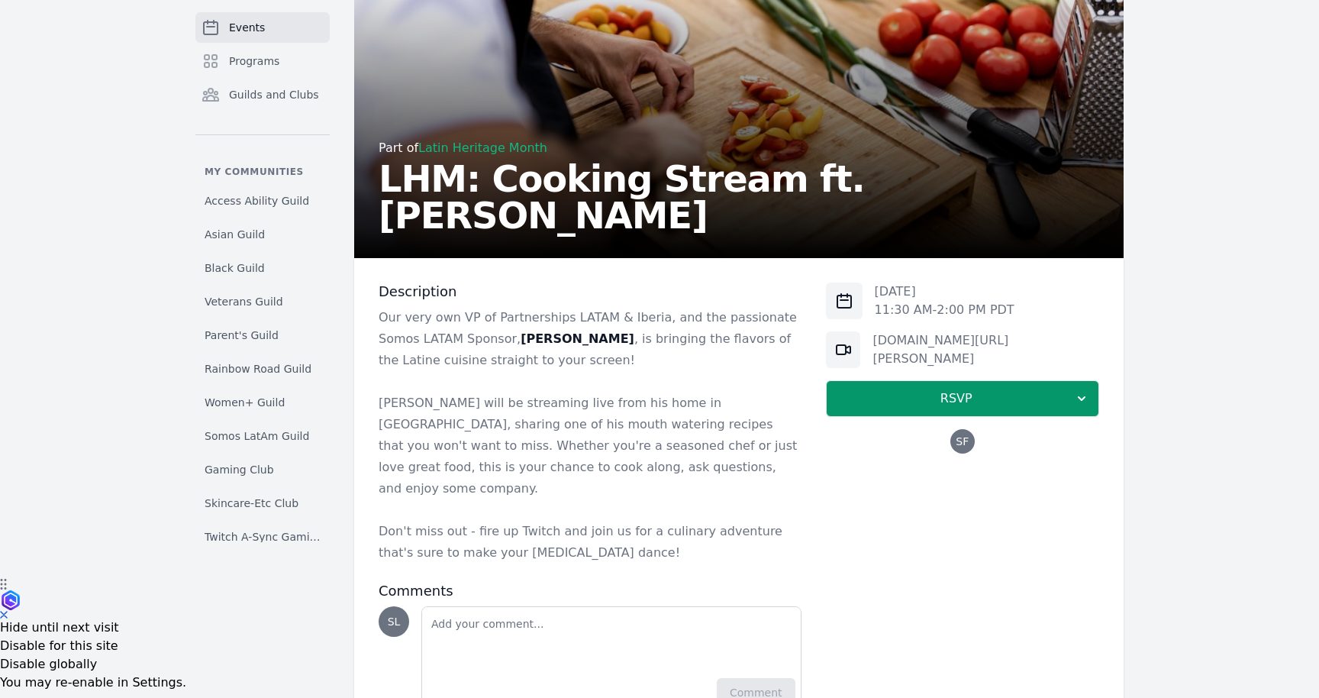
scroll to position [123, 0]
